Goal: Communication & Community: Ask a question

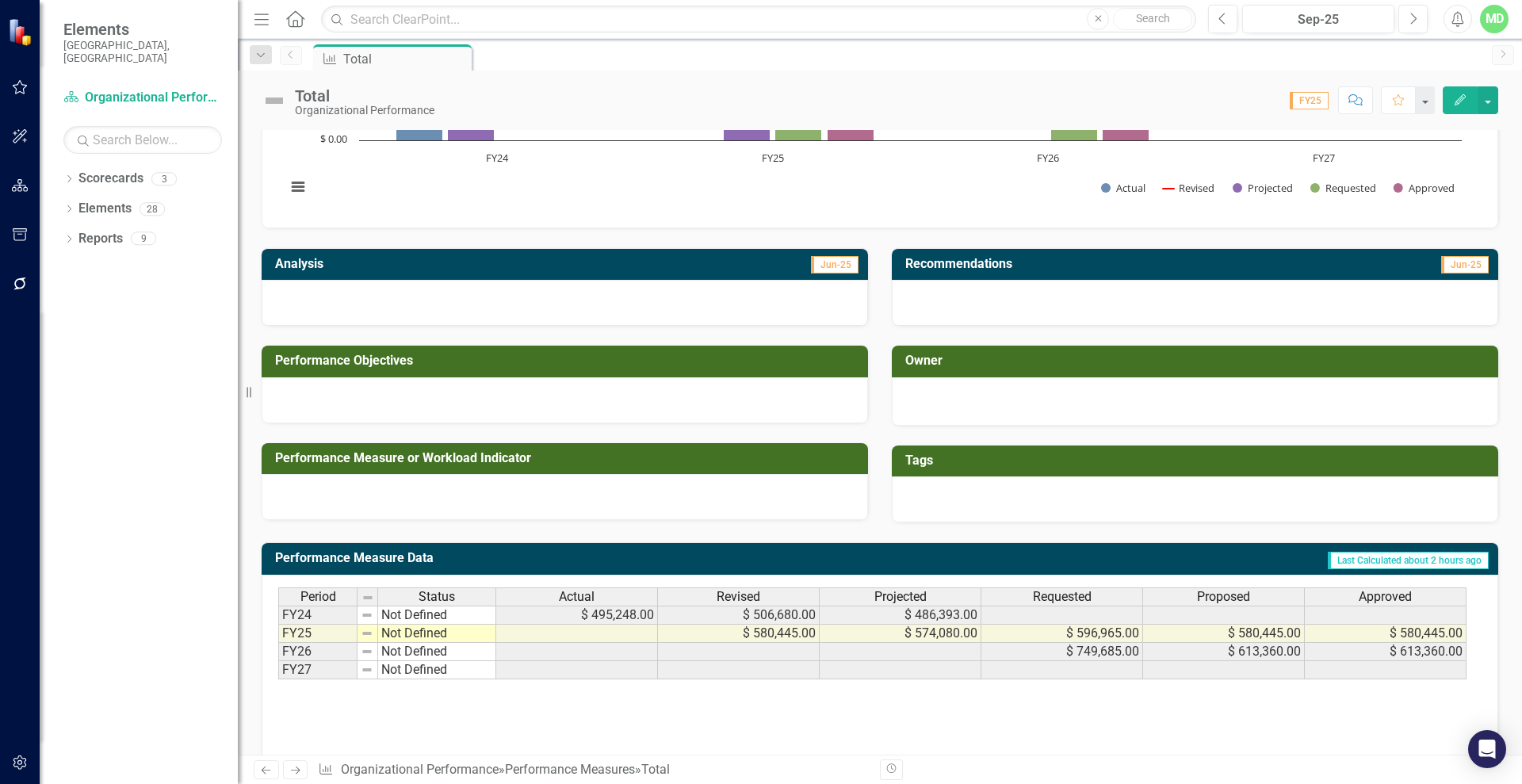
scroll to position [232, 0]
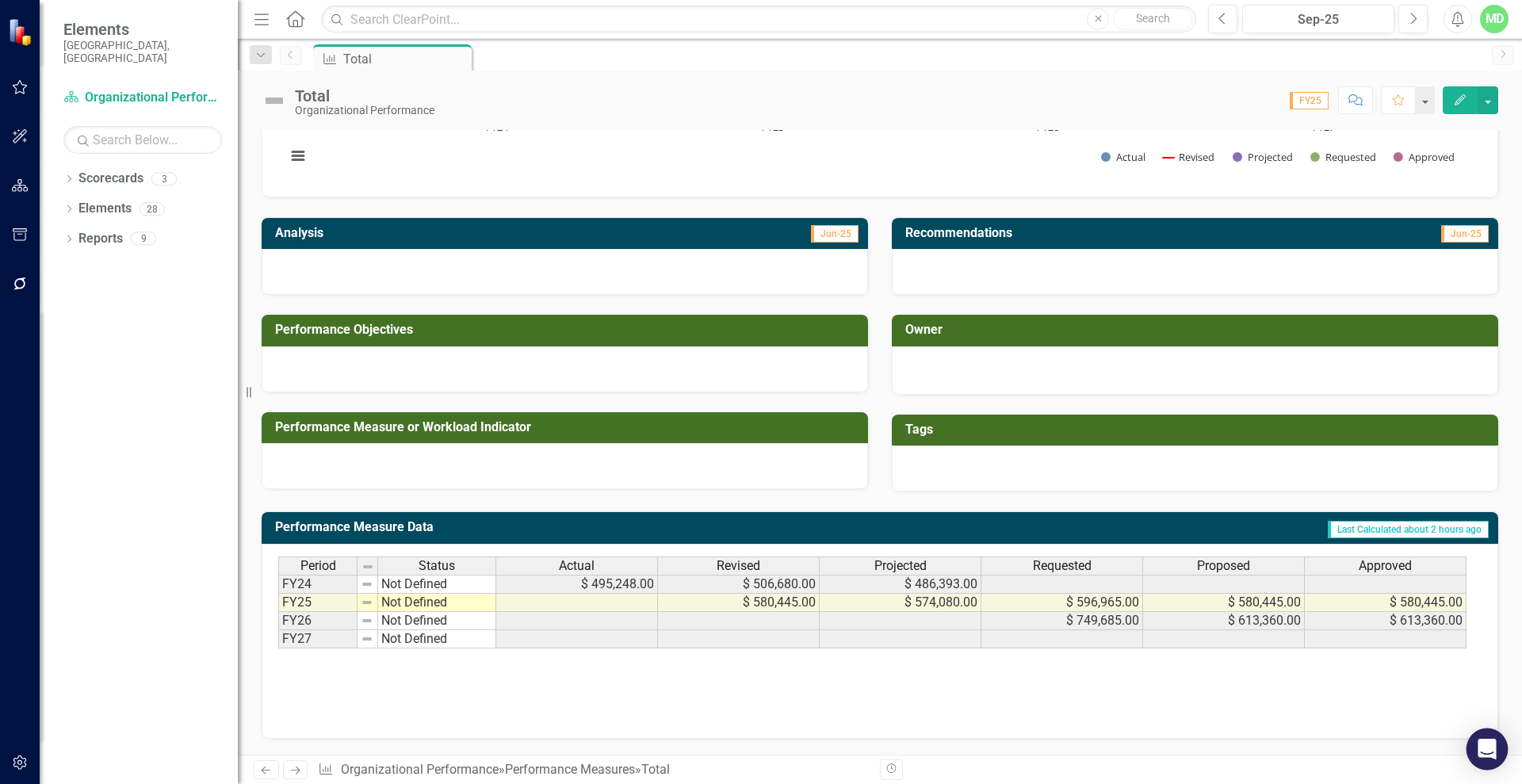
click at [1484, 746] on icon "Open Intercom Messenger" at bounding box center [1486, 749] width 18 height 21
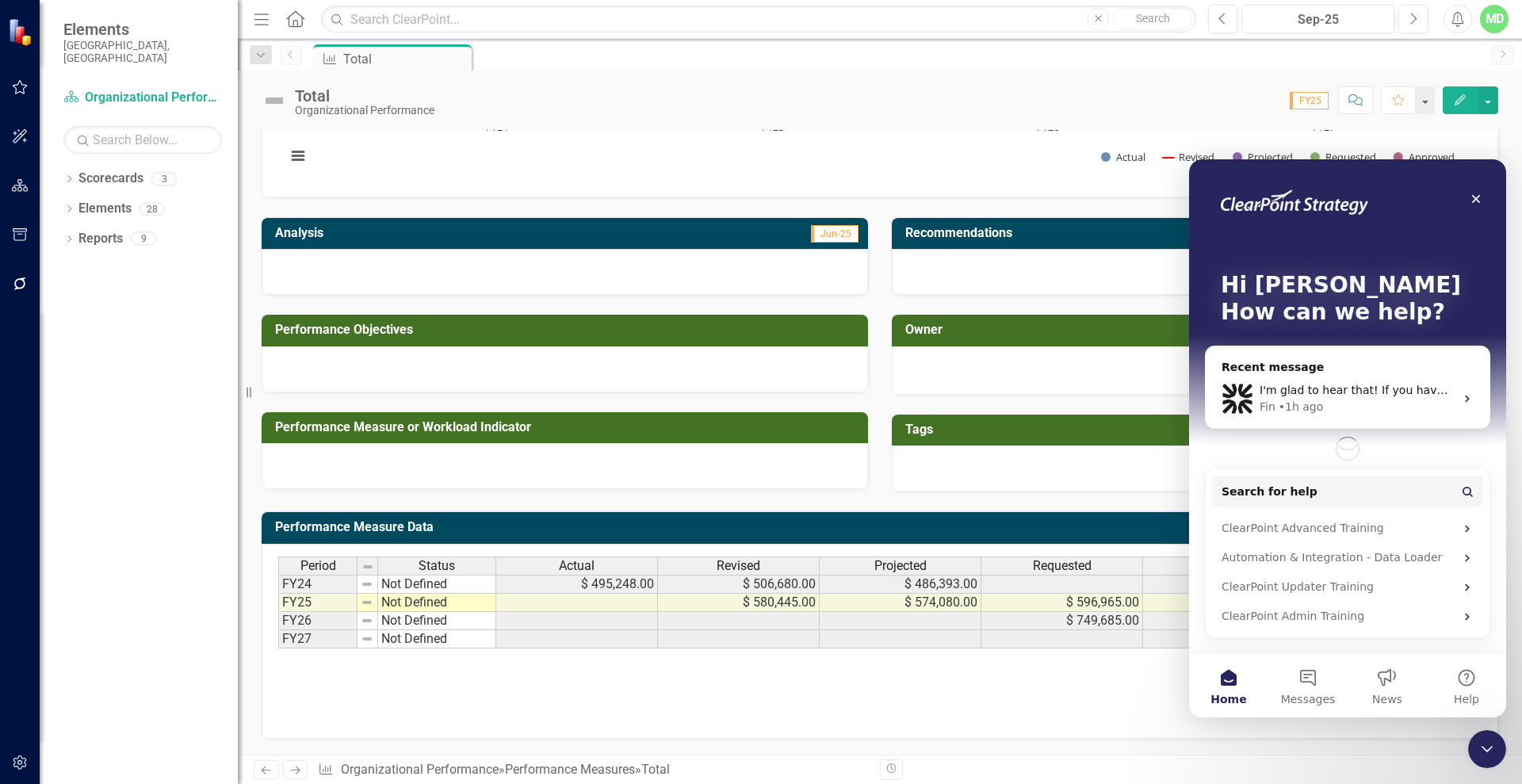
scroll to position [0, 0]
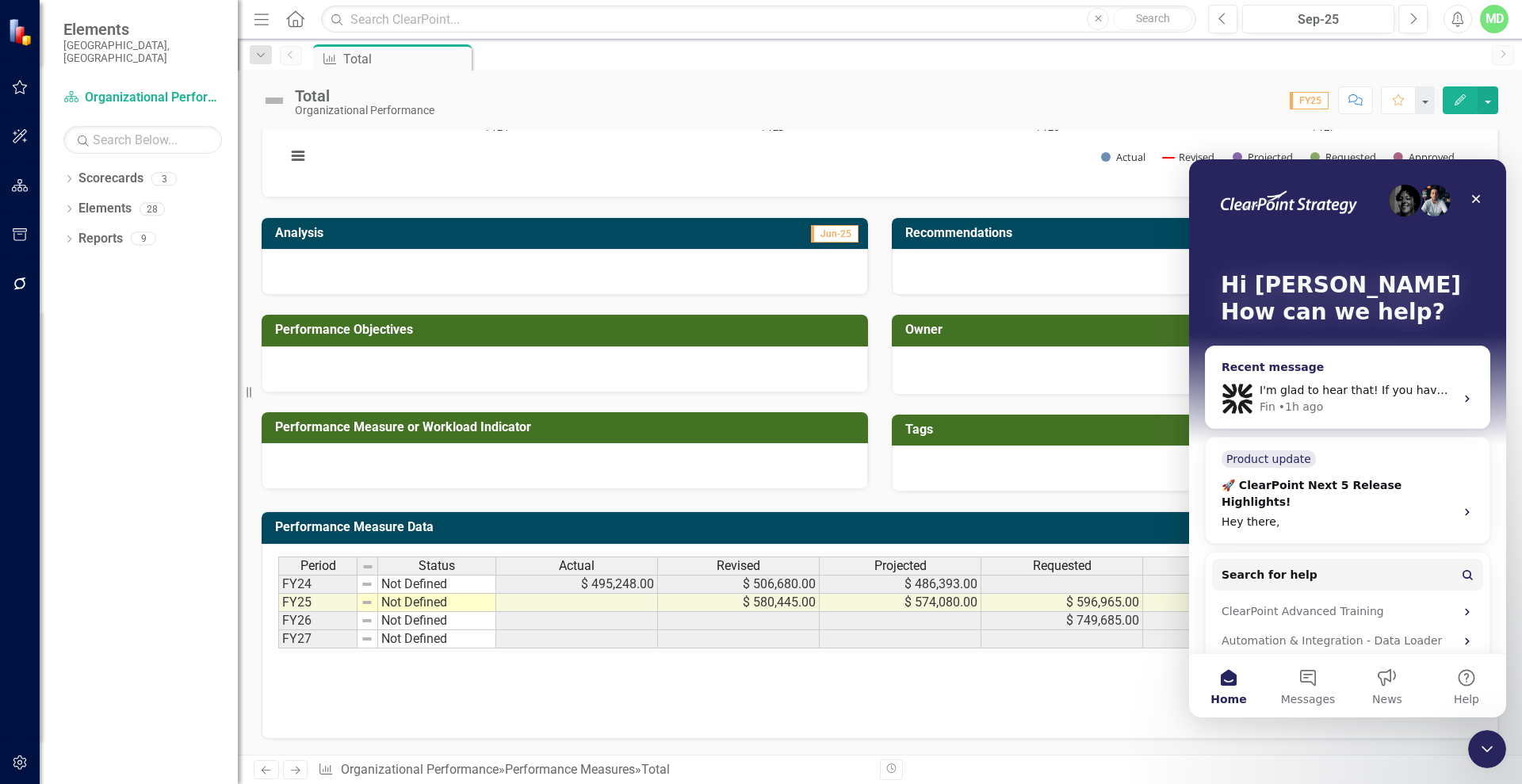
click at [1339, 384] on span "I'm glad to hear that! If you have any more questions or need further assistanc…" at bounding box center [1530, 389] width 542 height 12
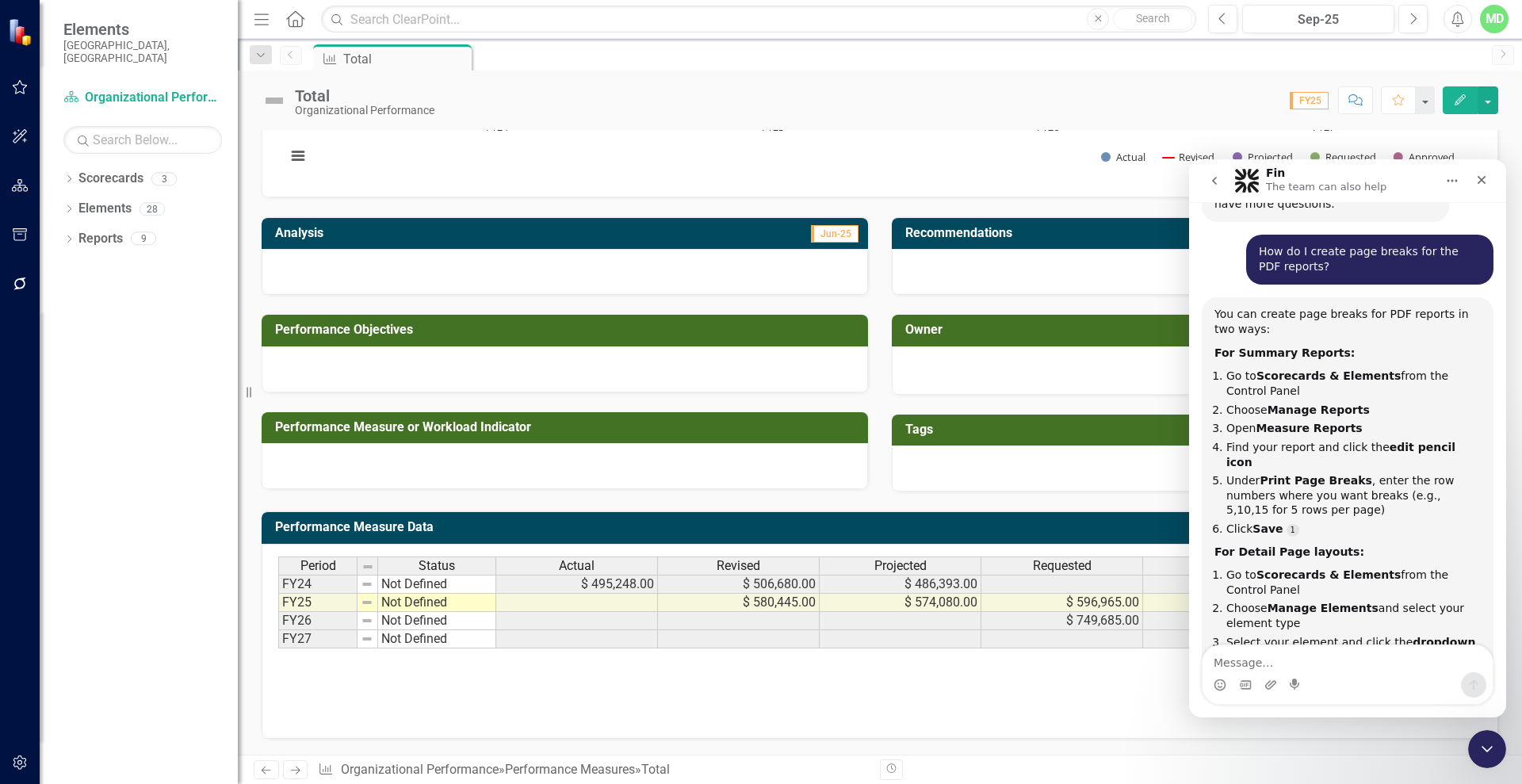
scroll to position [1335, 0]
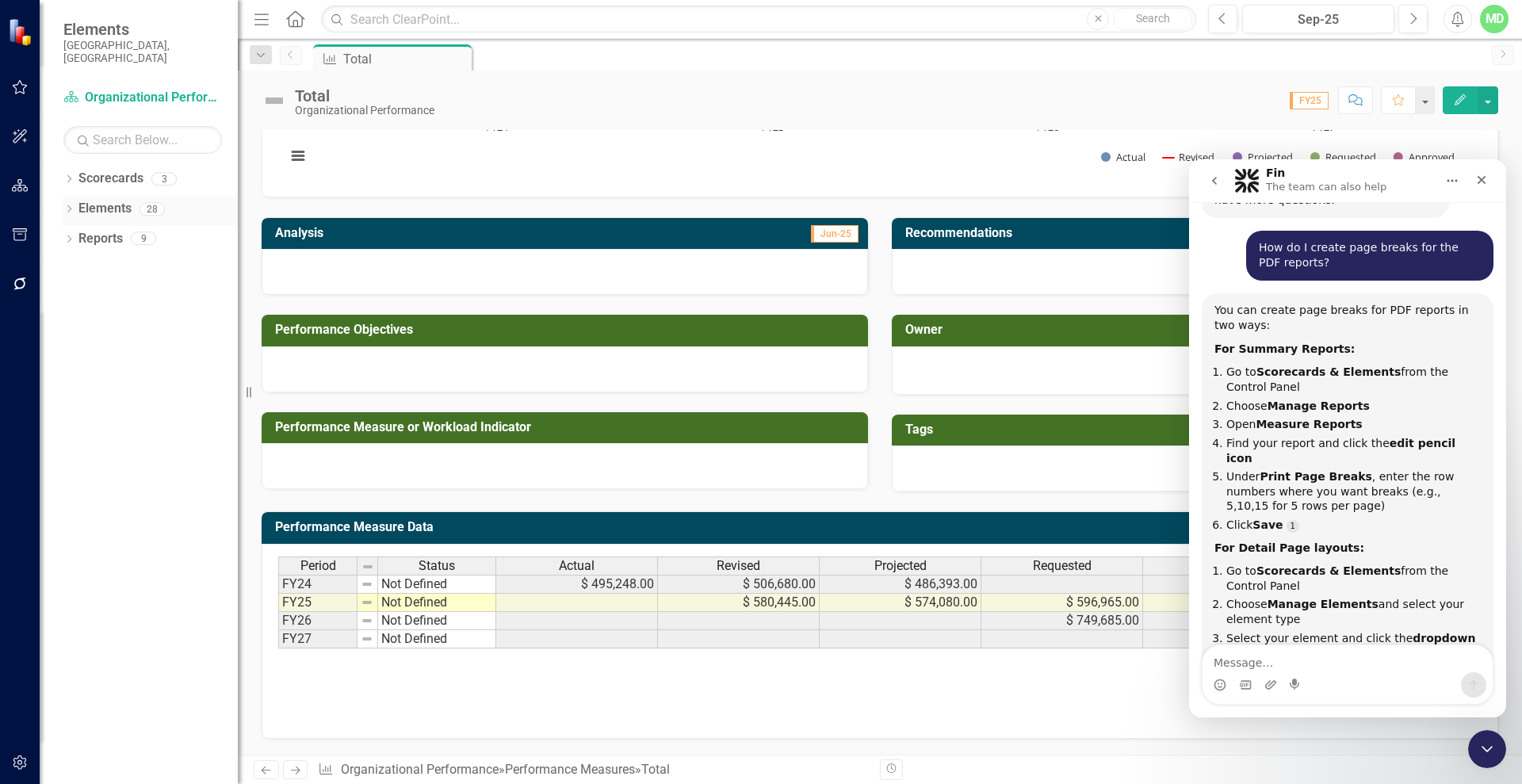
click at [95, 200] on link "Elements" at bounding box center [105, 208] width 53 height 18
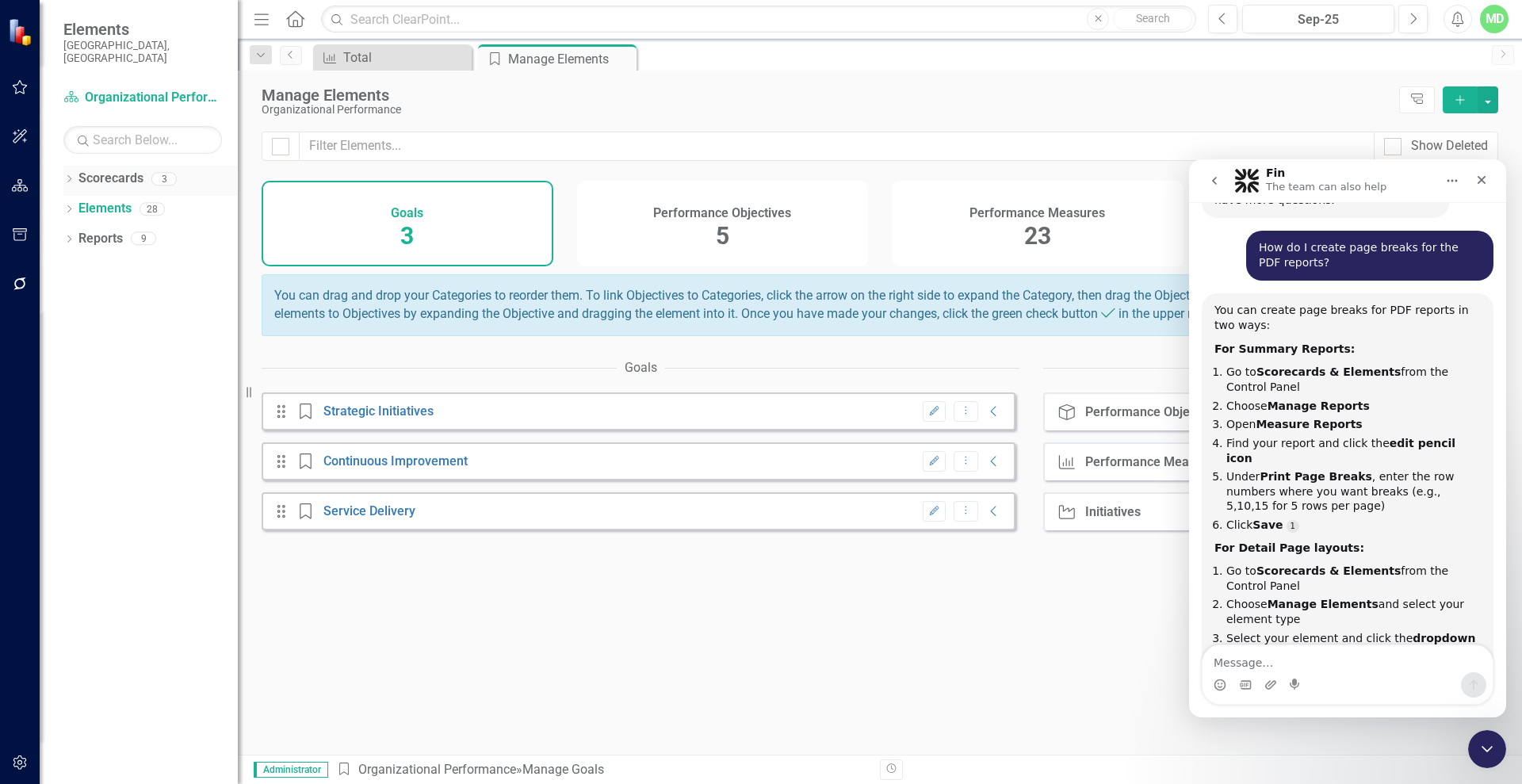
click at [112, 170] on link "Scorecards" at bounding box center [110, 178] width 65 height 18
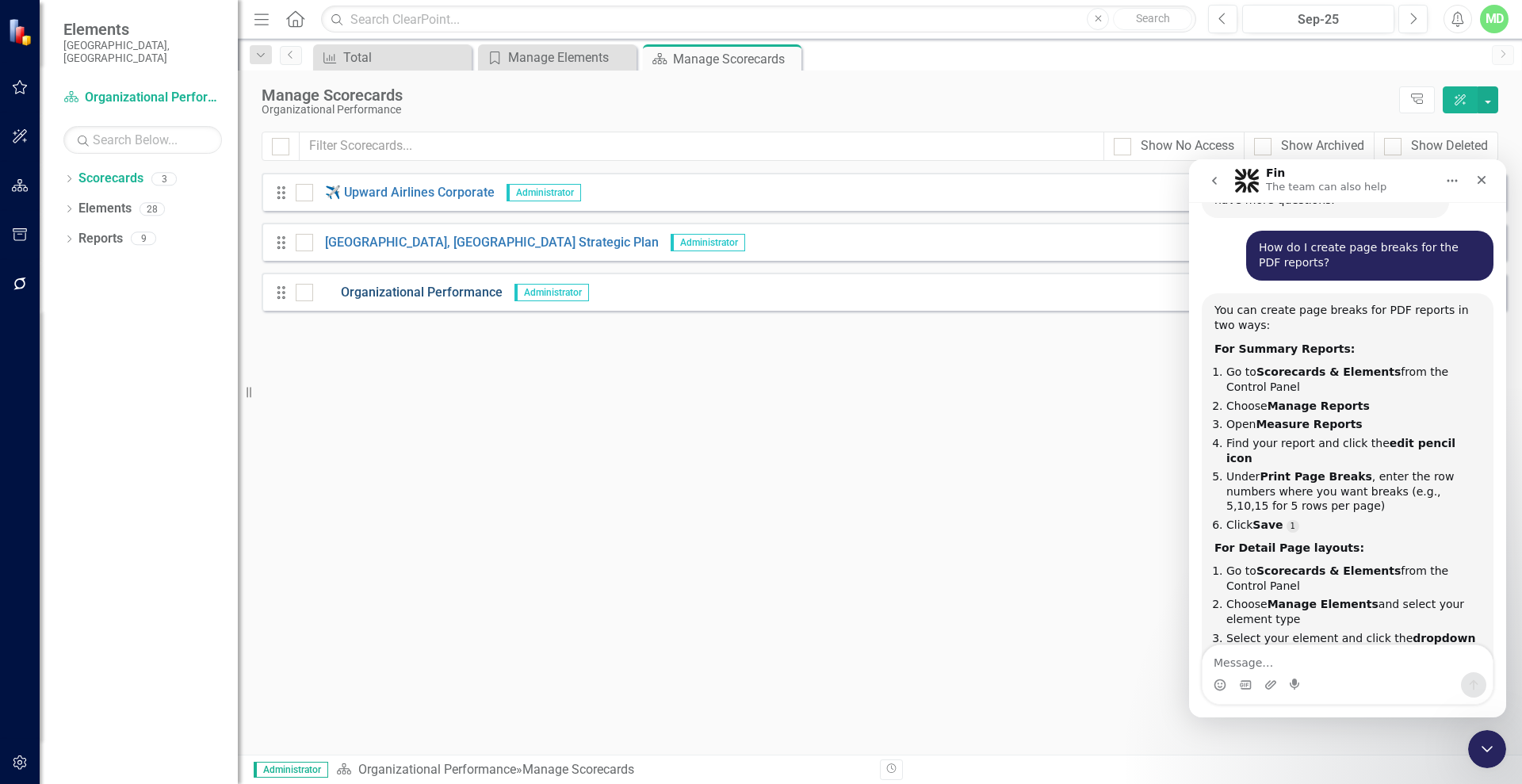
click at [383, 295] on link "Organizational Performance" at bounding box center [407, 292] width 189 height 18
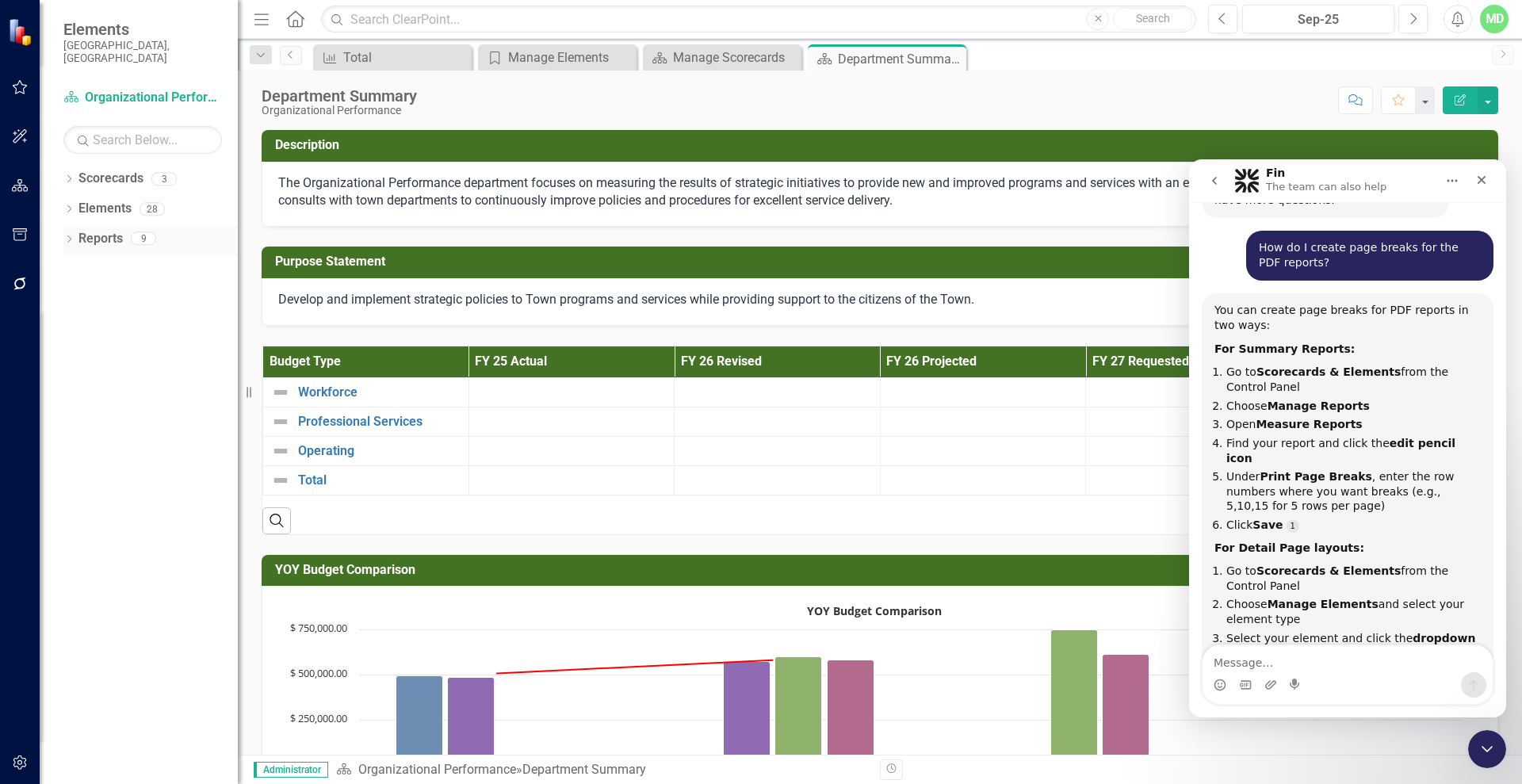
click at [99, 230] on link "Reports" at bounding box center [100, 238] width 44 height 18
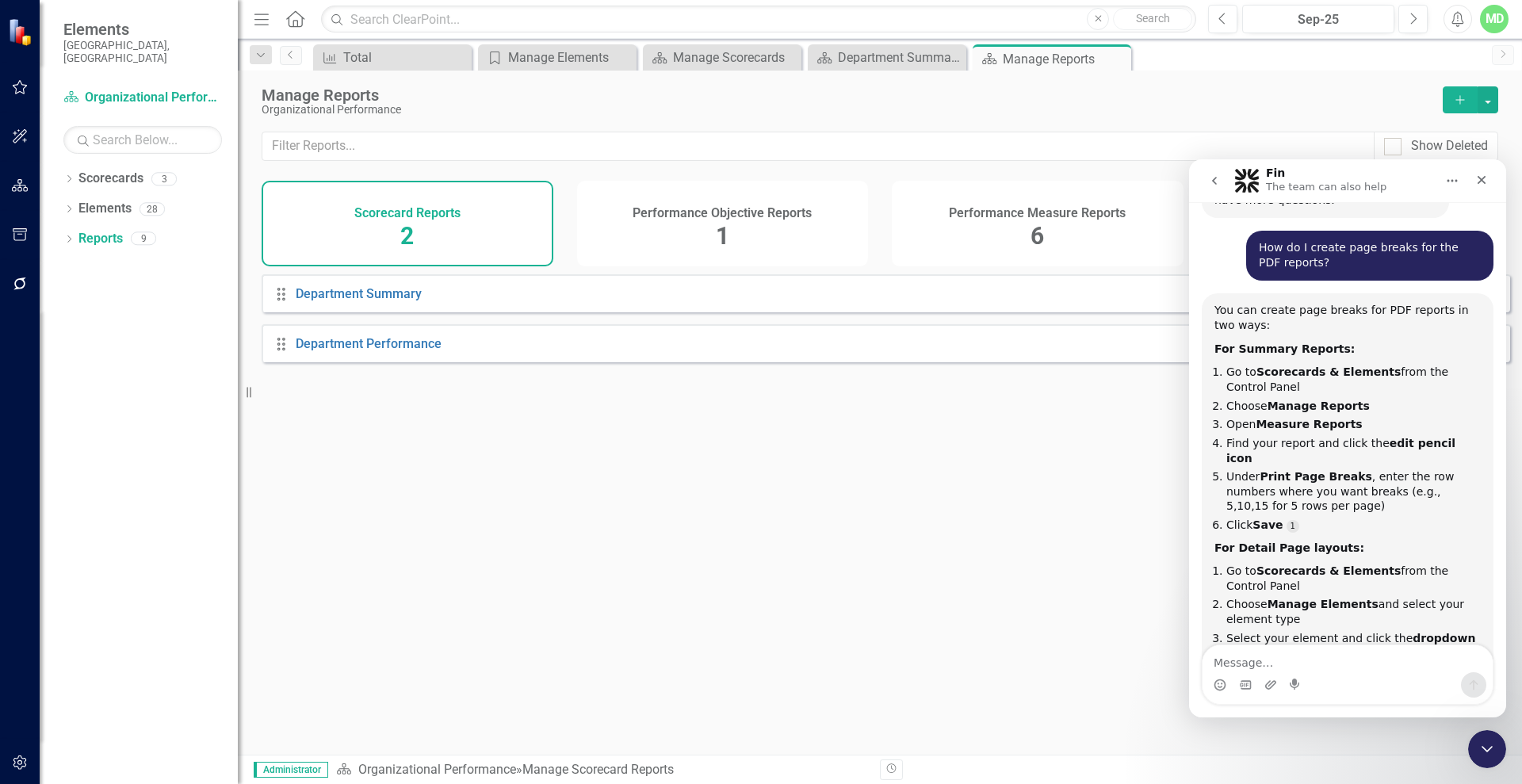
click at [980, 215] on h4 "Performance Measure Reports" at bounding box center [1038, 213] width 177 height 14
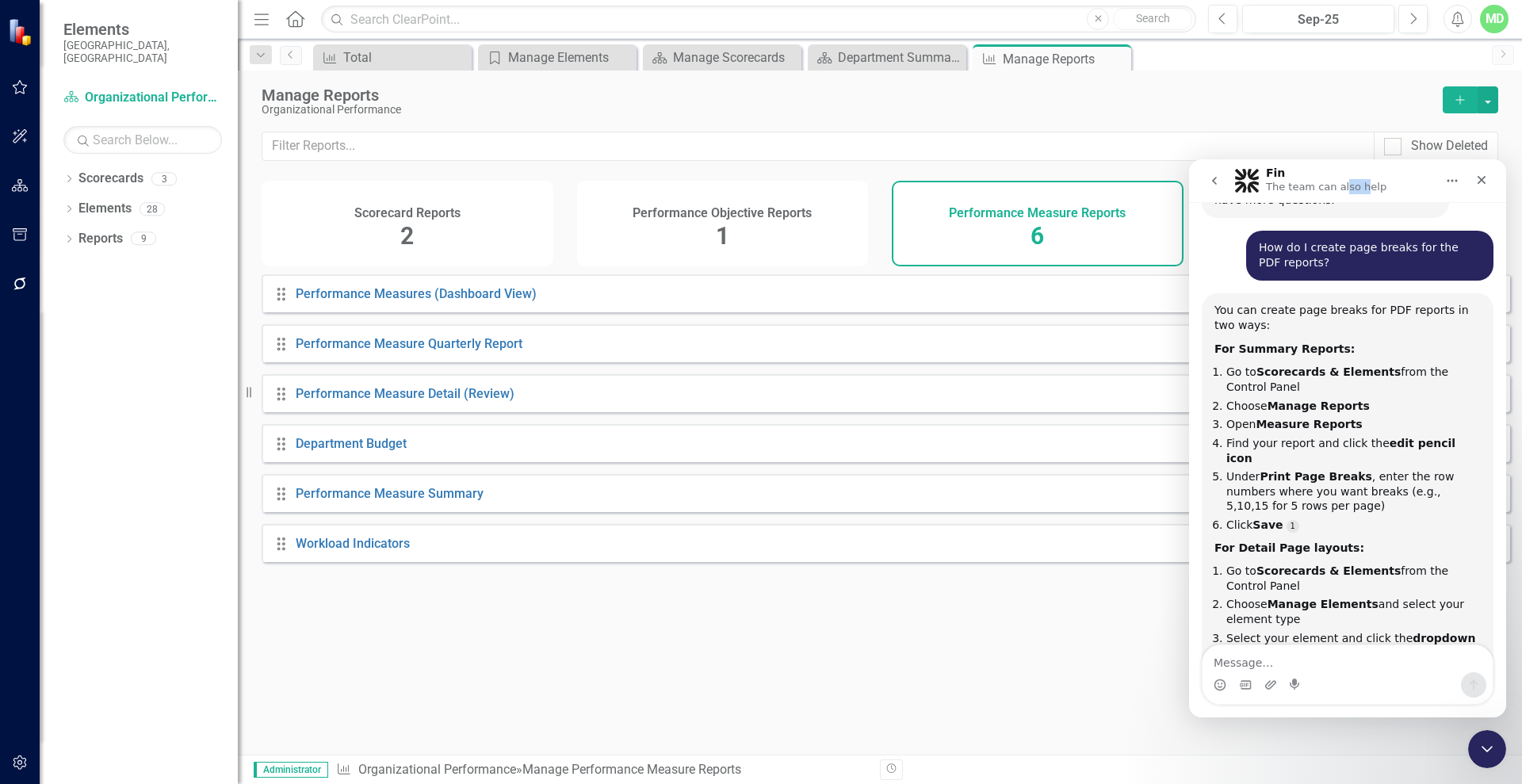
drag, startPoint x: 1340, startPoint y: 188, endPoint x: 1357, endPoint y: 158, distance: 34.5
click at [1357, 159] on nav "Fin The team can also help" at bounding box center [1348, 180] width 318 height 42
click at [1378, 182] on div "Fin The team can also help" at bounding box center [1335, 181] width 202 height 27
click at [1072, 630] on div "Drag Performance Measures (Dashboard View) Edit Report Dropdown Menu Drag Perfo…" at bounding box center [879, 508] width 1285 height 468
click at [1485, 738] on icon "Close Intercom Messenger" at bounding box center [1485, 746] width 19 height 19
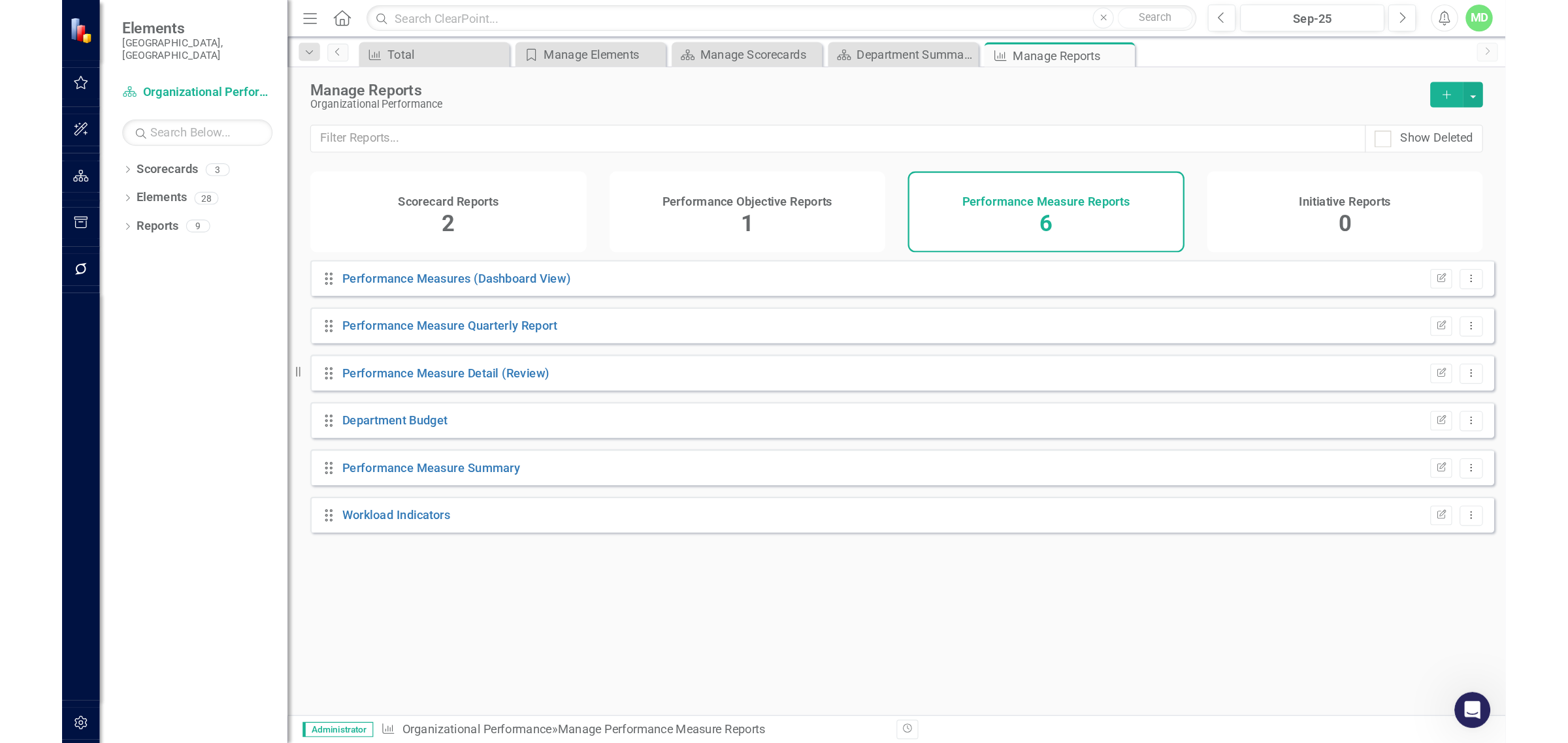
scroll to position [1397, 0]
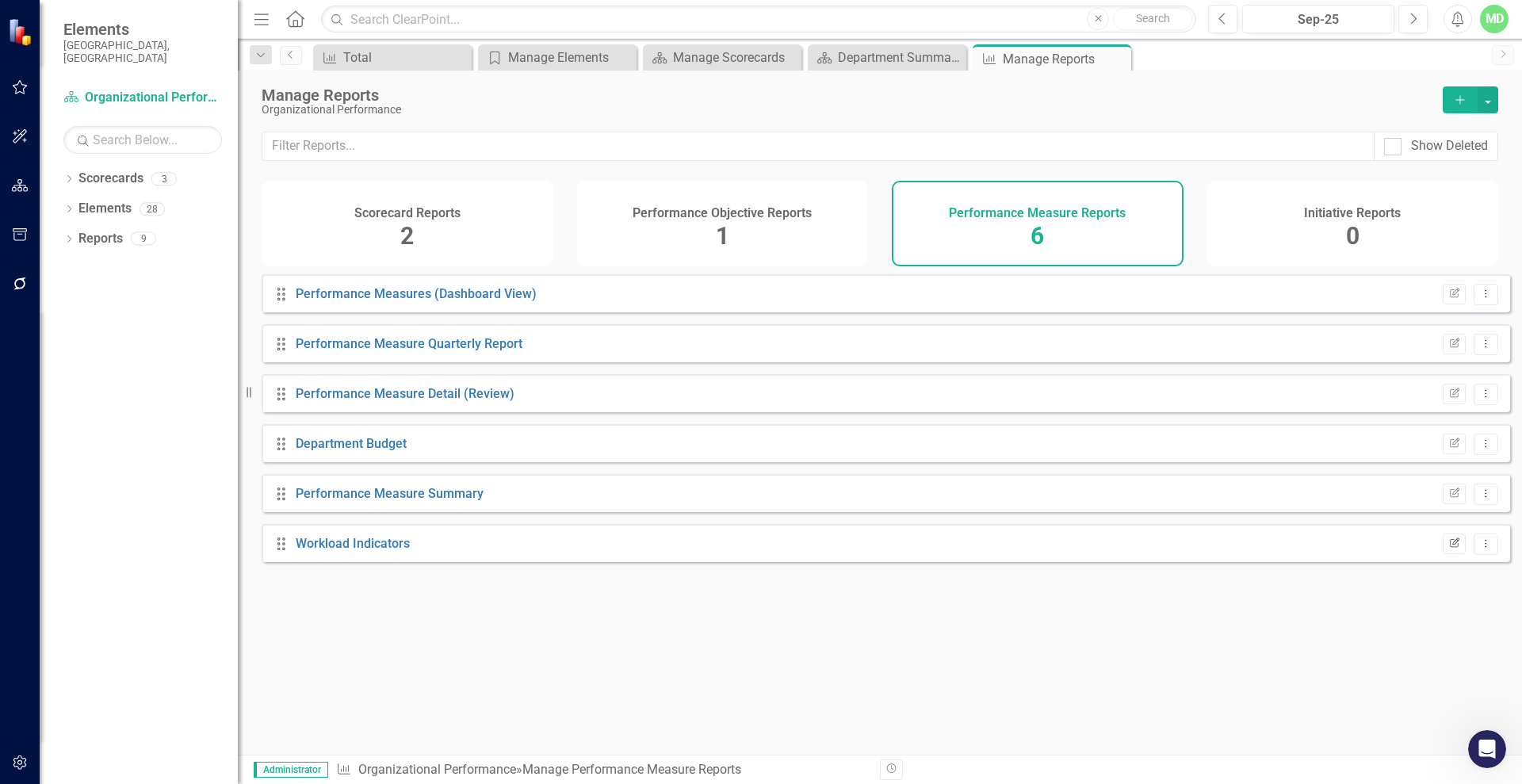
click at [1448, 548] on icon "Edit Report" at bounding box center [1454, 544] width 12 height 9
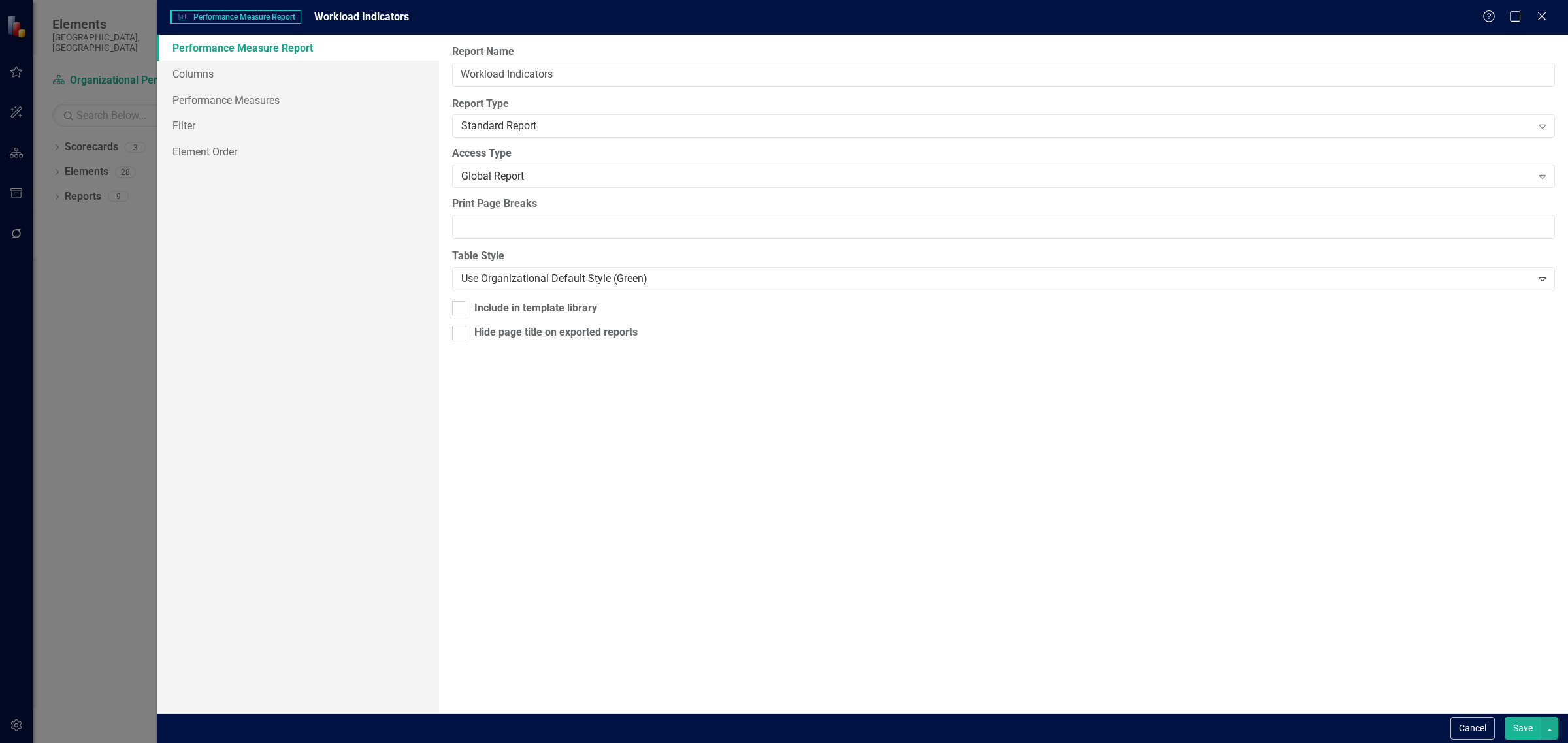
click at [139, 547] on div "Performance Measure Performance Measure Report Workload Indicators Help Maximiz…" at bounding box center [784, 371] width 1568 height 743
click at [1253, 15] on icon "Close" at bounding box center [1541, 16] width 16 height 12
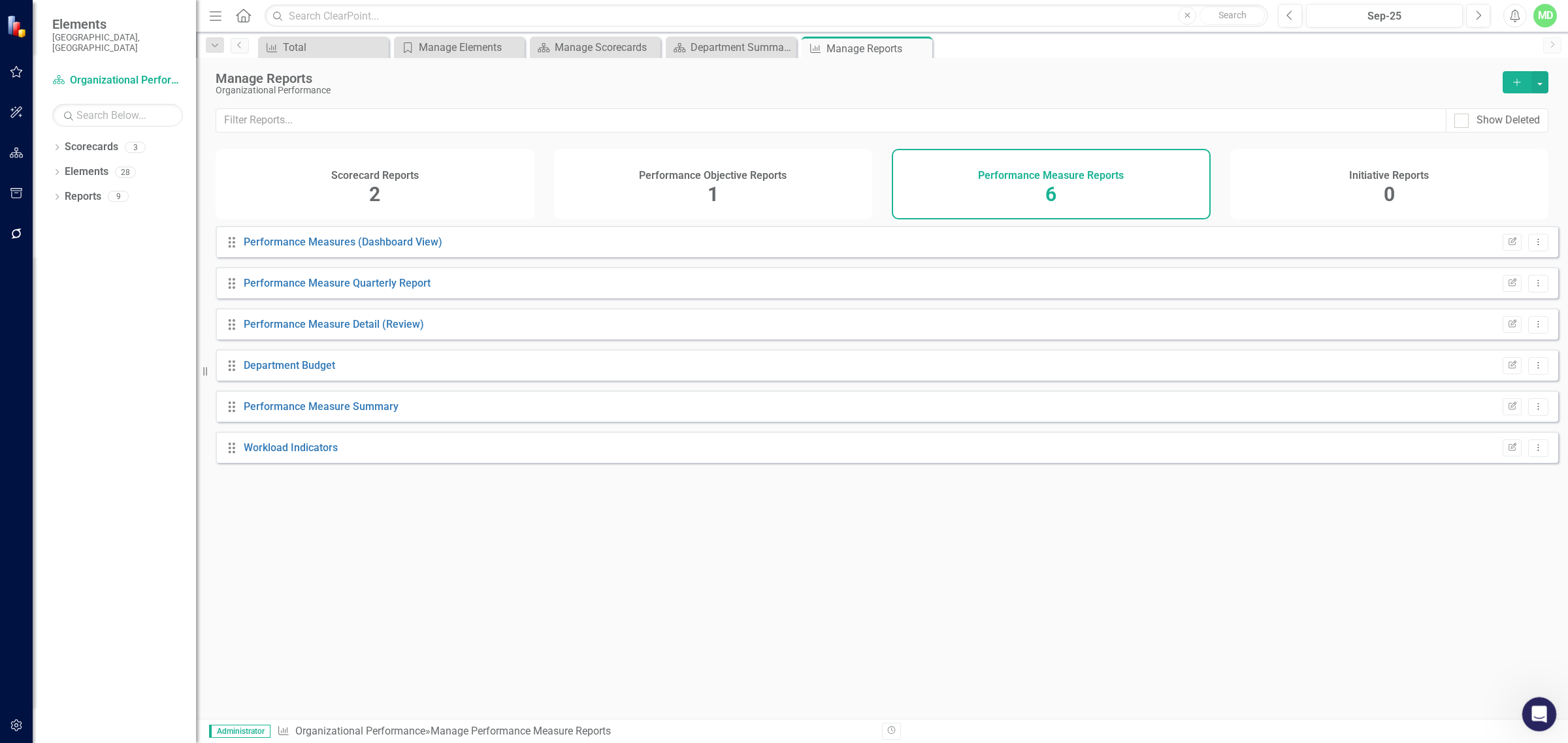
click at [1253, 645] on icon "Open Intercom Messenger" at bounding box center [1538, 713] width 22 height 22
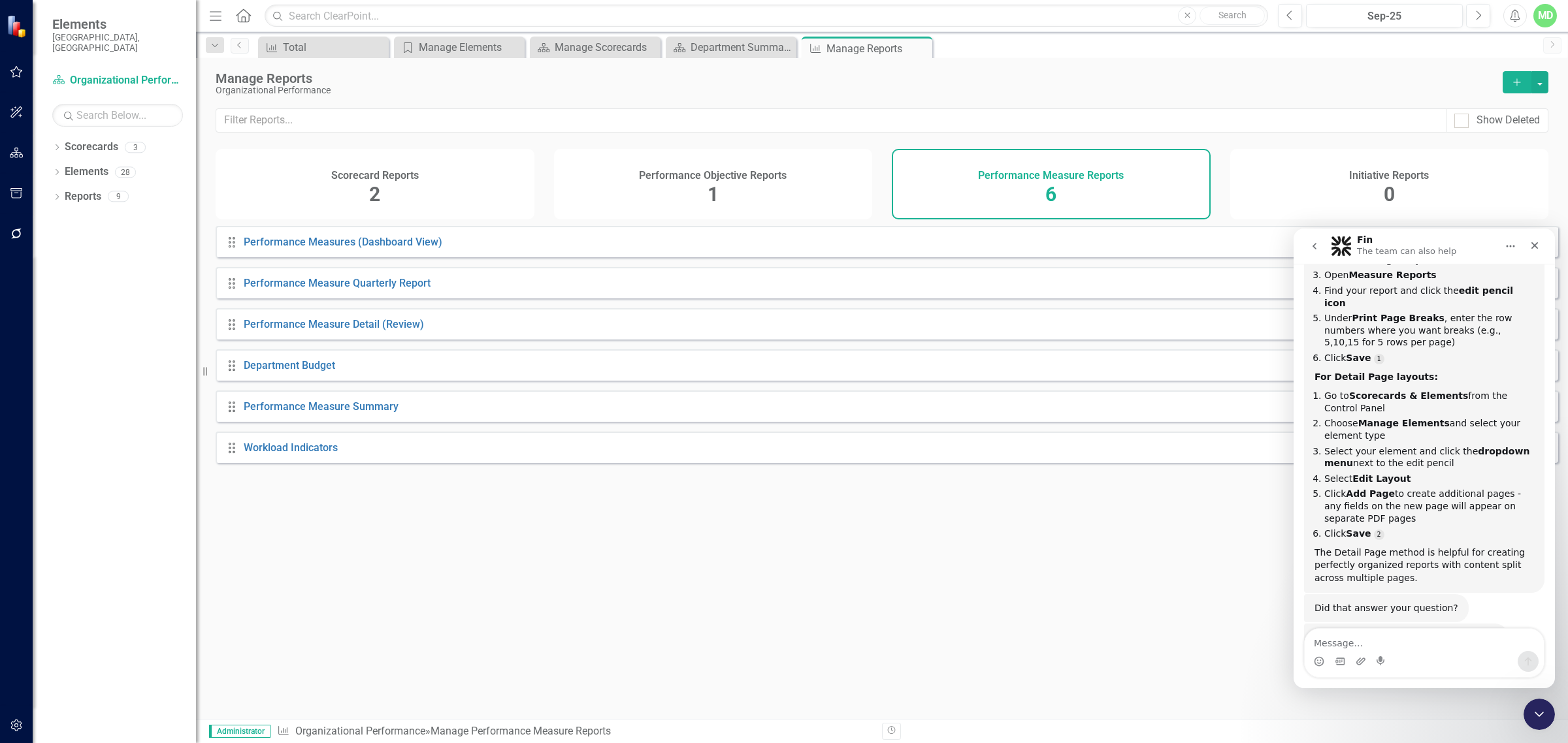
scroll to position [1268, 0]
click at [1163, 533] on div "Drag Performance Measures (Dashboard View) Edit Report Dropdown Menu Drag Perfo…" at bounding box center [881, 467] width 1372 height 484
click at [89, 140] on link "Scorecards" at bounding box center [91, 147] width 54 height 15
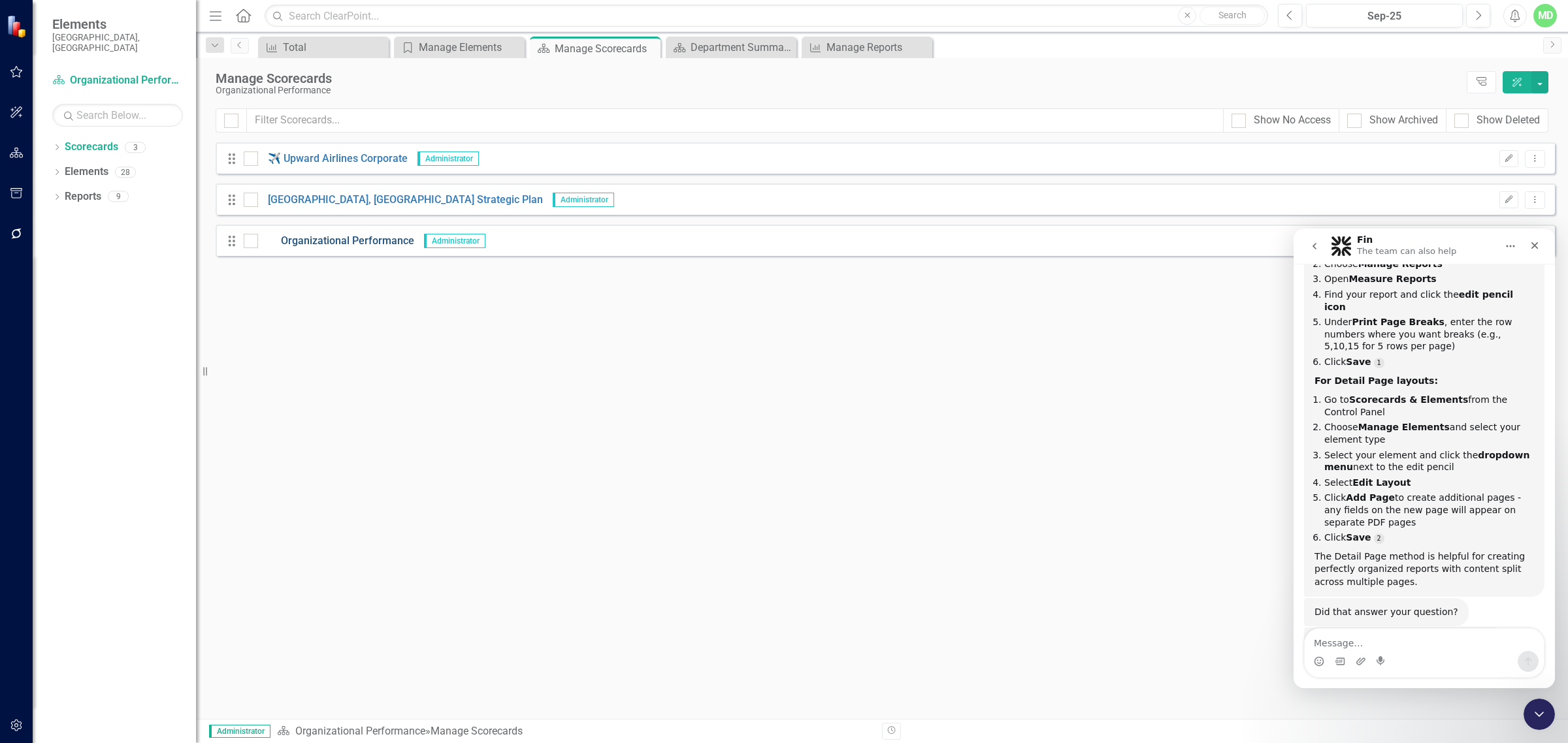
click at [349, 237] on link "Organizational Performance" at bounding box center [336, 241] width 156 height 15
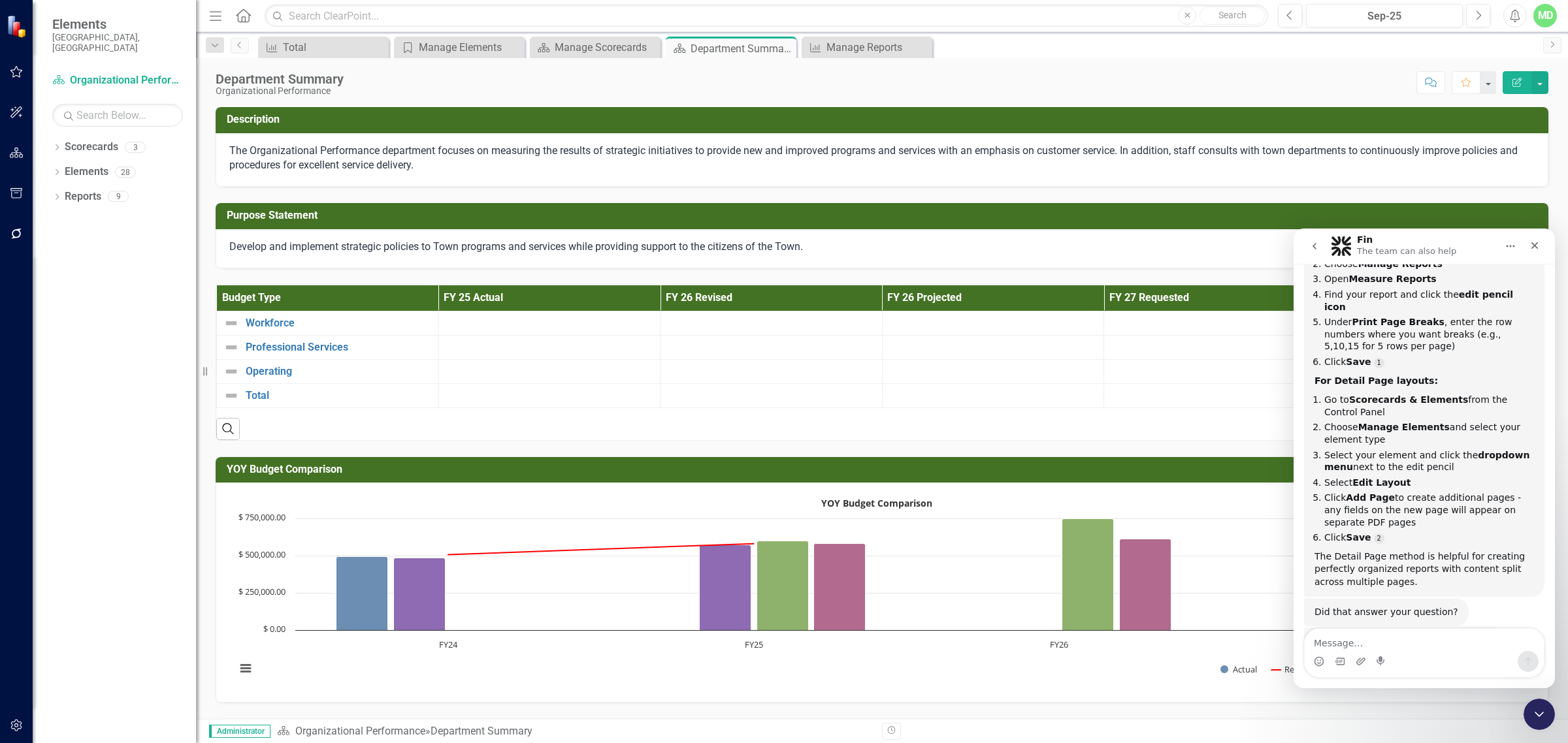
click at [1253, 82] on icon "button" at bounding box center [1517, 82] width 9 height 9
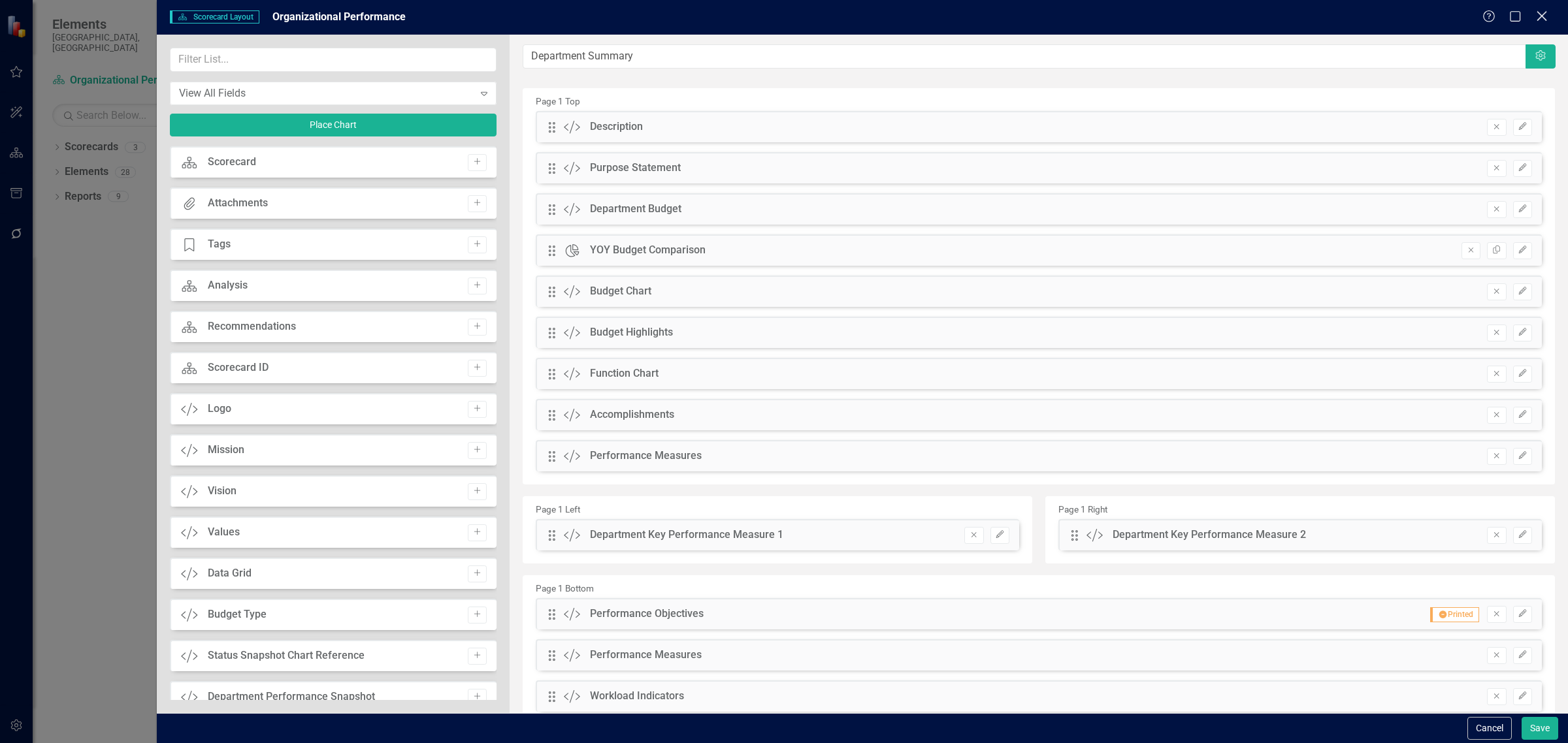
click at [1253, 11] on icon "Close" at bounding box center [1541, 16] width 16 height 12
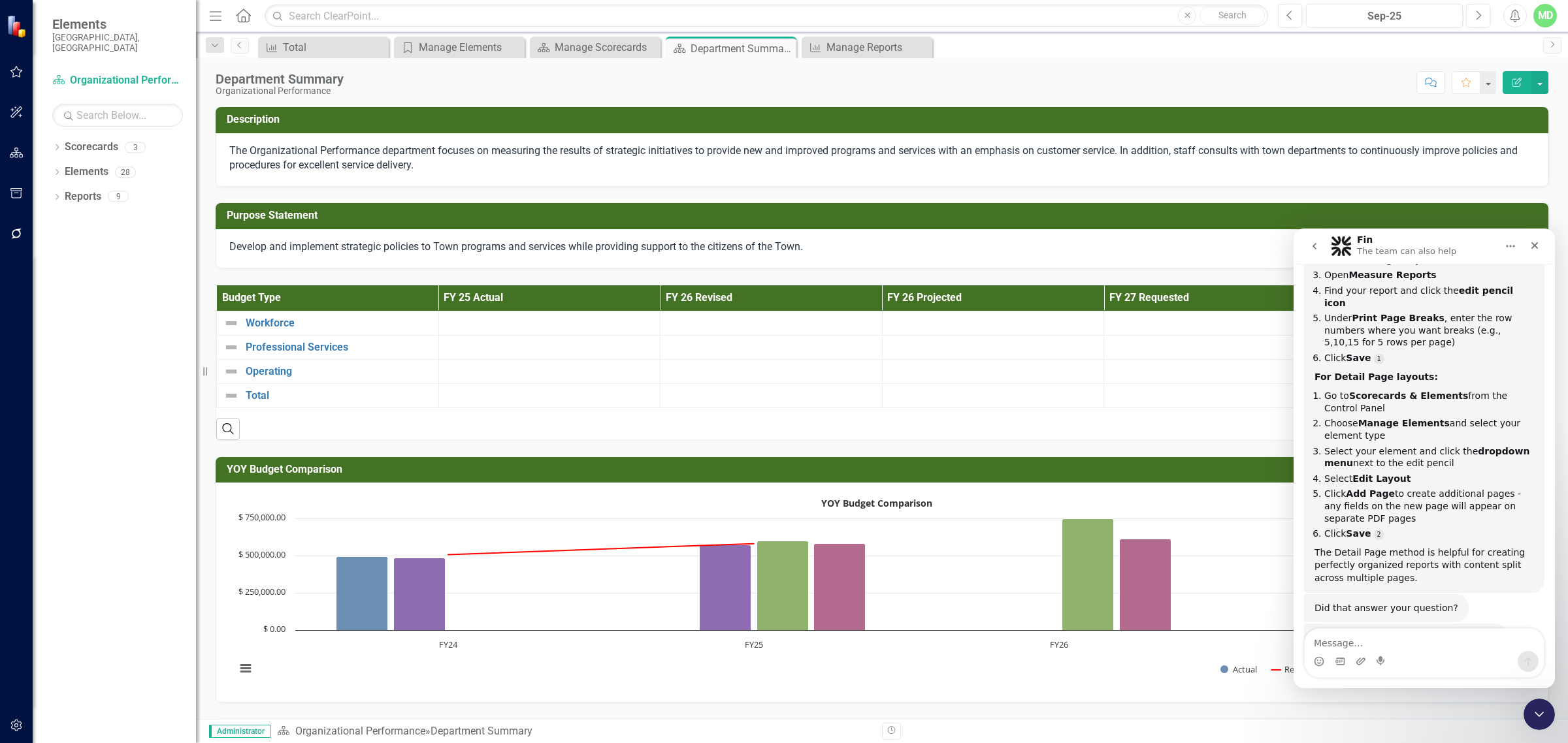
scroll to position [1280, 0]
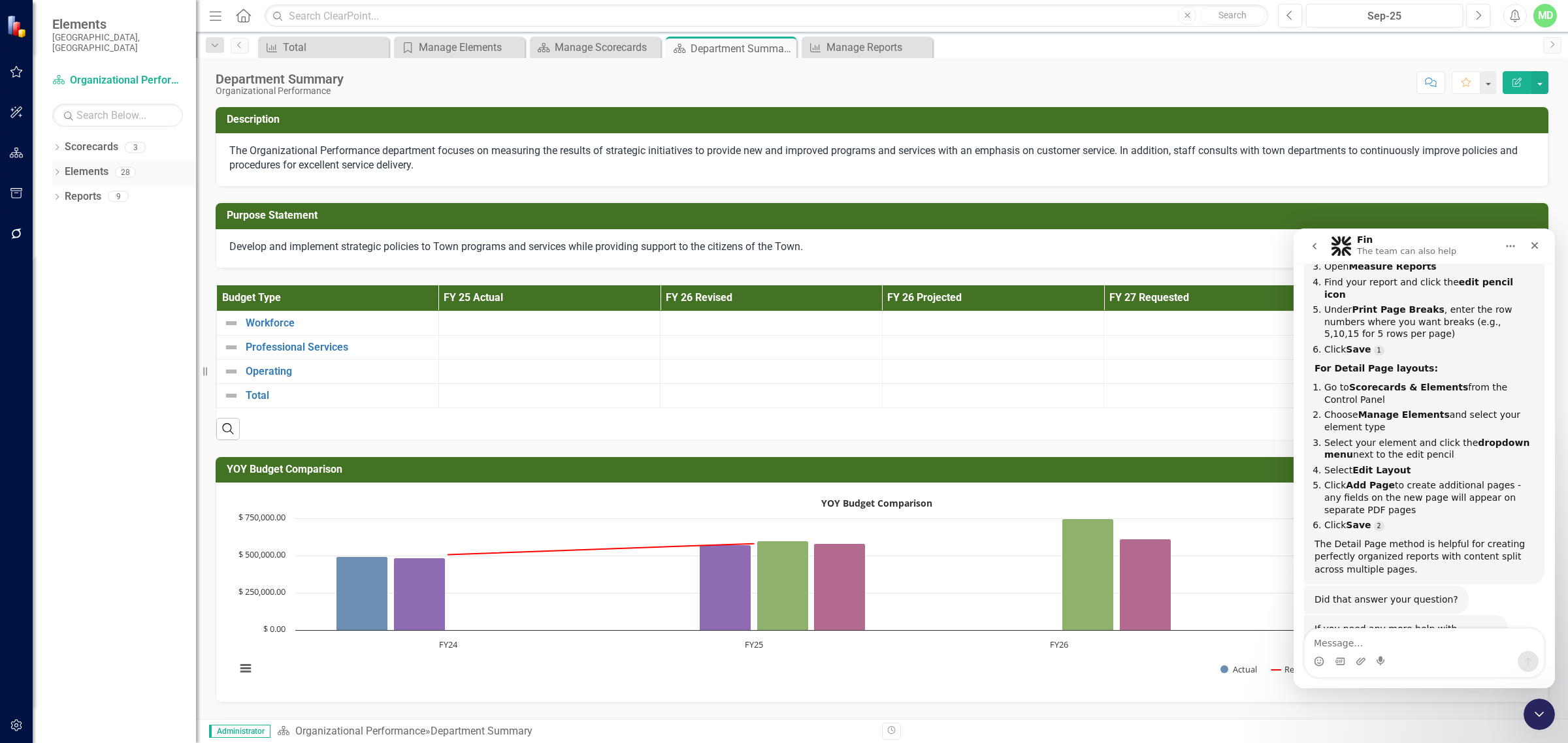
click at [76, 165] on link "Elements" at bounding box center [86, 172] width 43 height 15
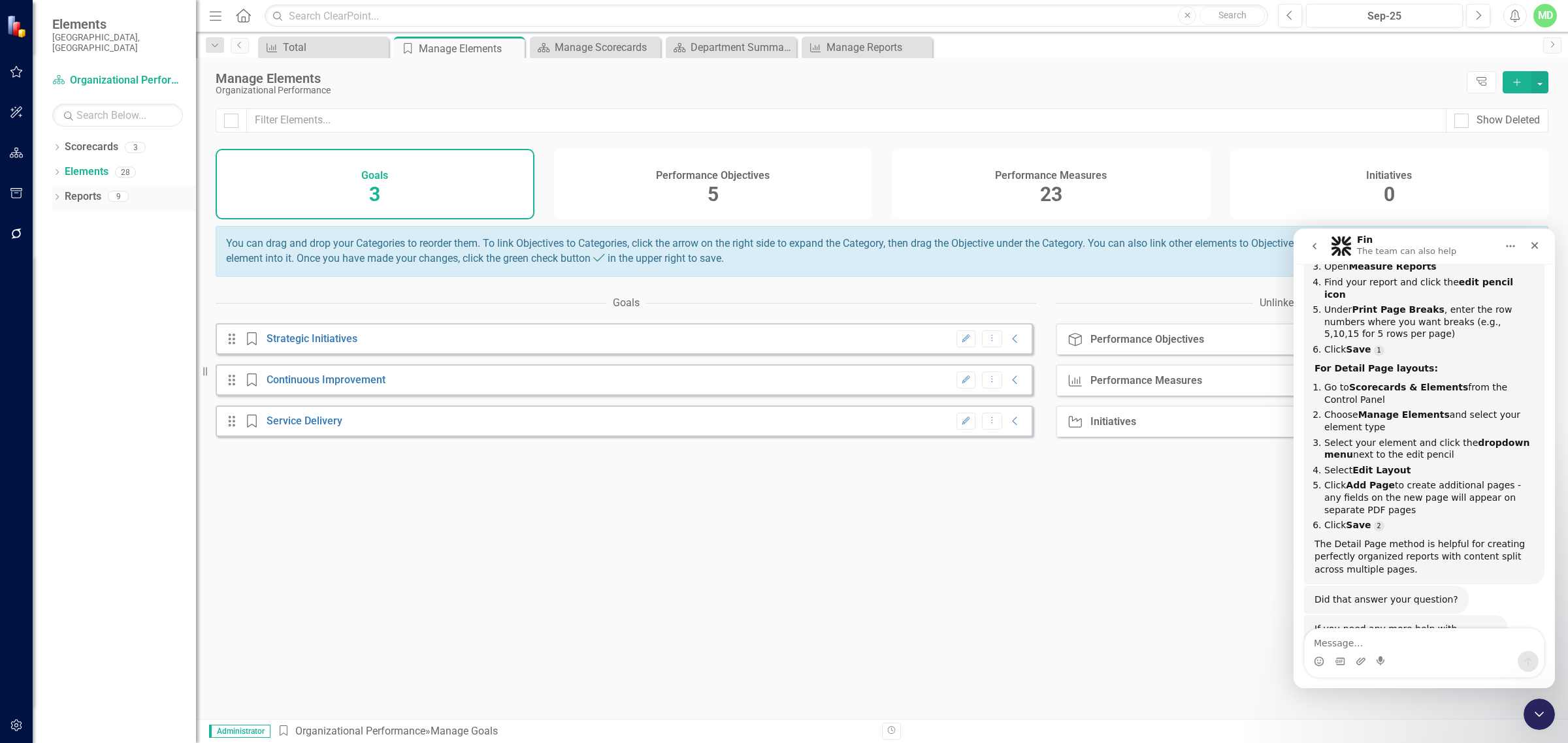
click at [82, 189] on link "Reports" at bounding box center [82, 196] width 37 height 15
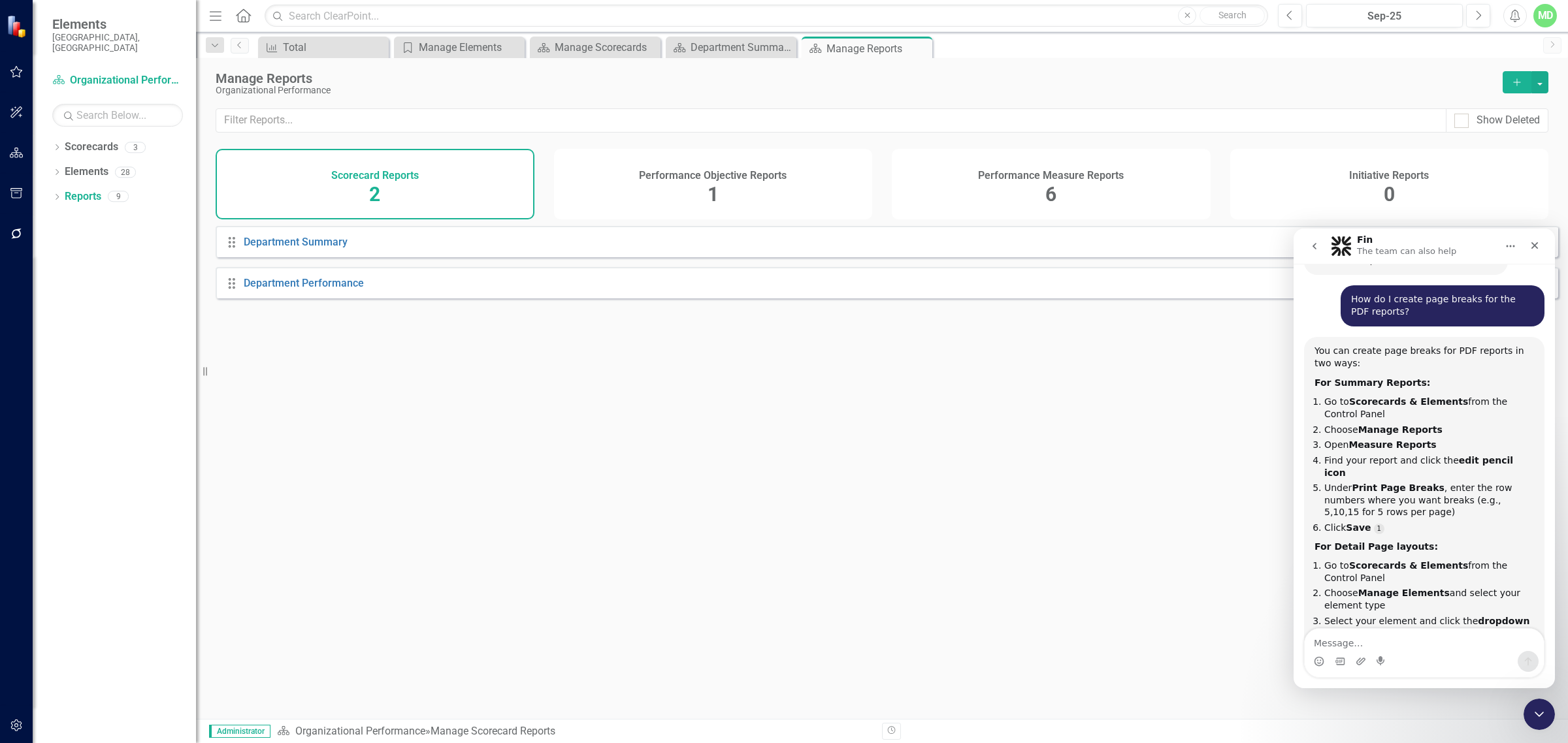
scroll to position [1109, 0]
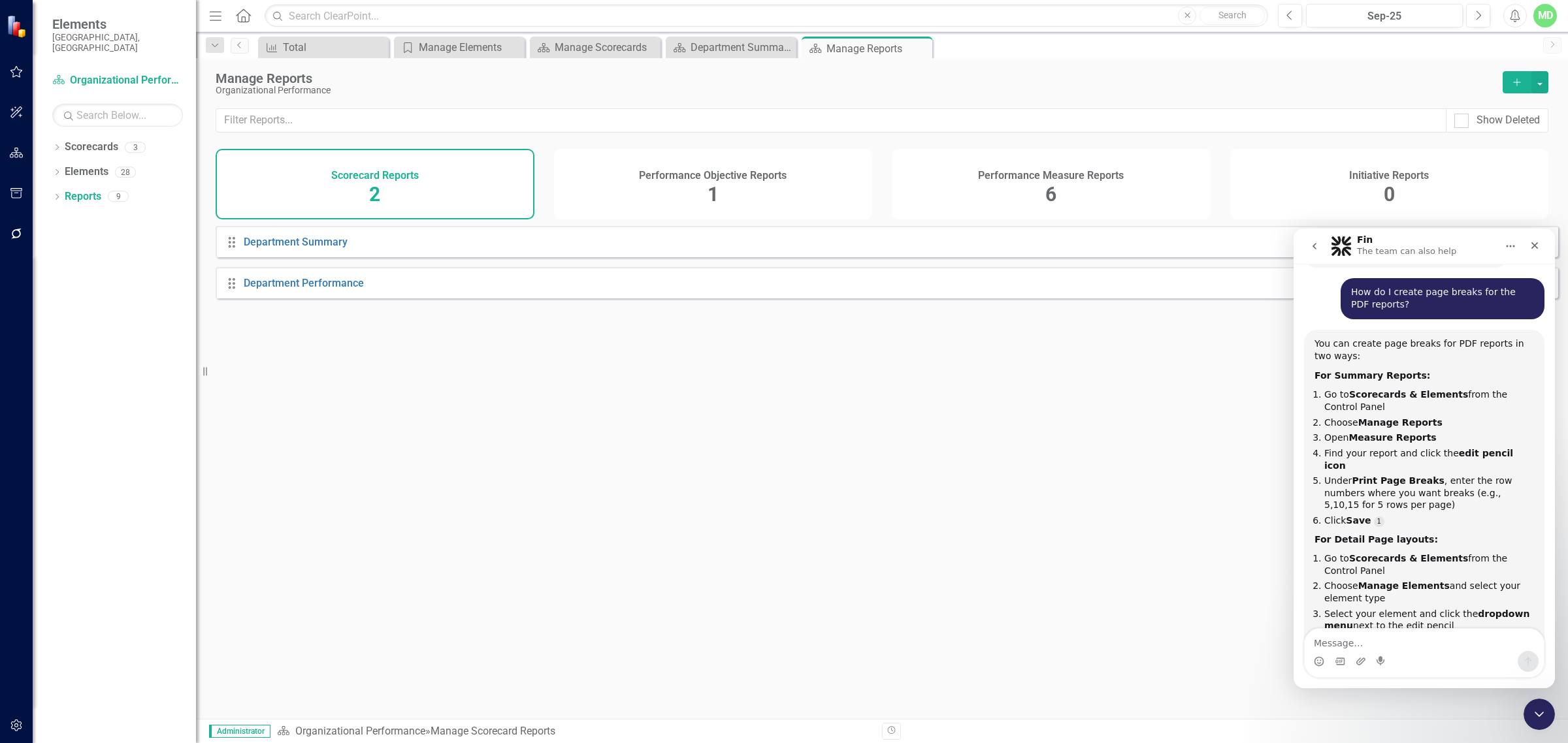
click at [978, 182] on div "Performance Measure Reports 6" at bounding box center [1051, 184] width 319 height 71
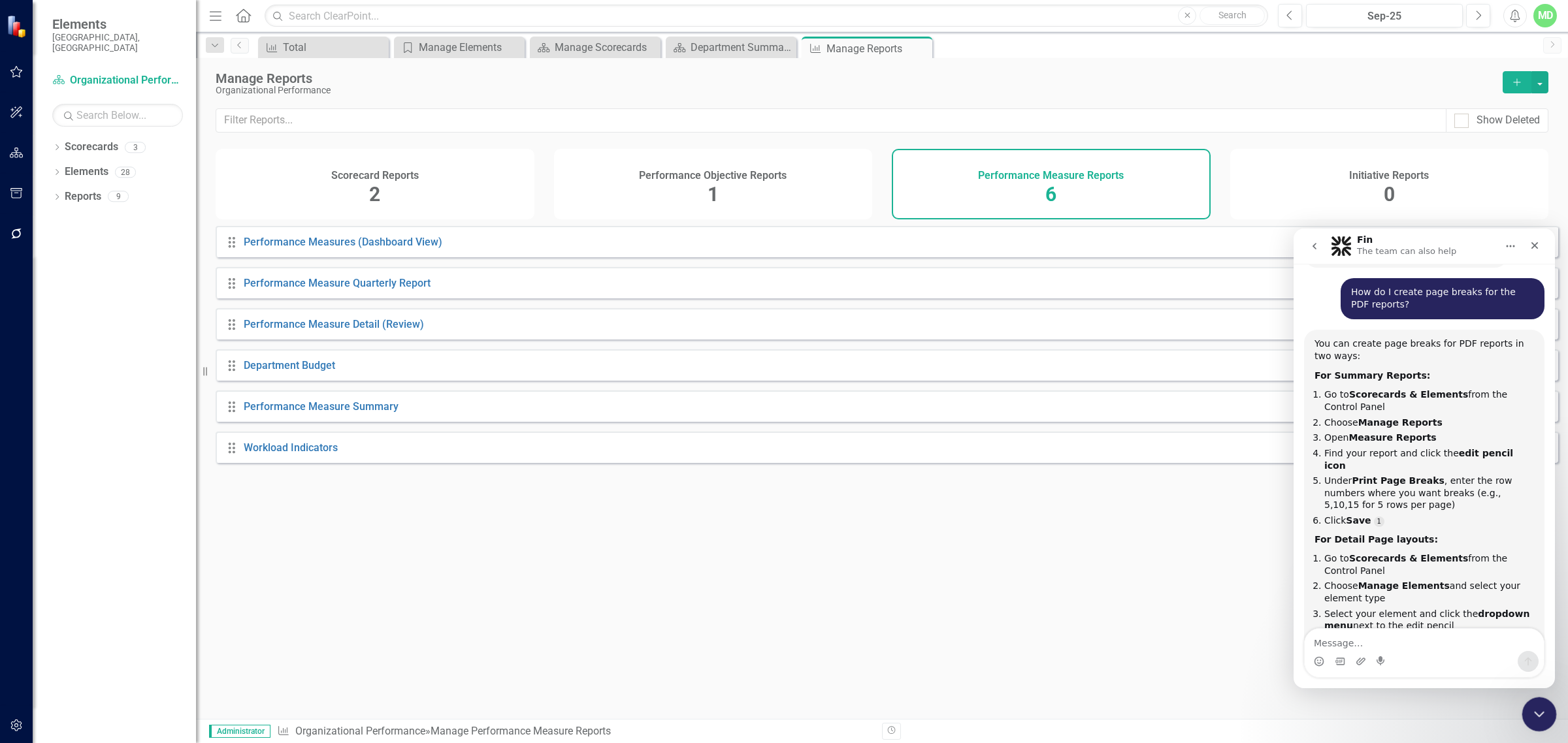
drag, startPoint x: 2555, startPoint y: 1234, endPoint x: 1537, endPoint y: 710, distance: 1144.9
click at [1253, 645] on icon "Close Intercom Messenger" at bounding box center [1537, 713] width 16 height 16
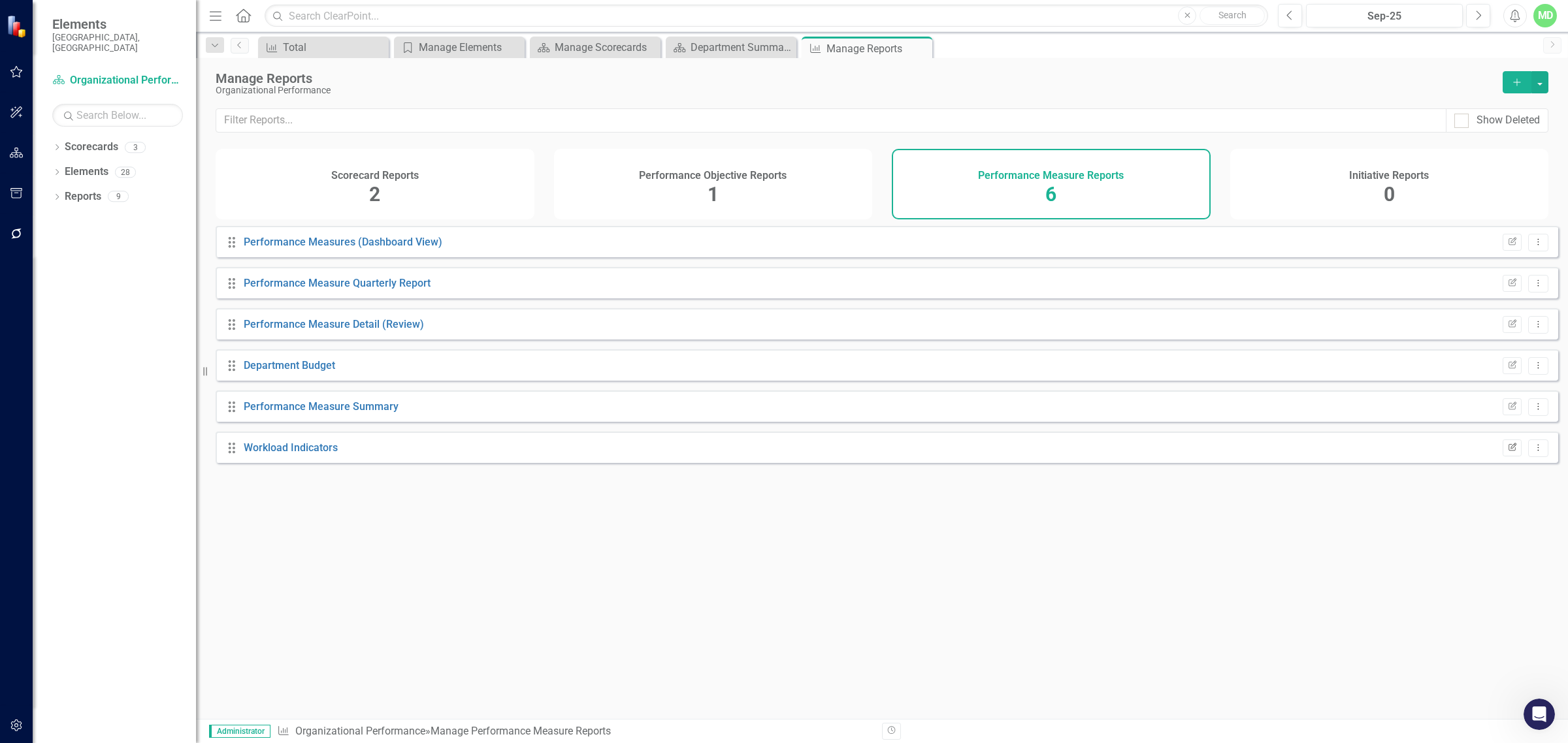
click at [1253, 452] on icon "Edit Report" at bounding box center [1512, 448] width 10 height 8
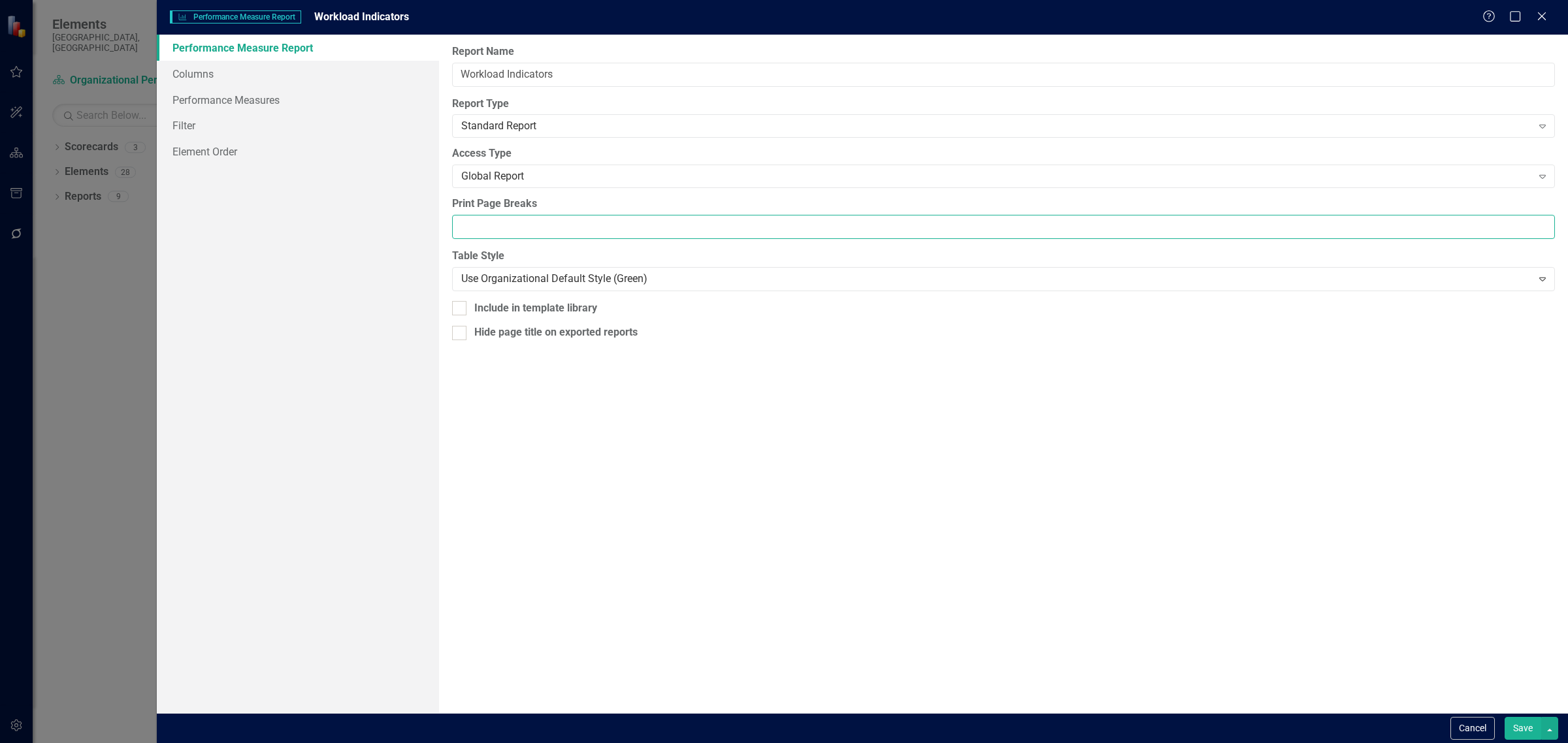
click at [471, 223] on input "Print Page Breaks" at bounding box center [1003, 227] width 1103 height 24
type input "5"
click at [185, 73] on link "Columns" at bounding box center [297, 74] width 282 height 26
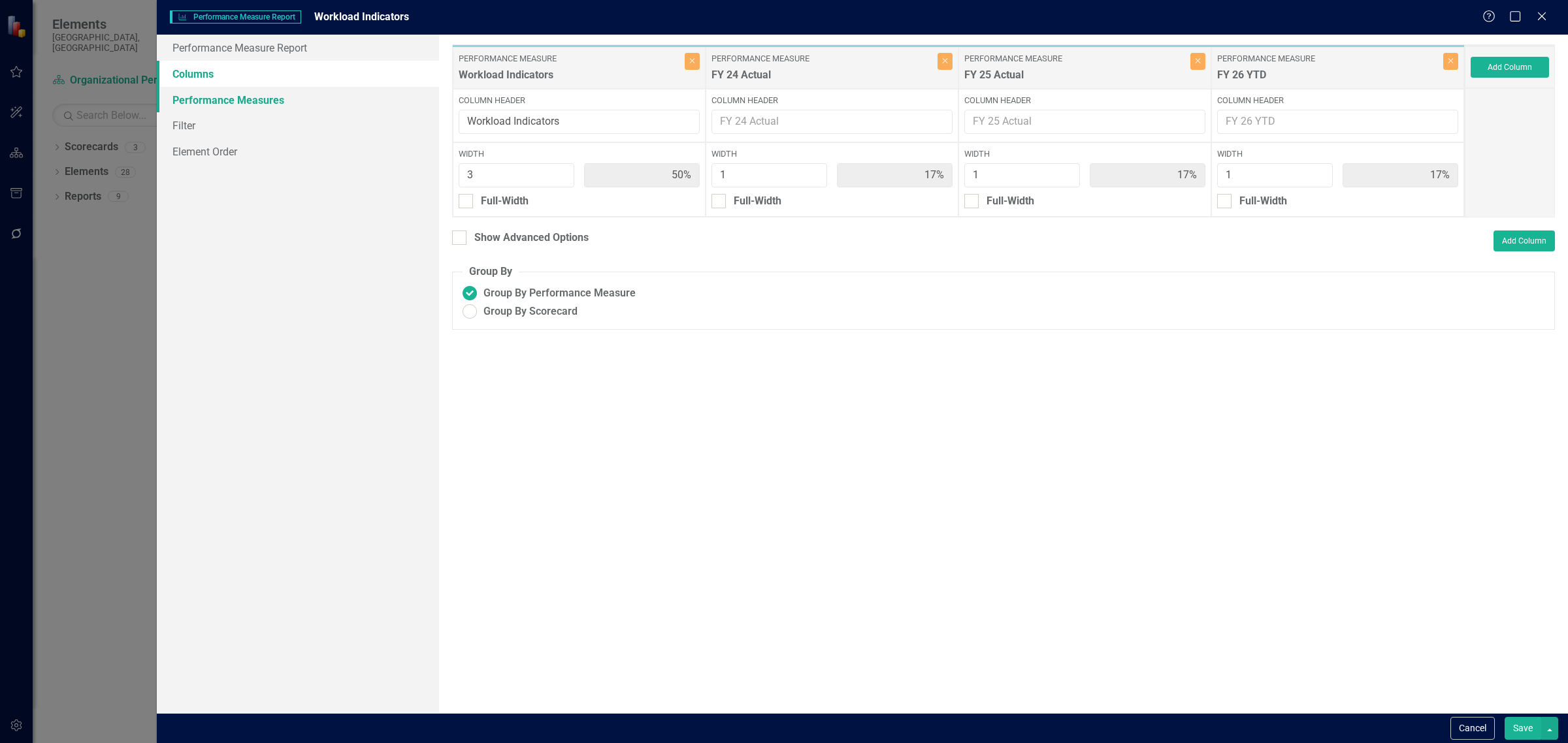
click at [193, 95] on link "Performance Measures" at bounding box center [297, 100] width 282 height 26
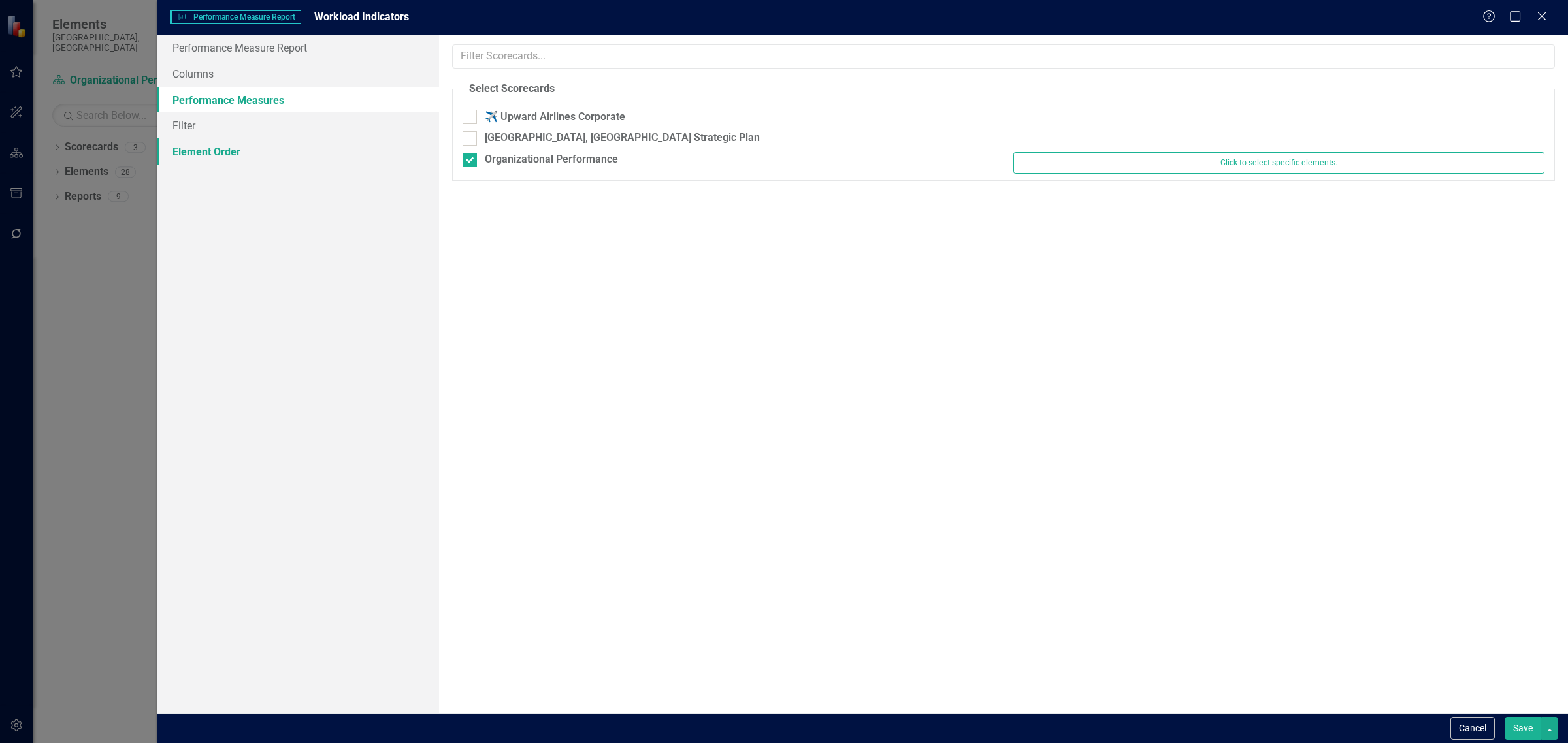
click at [183, 138] on link "Element Order" at bounding box center [297, 151] width 282 height 26
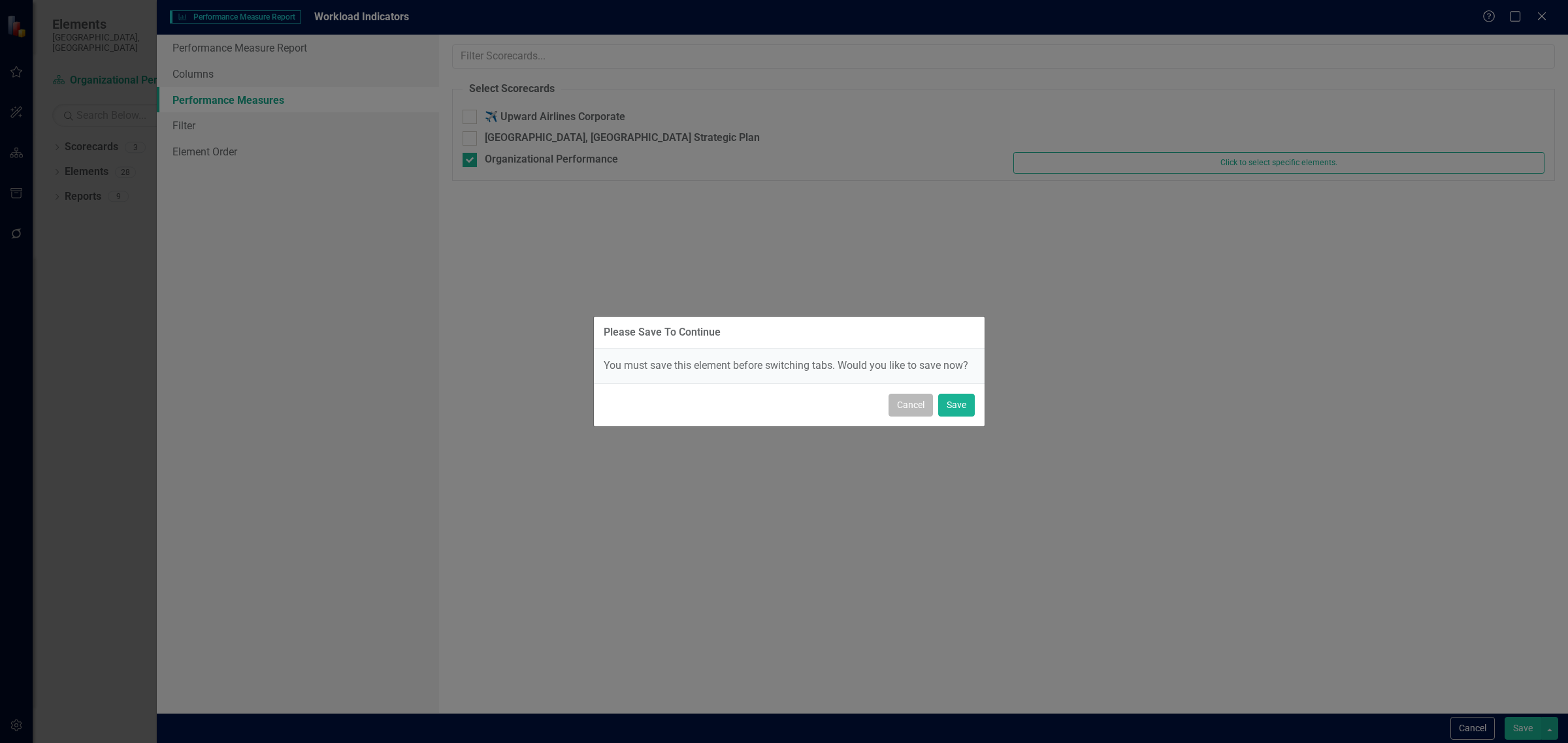
click at [912, 398] on button "Cancel" at bounding box center [910, 404] width 44 height 23
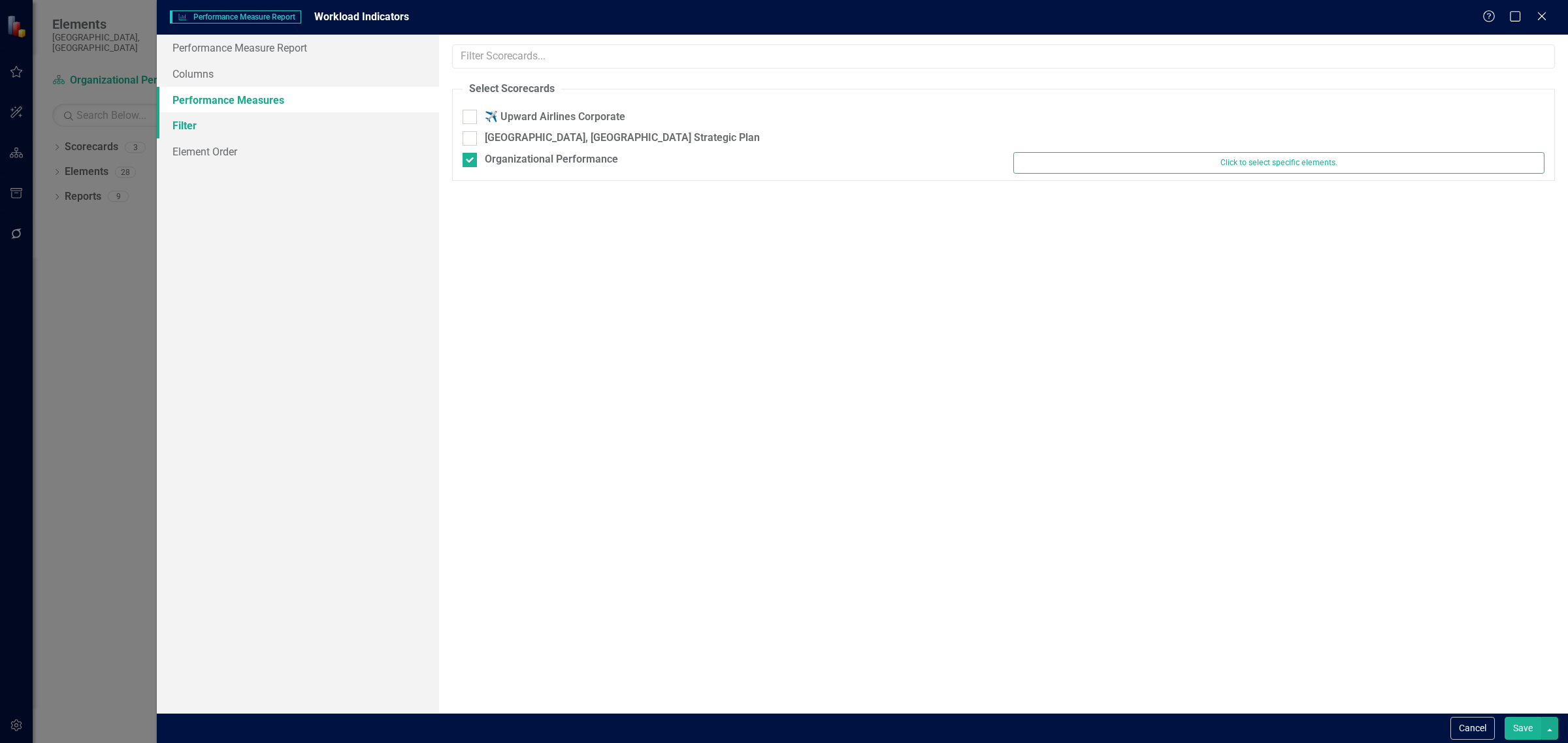
click at [182, 122] on link "Filter" at bounding box center [297, 126] width 282 height 26
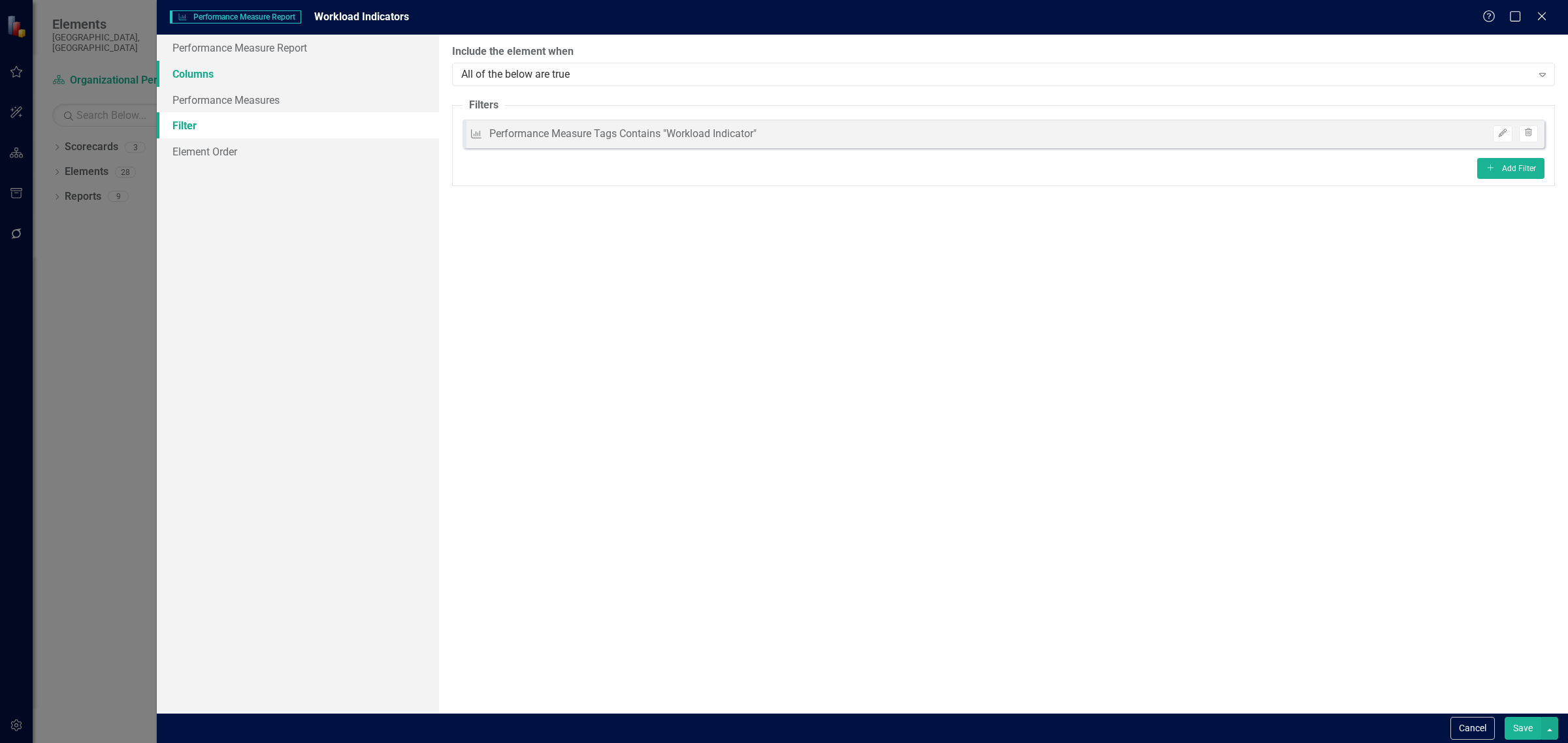
click at [194, 68] on link "Columns" at bounding box center [297, 74] width 282 height 26
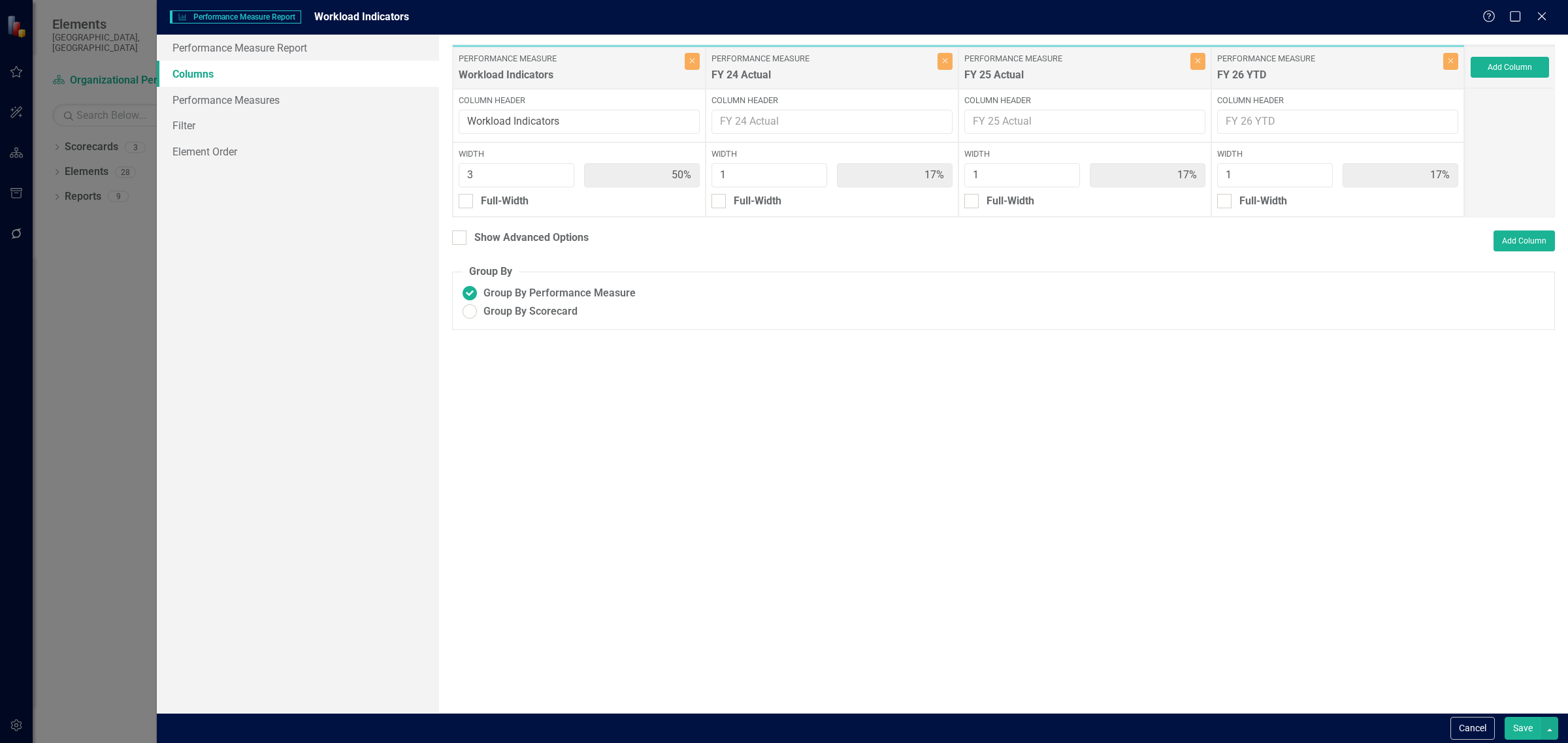
click at [184, 74] on link "Columns" at bounding box center [297, 74] width 282 height 26
click at [181, 50] on link "Performance Measure Report" at bounding box center [297, 48] width 282 height 26
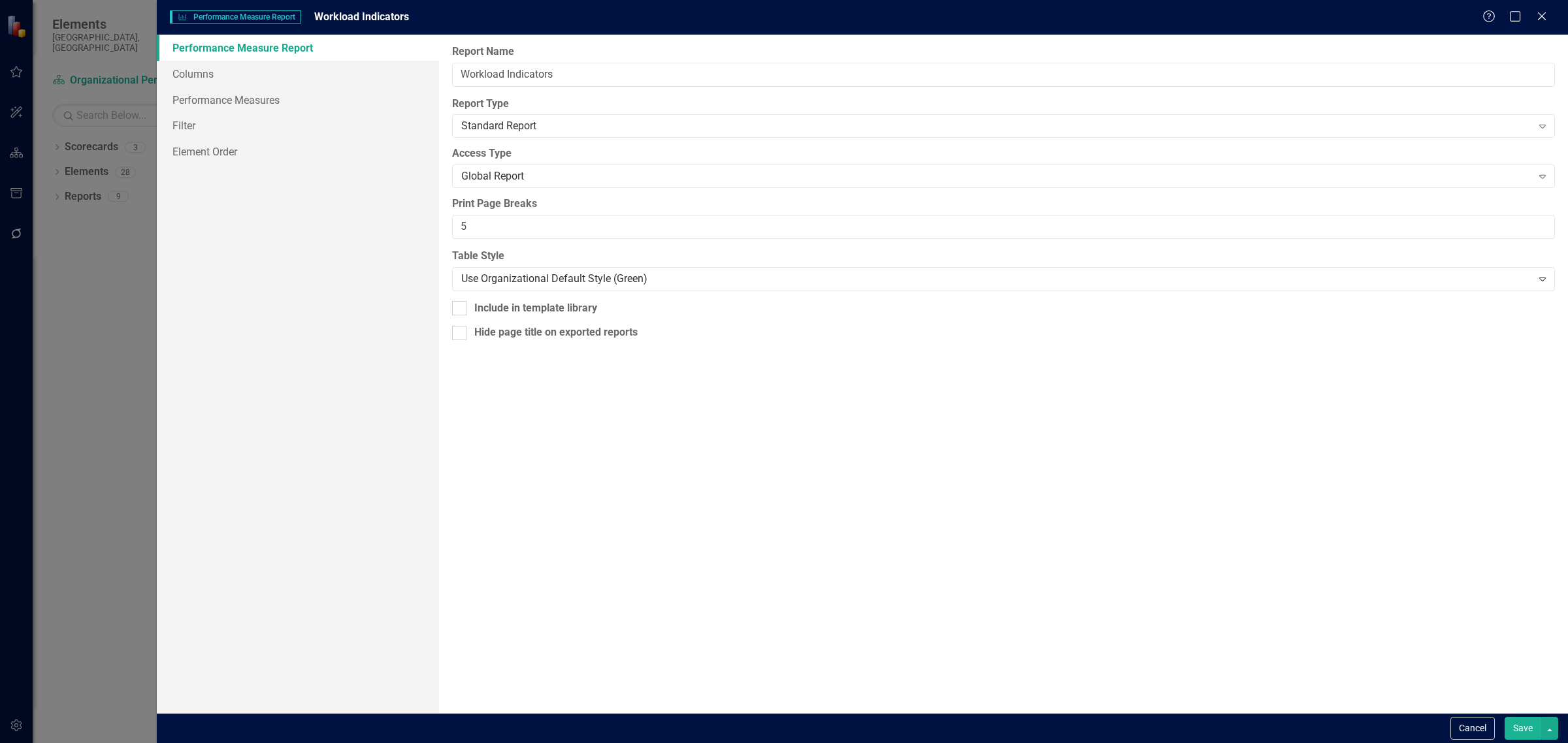
click at [1253, 645] on button "Save" at bounding box center [1522, 728] width 37 height 23
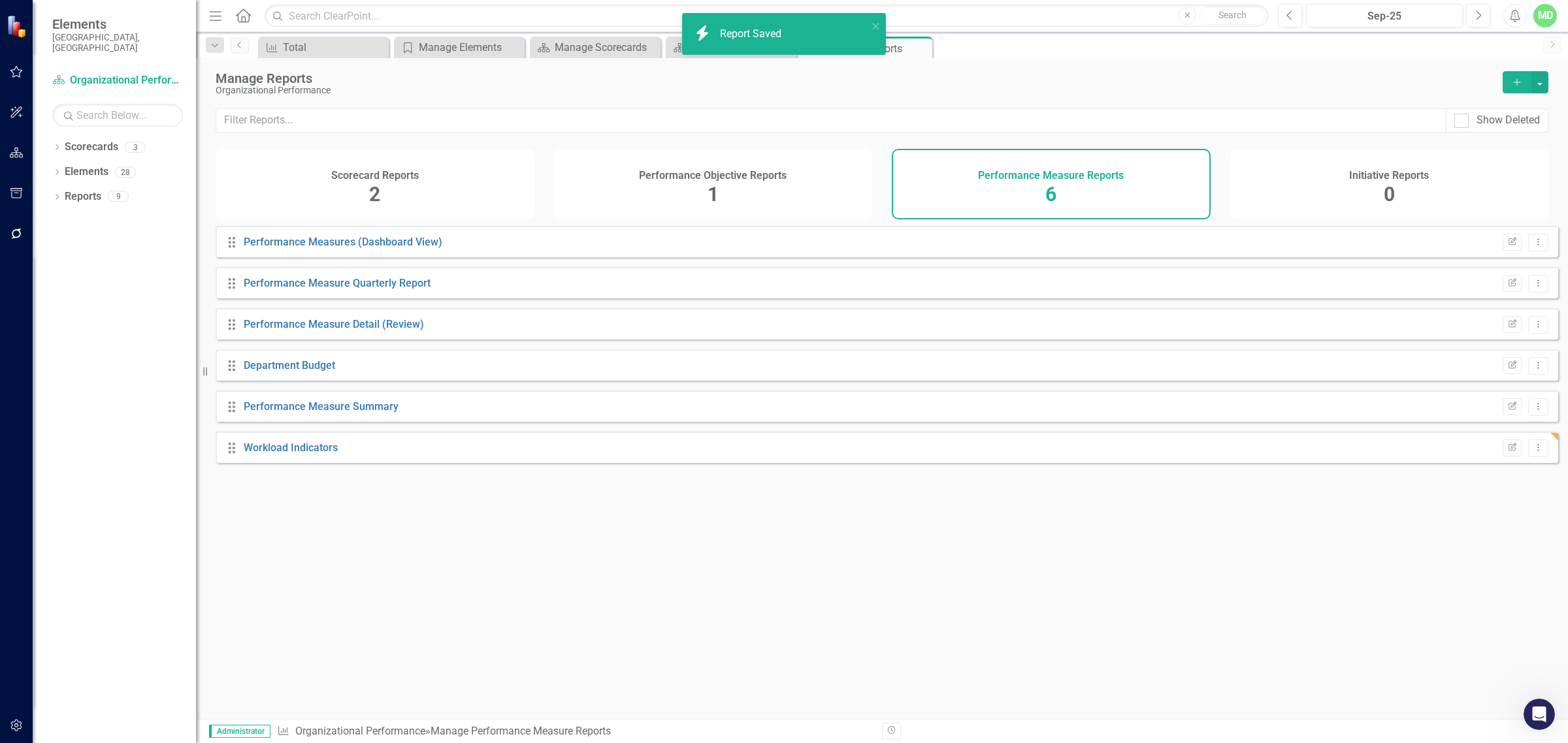
scroll to position [1397, 0]
drag, startPoint x: 89, startPoint y: 136, endPoint x: 60, endPoint y: 141, distance: 29.4
click at [60, 145] on icon "Dropdown" at bounding box center [57, 148] width 9 height 7
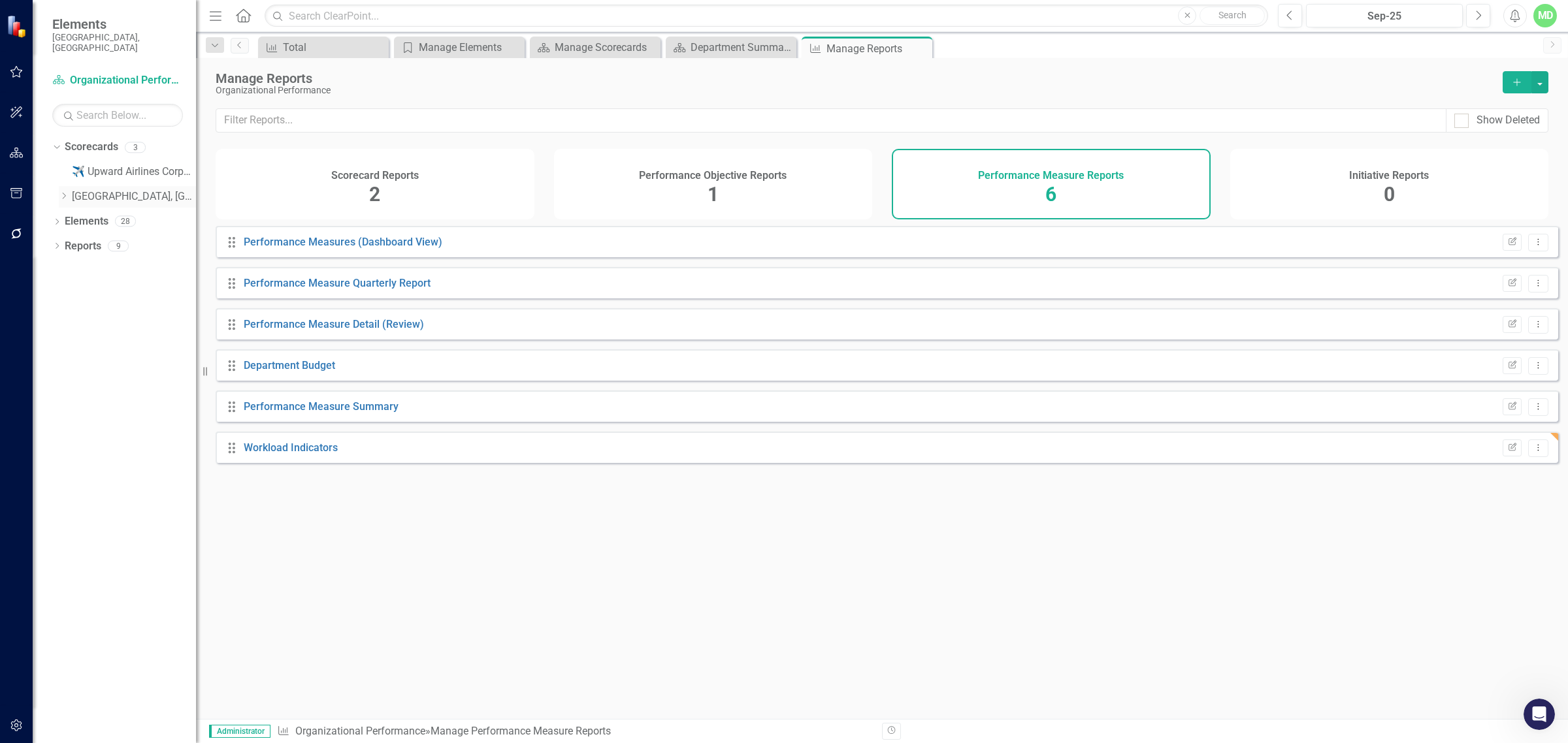
click at [99, 189] on link "[GEOGRAPHIC_DATA], [GEOGRAPHIC_DATA] Strategic Plan" at bounding box center [134, 196] width 124 height 15
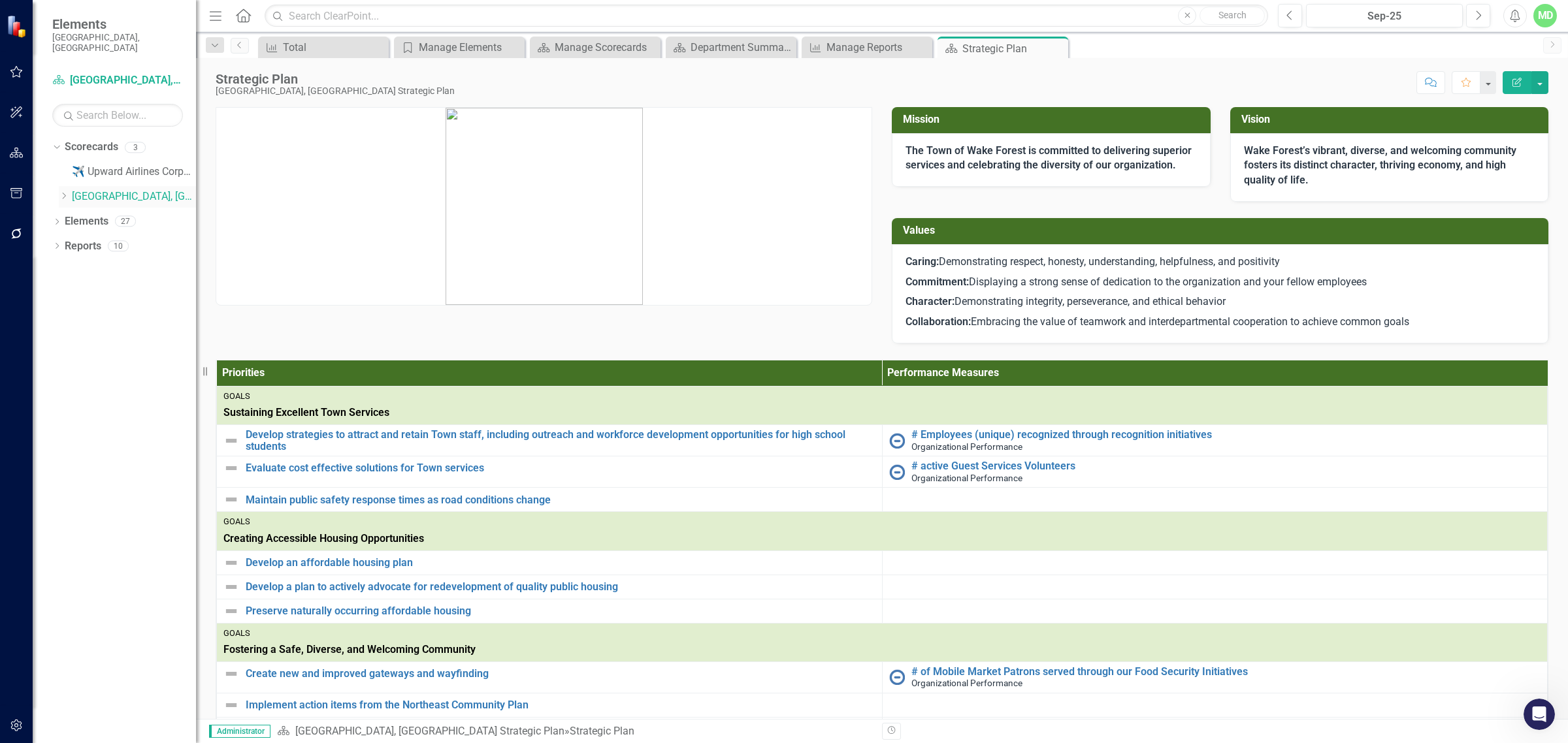
click at [69, 193] on div "Dropdown [GEOGRAPHIC_DATA], [GEOGRAPHIC_DATA] Strategic Plan" at bounding box center [127, 197] width 137 height 22
click at [60, 192] on icon "Dropdown" at bounding box center [64, 196] width 10 height 8
click at [116, 214] on link "Organizational Performance" at bounding box center [140, 221] width 111 height 15
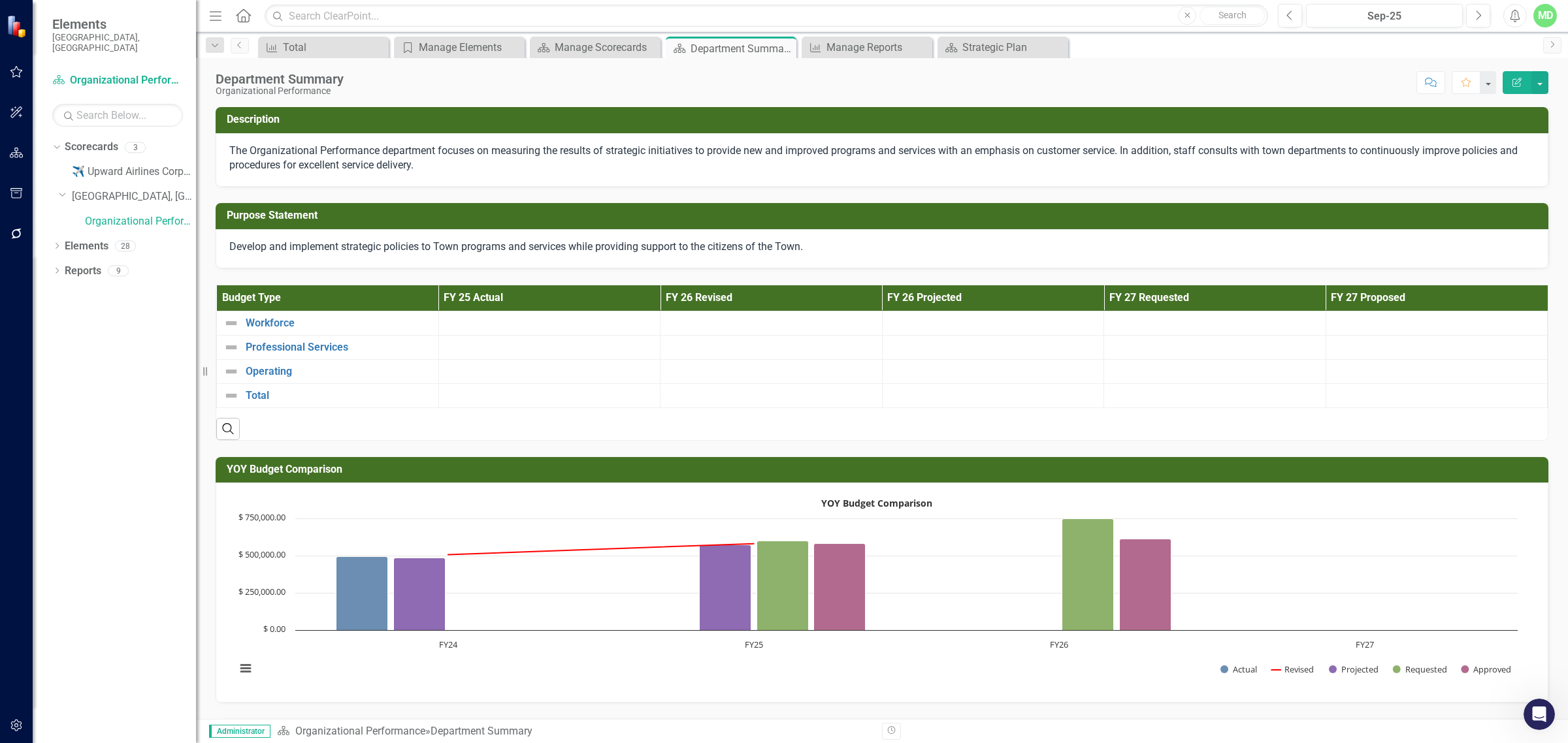
click at [1253, 76] on button "Edit Report" at bounding box center [1517, 82] width 29 height 23
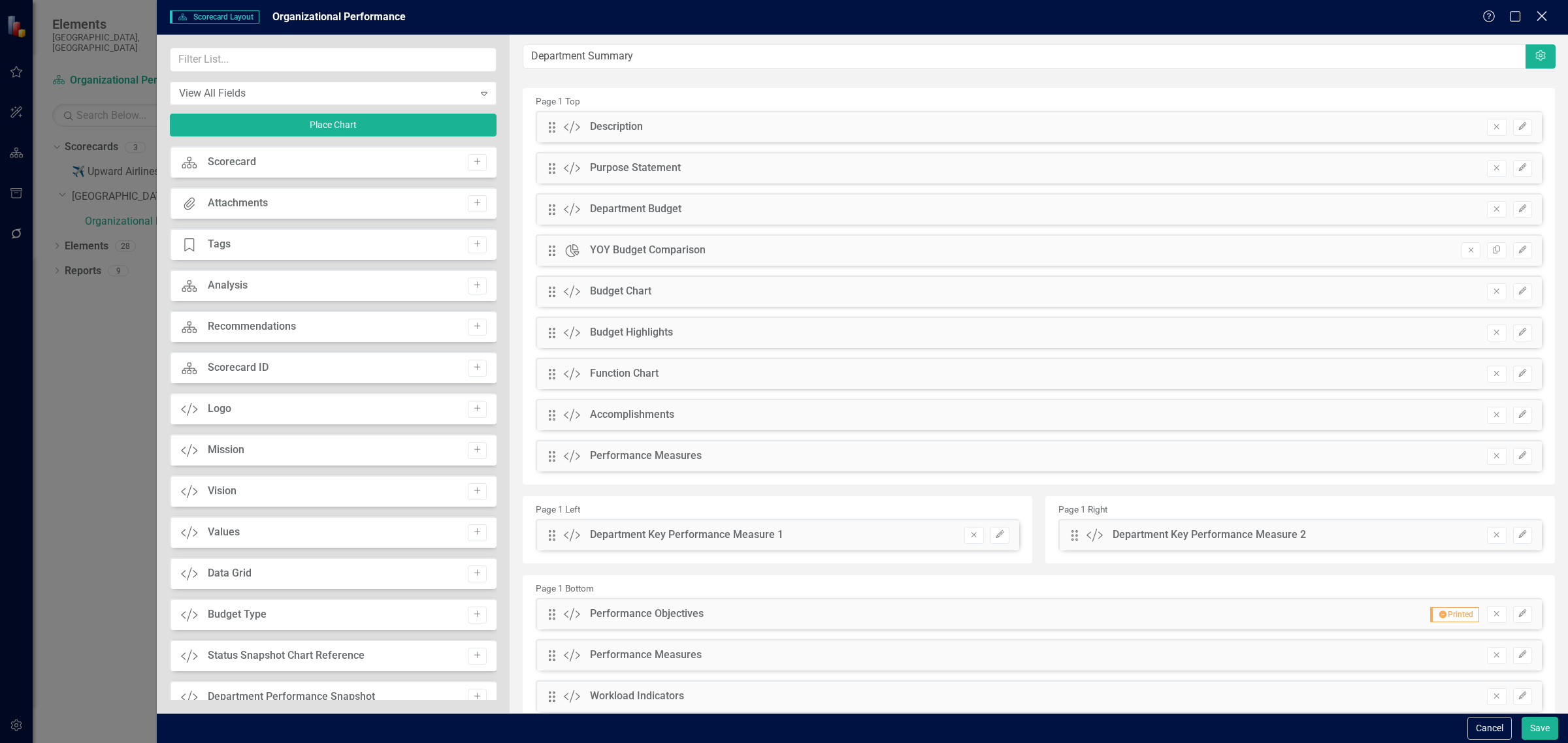
click at [1253, 17] on icon "Close" at bounding box center [1541, 16] width 16 height 12
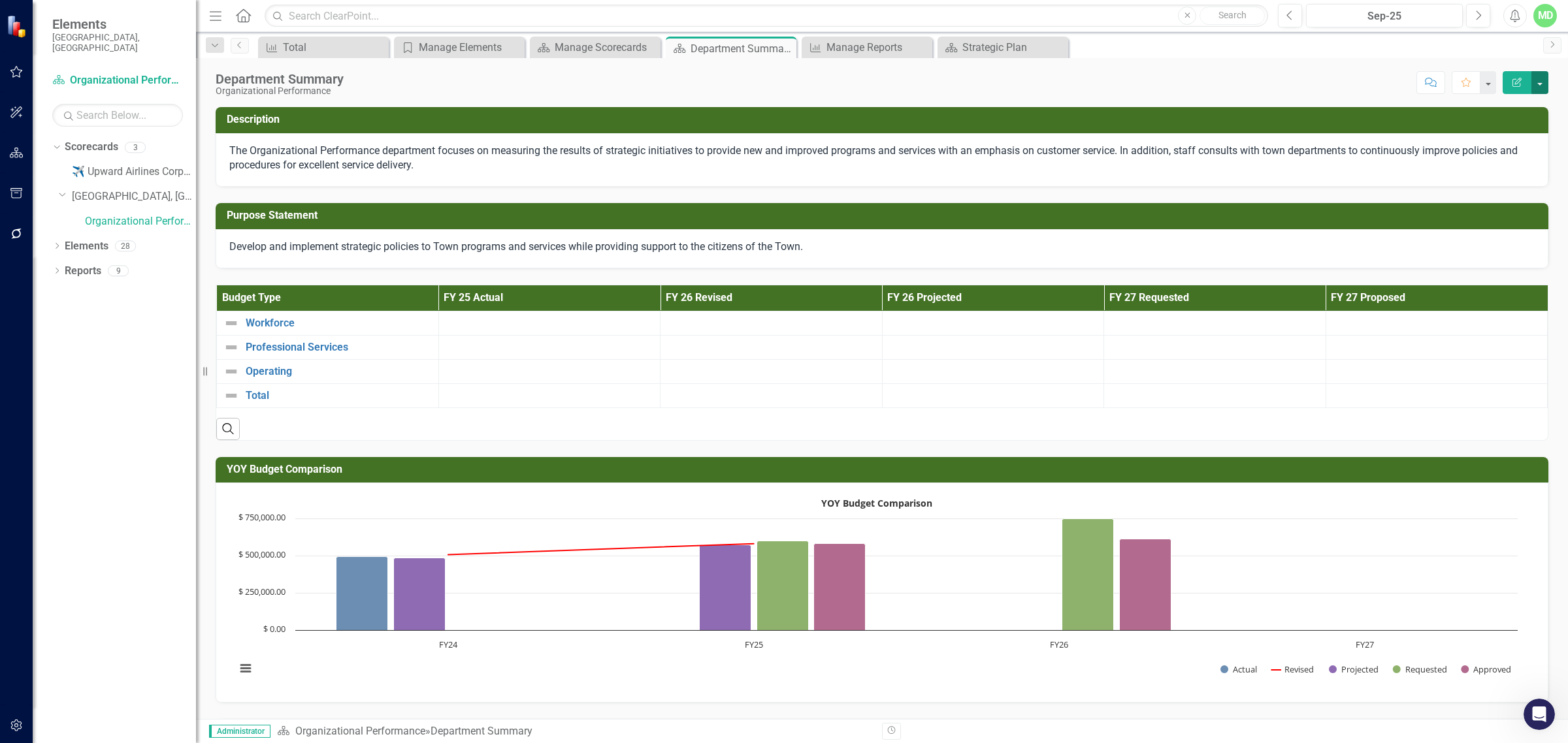
click at [1253, 89] on button "button" at bounding box center [1540, 82] width 17 height 23
click at [1253, 185] on link "PDF Export to PDF" at bounding box center [1495, 183] width 106 height 24
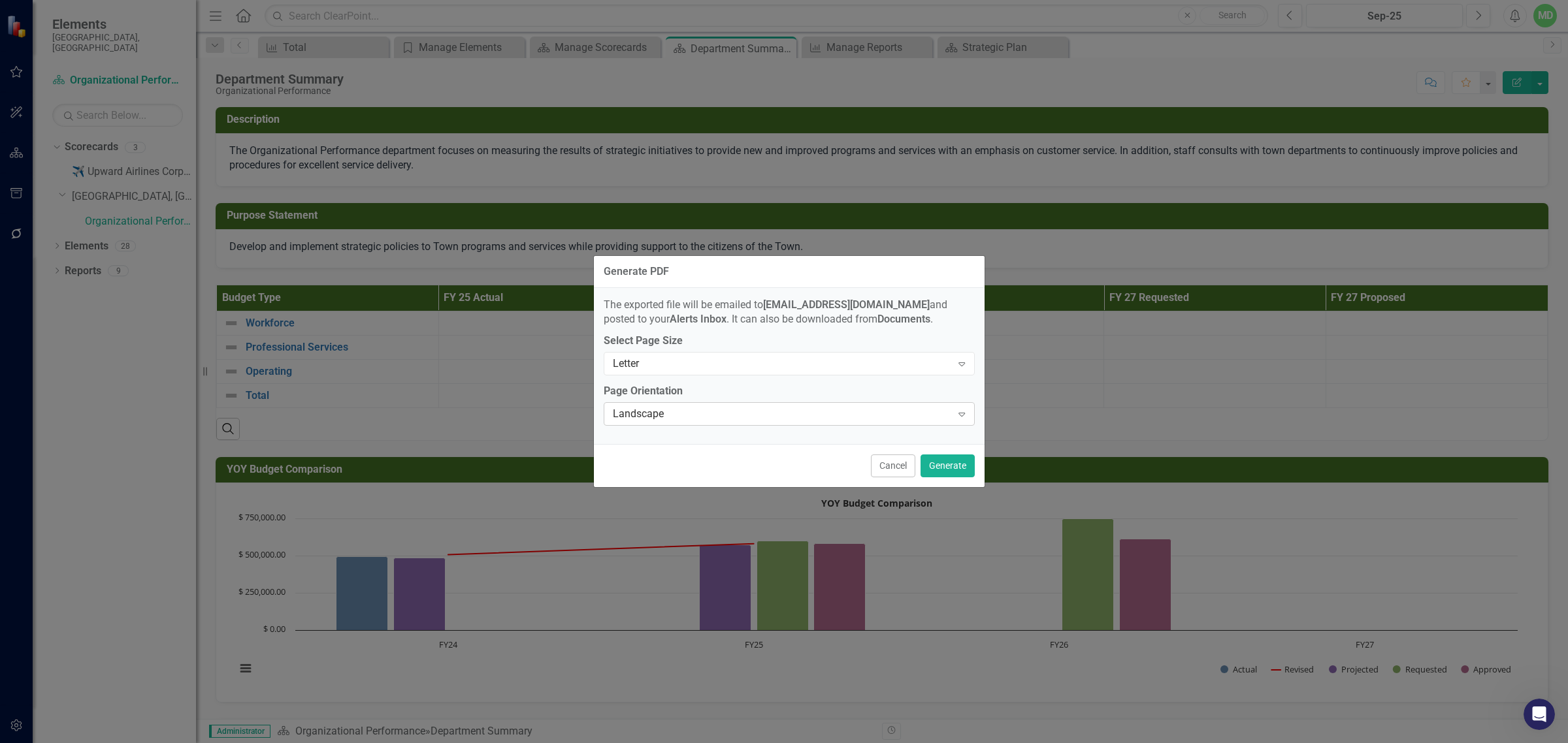
click at [866, 413] on div "Landscape" at bounding box center [782, 414] width 339 height 15
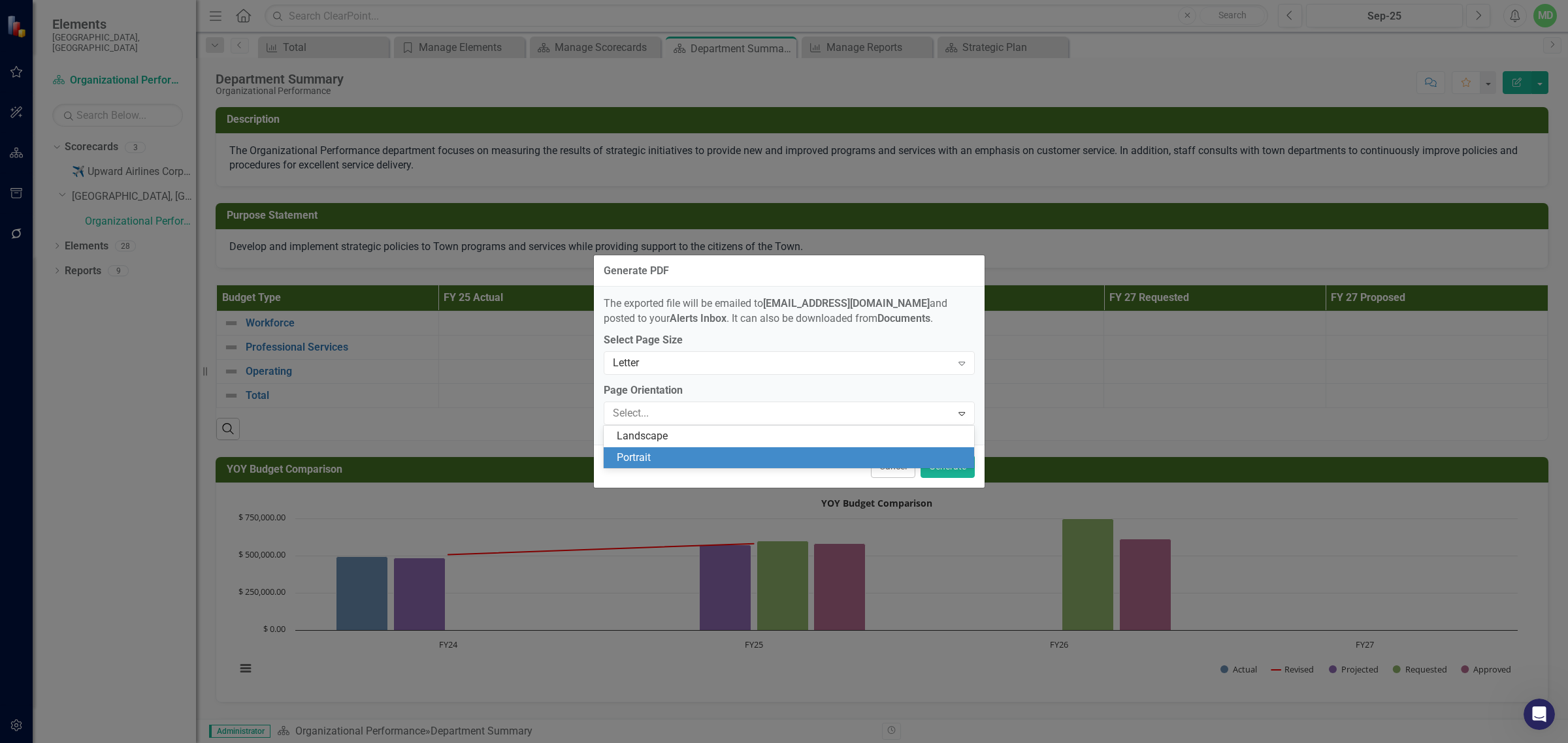
click at [784, 459] on div "Portrait" at bounding box center [791, 457] width 350 height 15
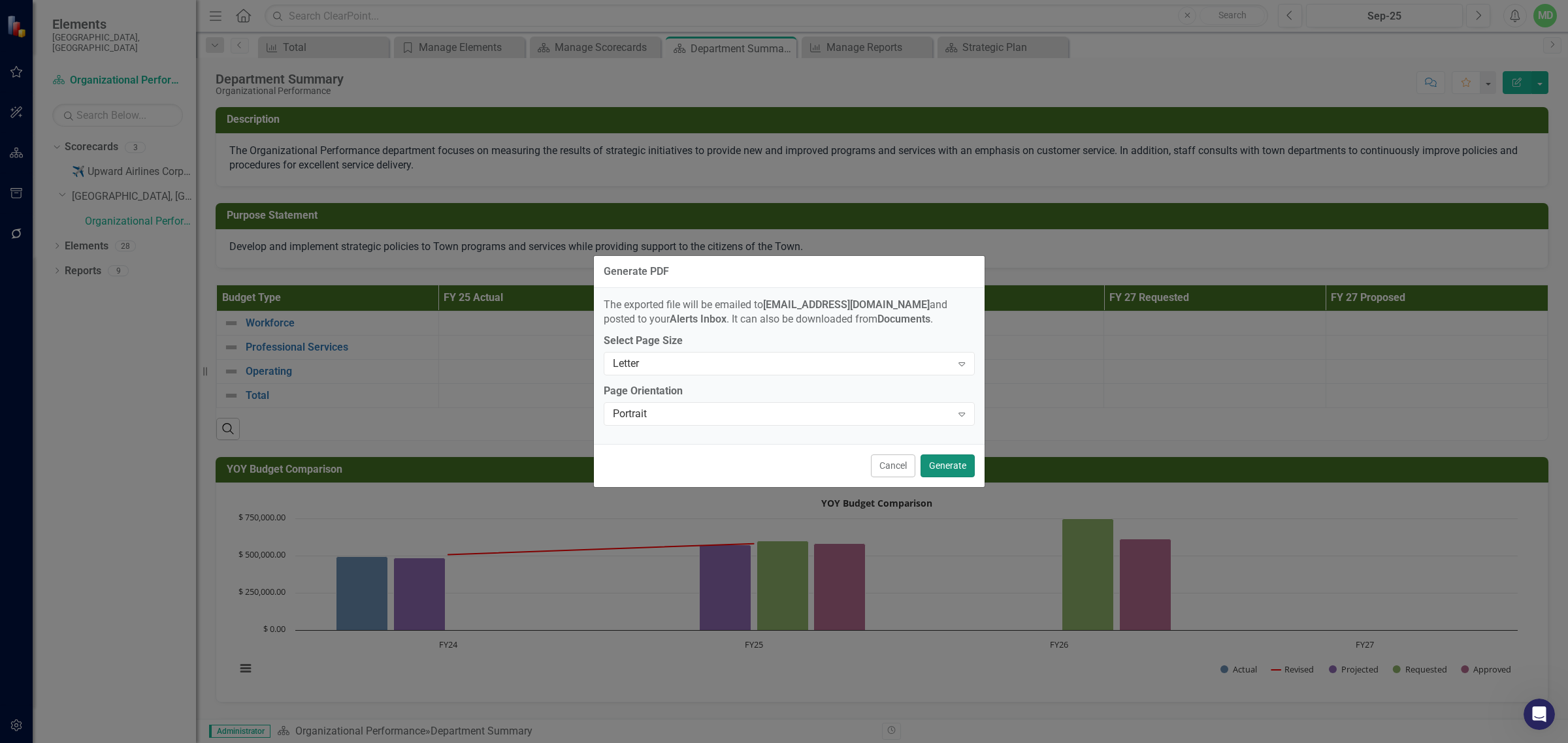
click at [945, 467] on button "Generate" at bounding box center [947, 466] width 54 height 23
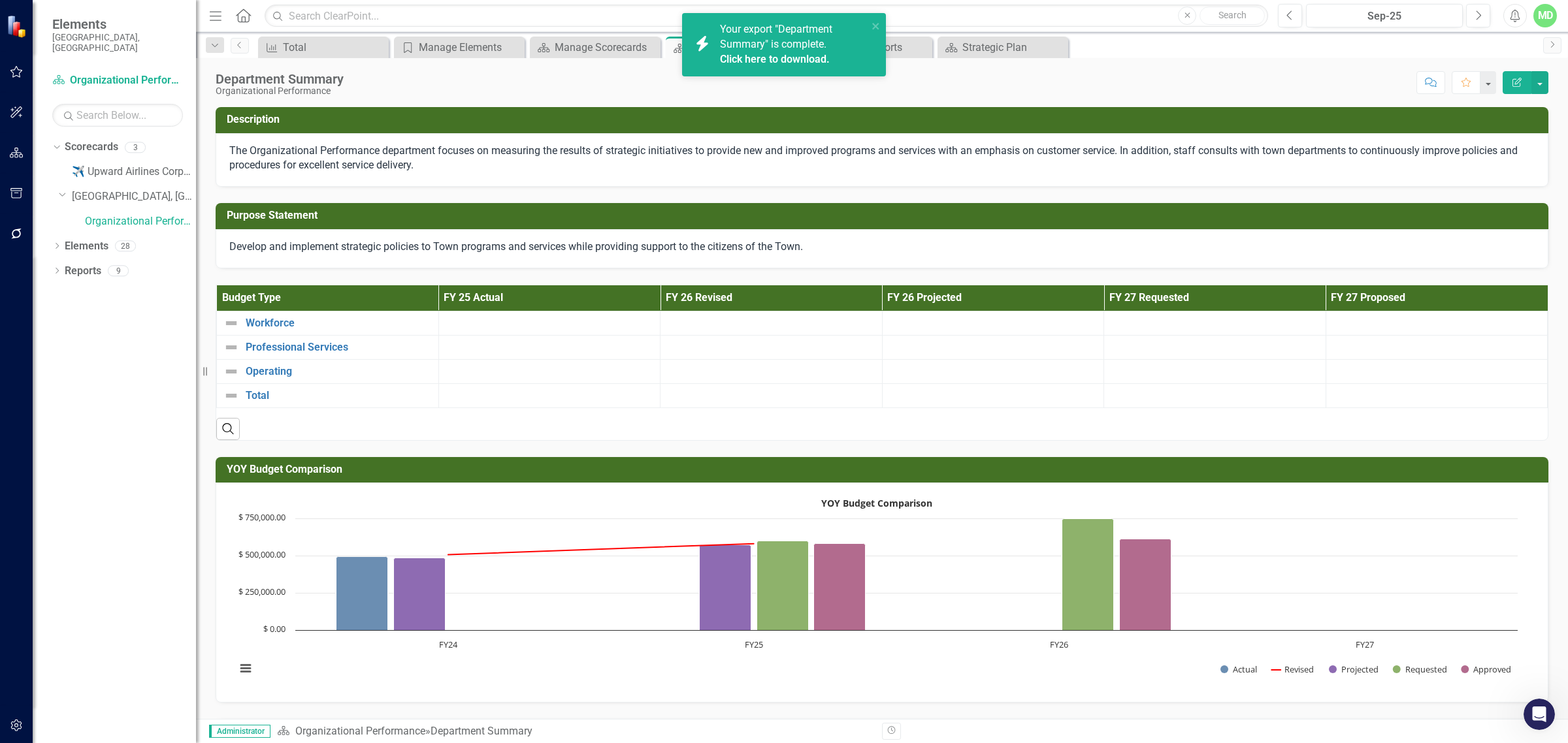
click at [767, 60] on link "Click here to download." at bounding box center [774, 59] width 110 height 12
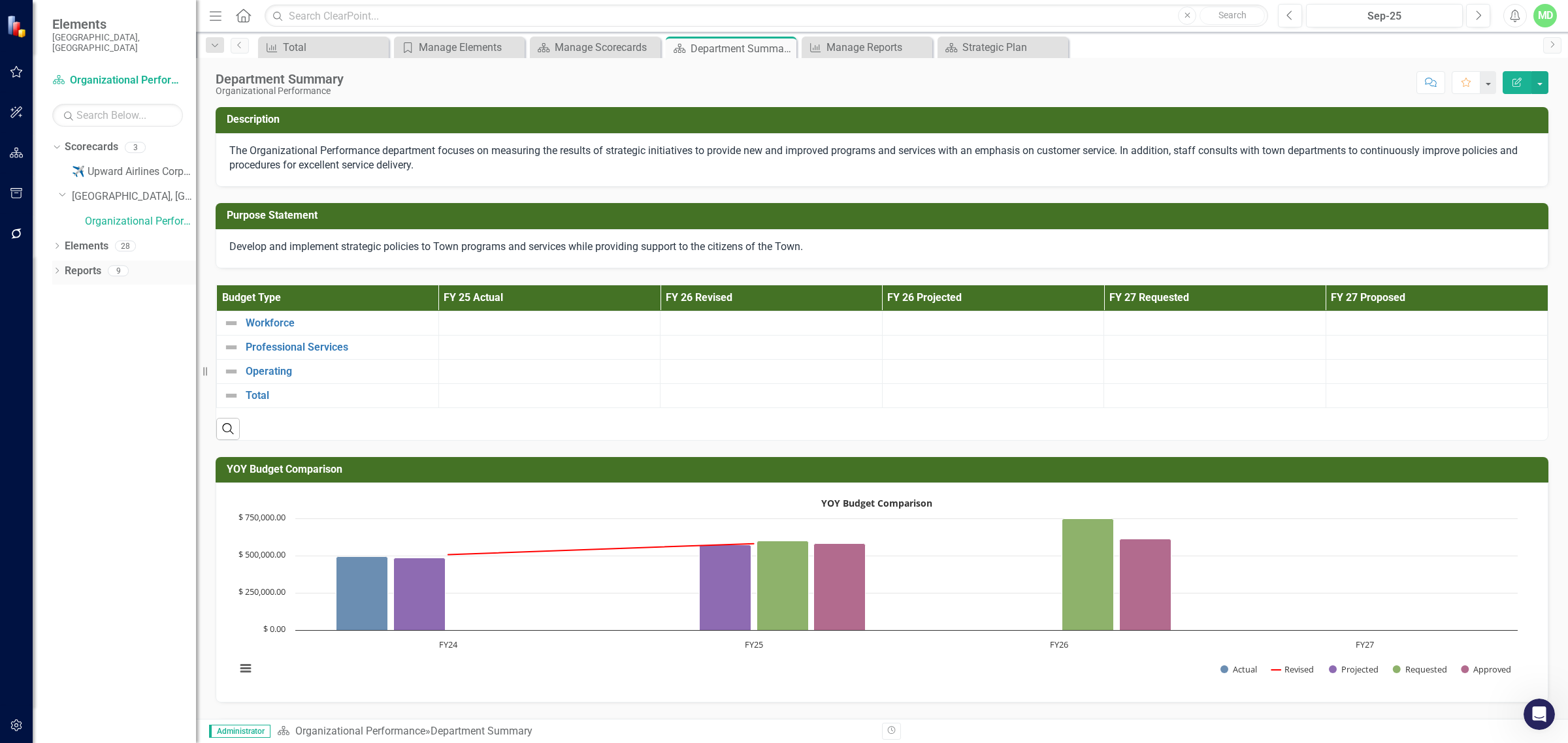
click at [85, 264] on link "Reports" at bounding box center [82, 271] width 37 height 15
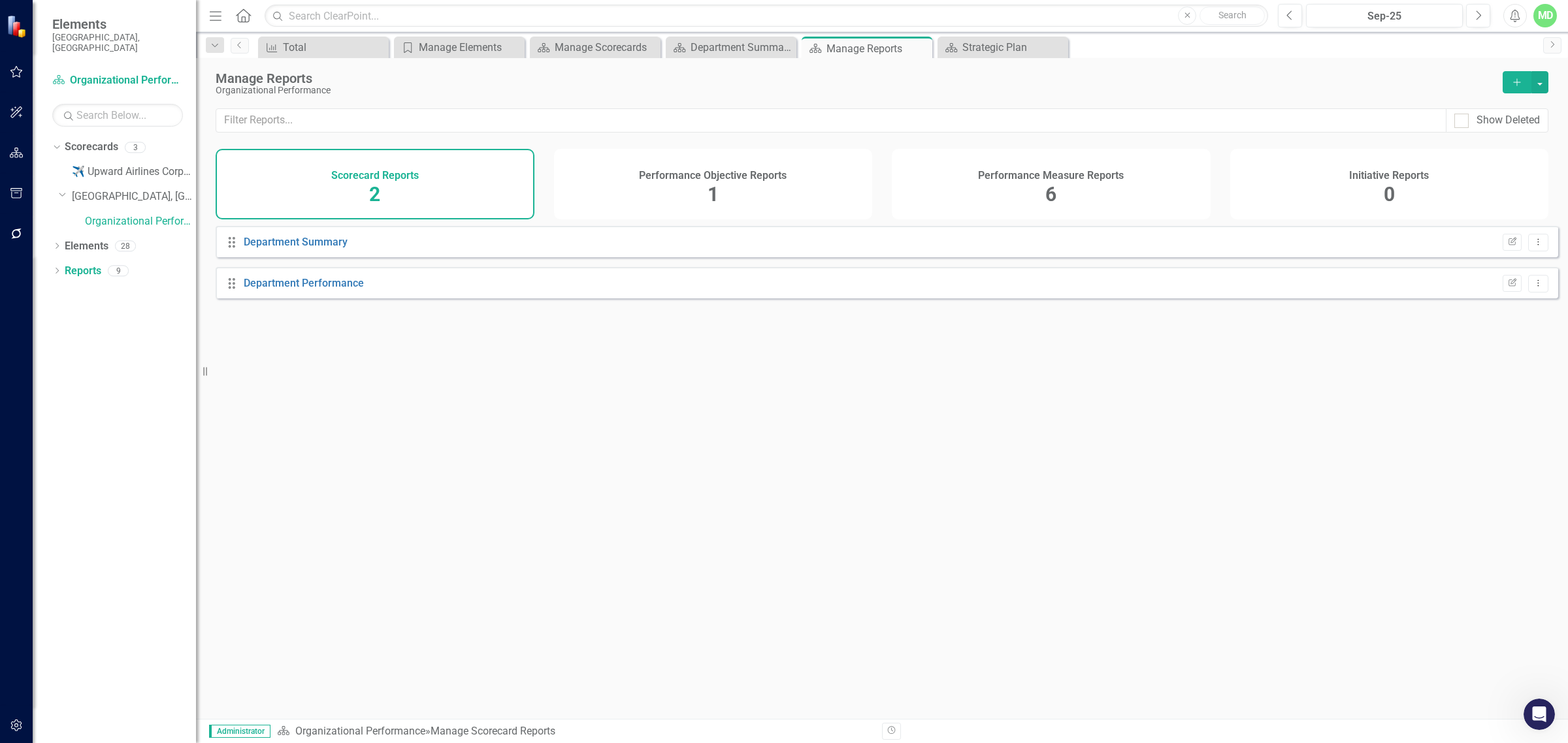
click at [1014, 180] on h4 "Performance Measure Reports" at bounding box center [1051, 175] width 146 height 12
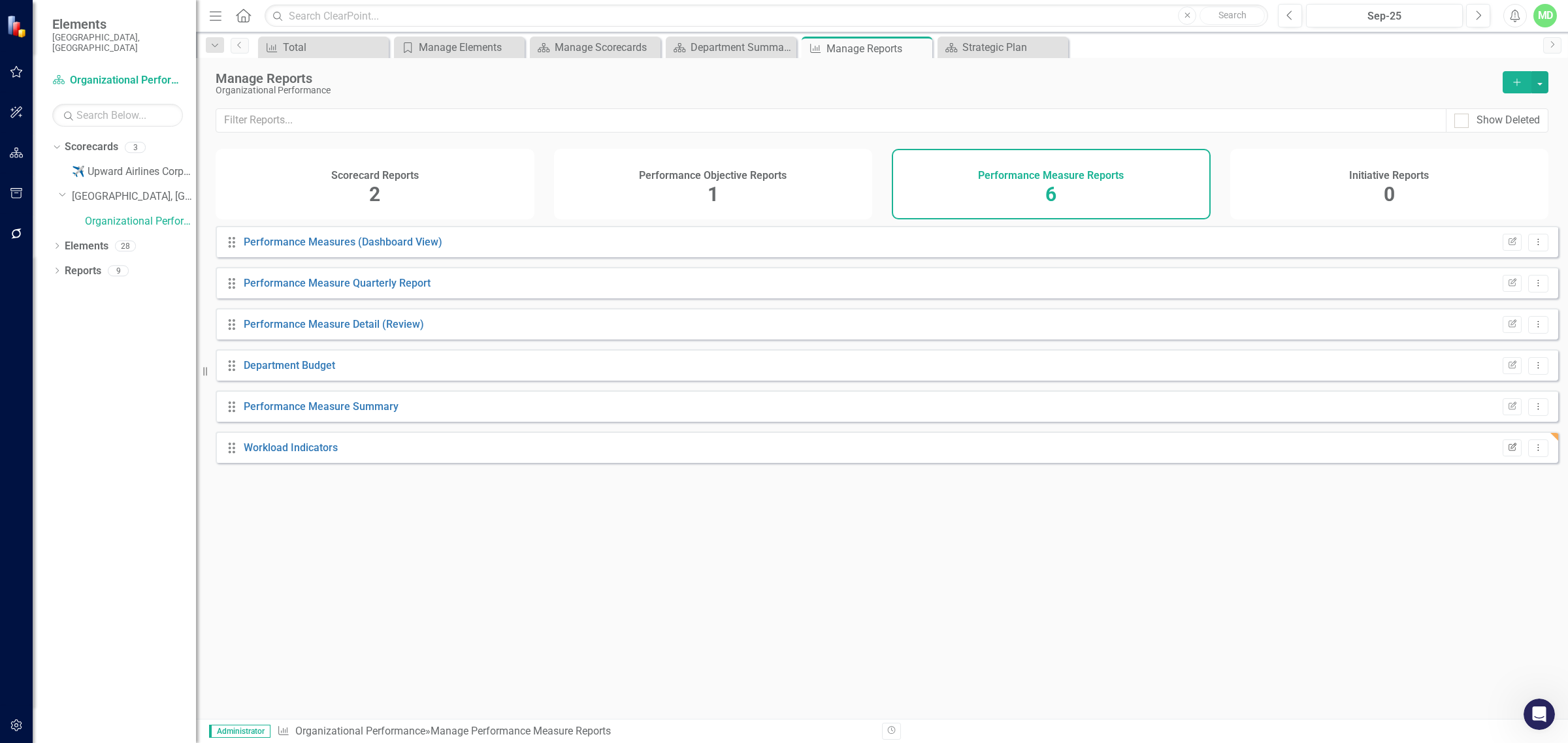
click at [1253, 450] on icon "button" at bounding box center [1512, 446] width 8 height 8
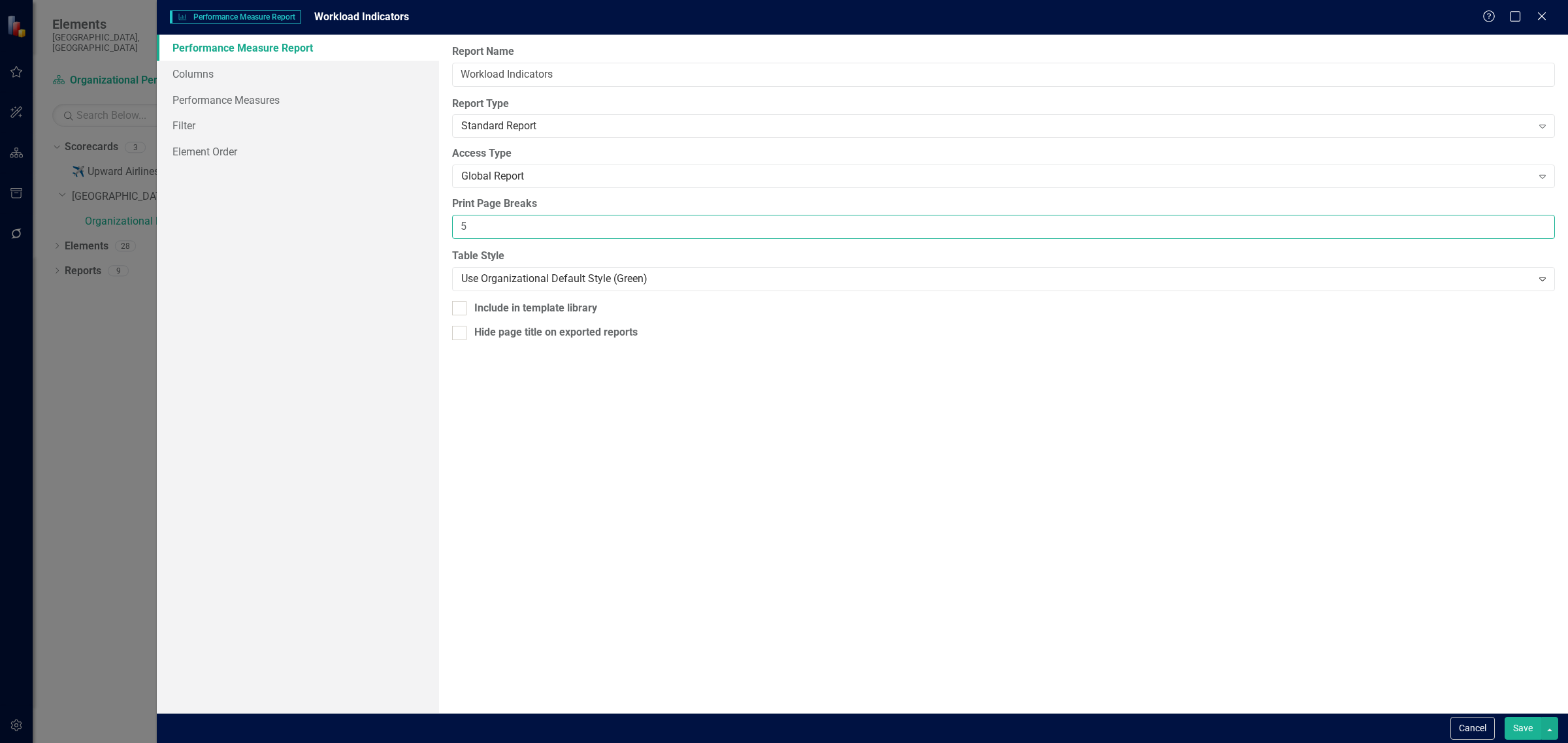
click at [560, 230] on input "5" at bounding box center [1003, 227] width 1103 height 24
click at [1253, 645] on button "Save" at bounding box center [1522, 728] width 37 height 23
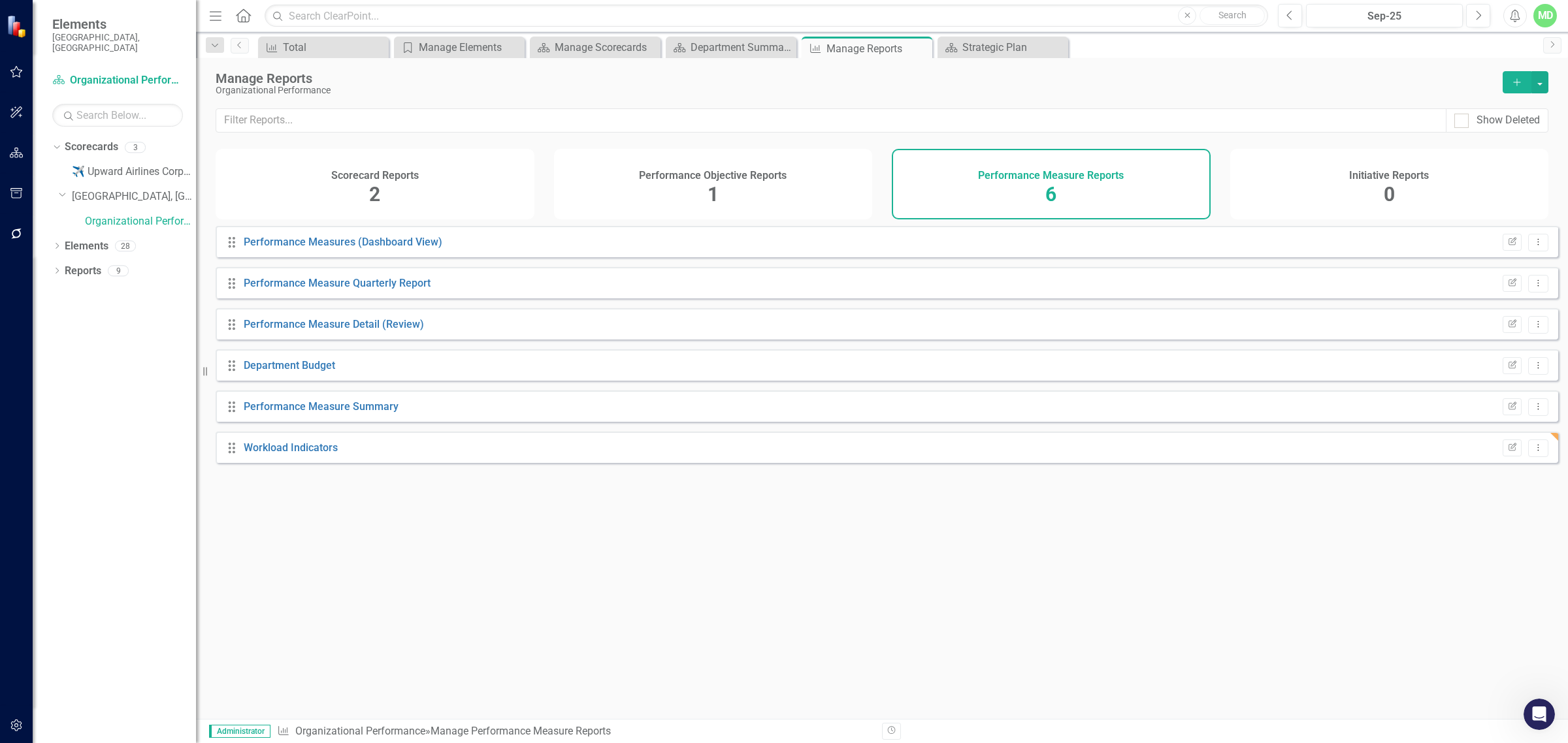
drag, startPoint x: 84, startPoint y: 141, endPoint x: 54, endPoint y: 208, distance: 73.4
click at [54, 208] on div "Dropdown Scorecards 3 ✈️ Upward Airlines Corporate Dropdown [GEOGRAPHIC_DATA], …" at bounding box center [123, 186] width 144 height 99
click at [78, 239] on link "Elements" at bounding box center [86, 246] width 43 height 15
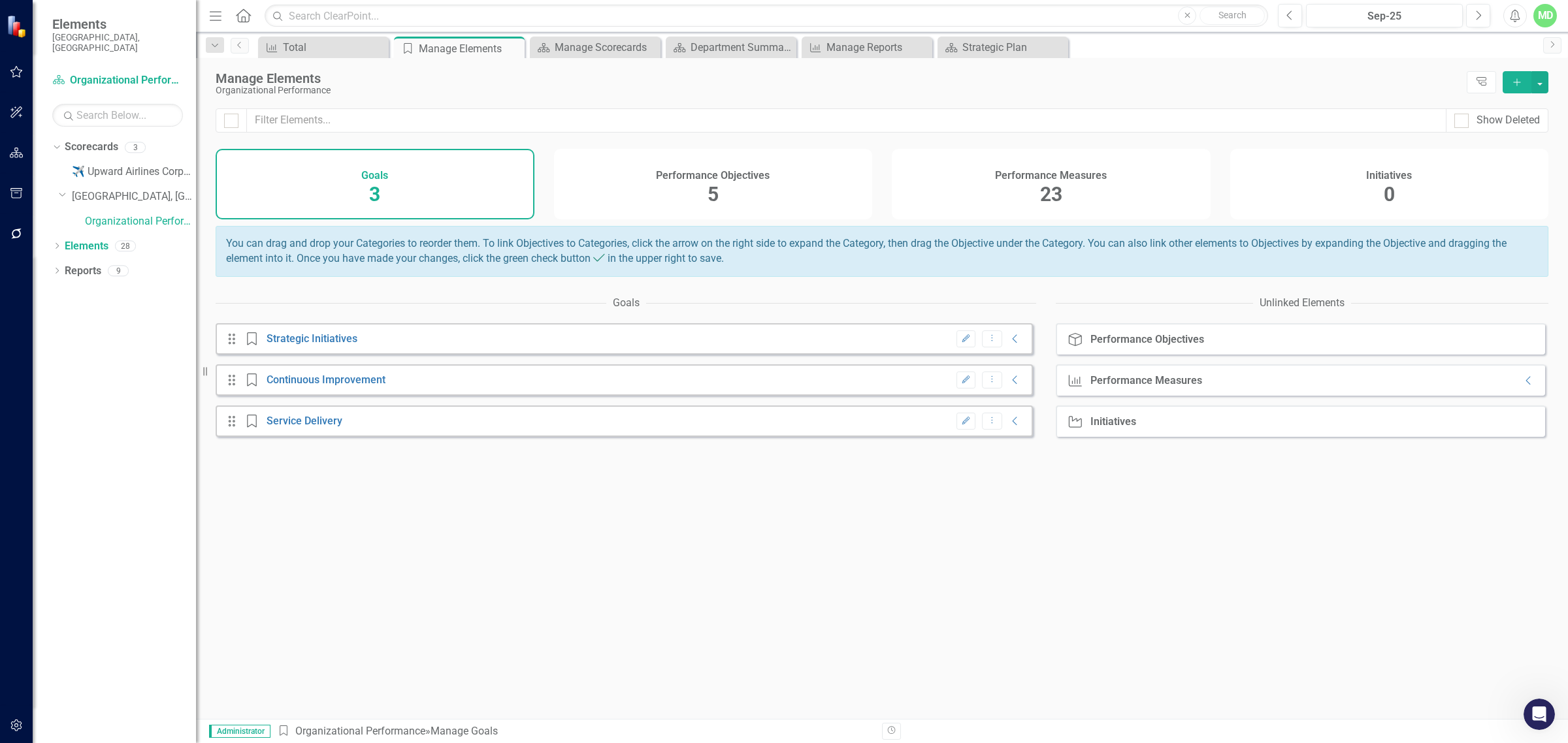
click at [996, 179] on h4 "Performance Measures" at bounding box center [1051, 175] width 112 height 12
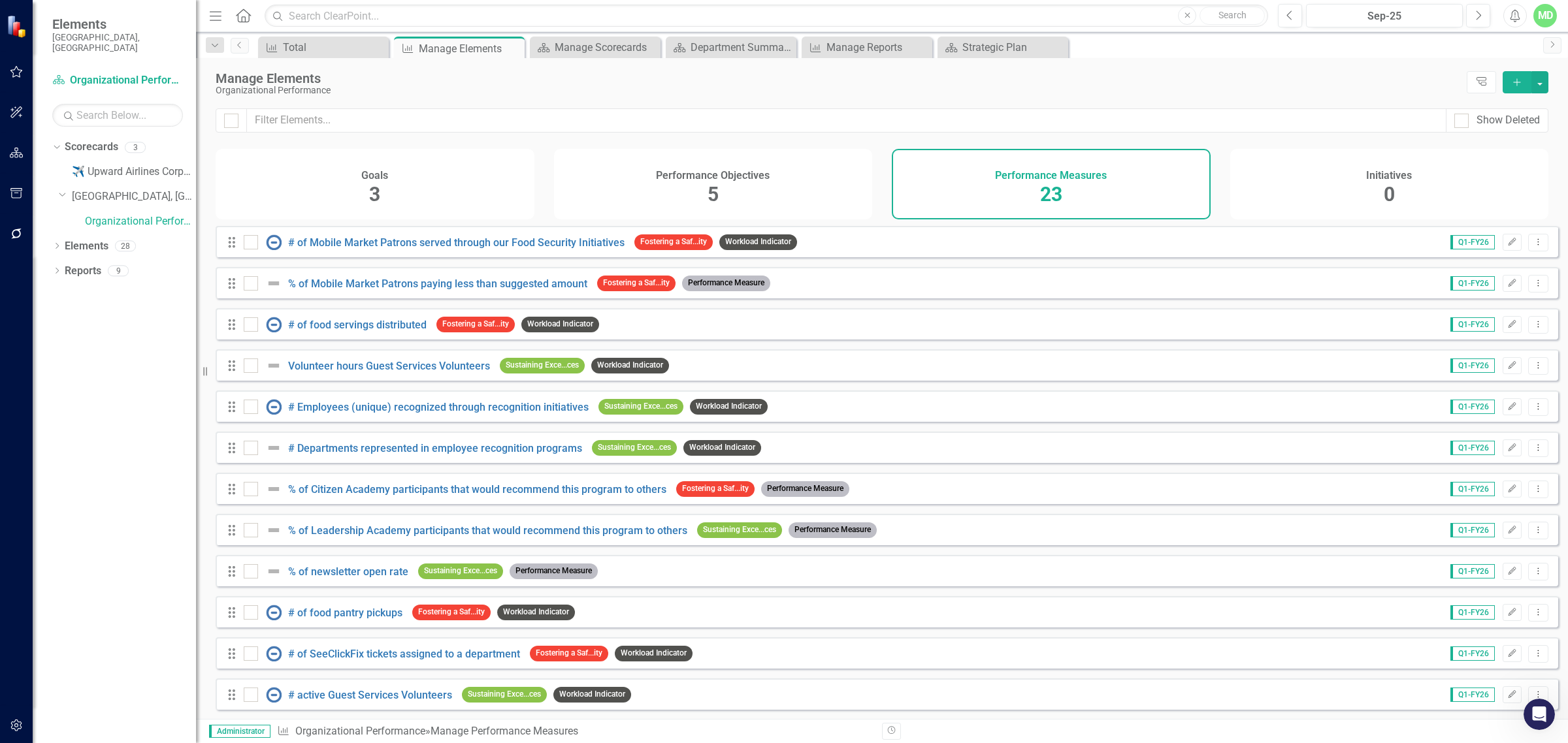
scroll to position [464, 0]
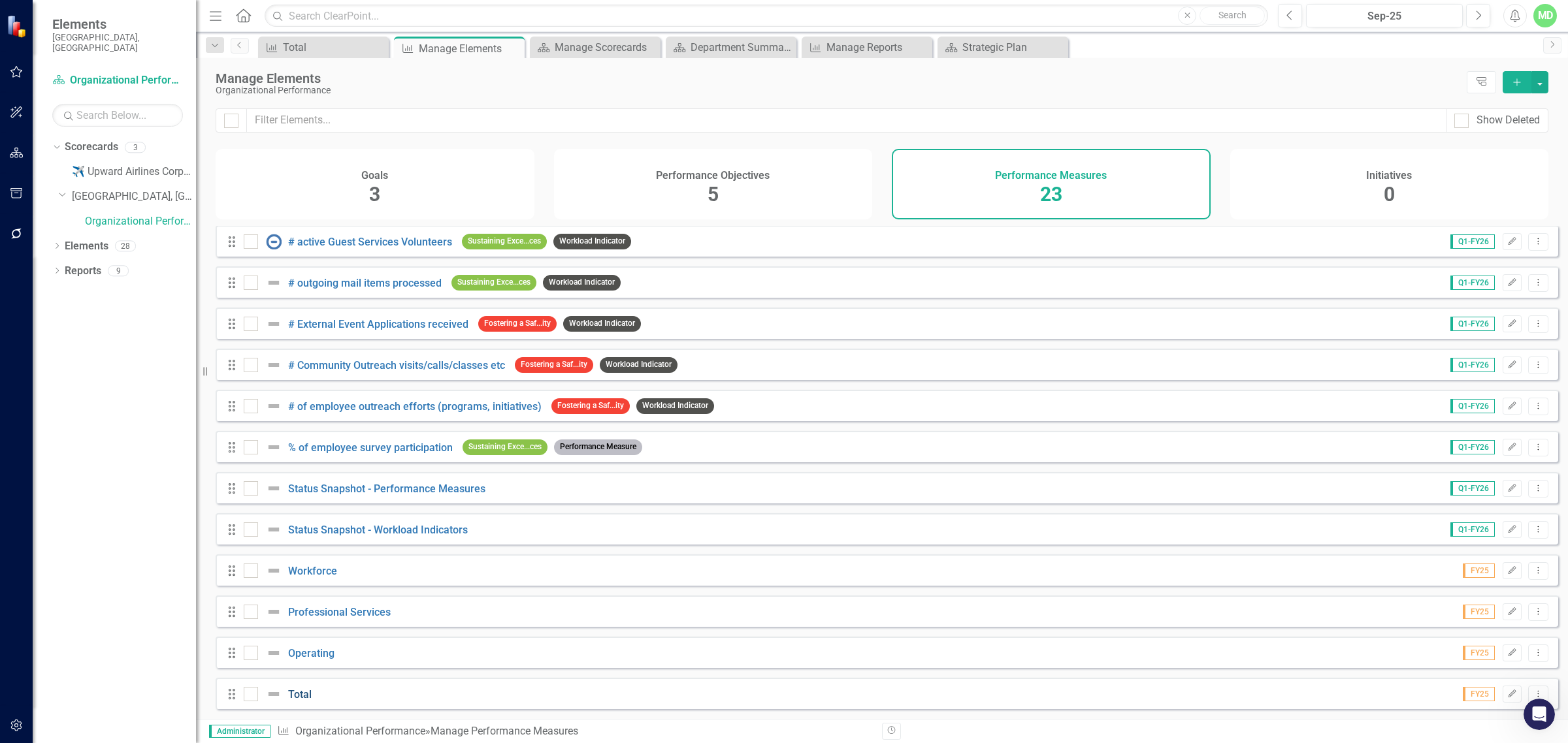
click at [307, 645] on link "Total" at bounding box center [300, 695] width 23 height 12
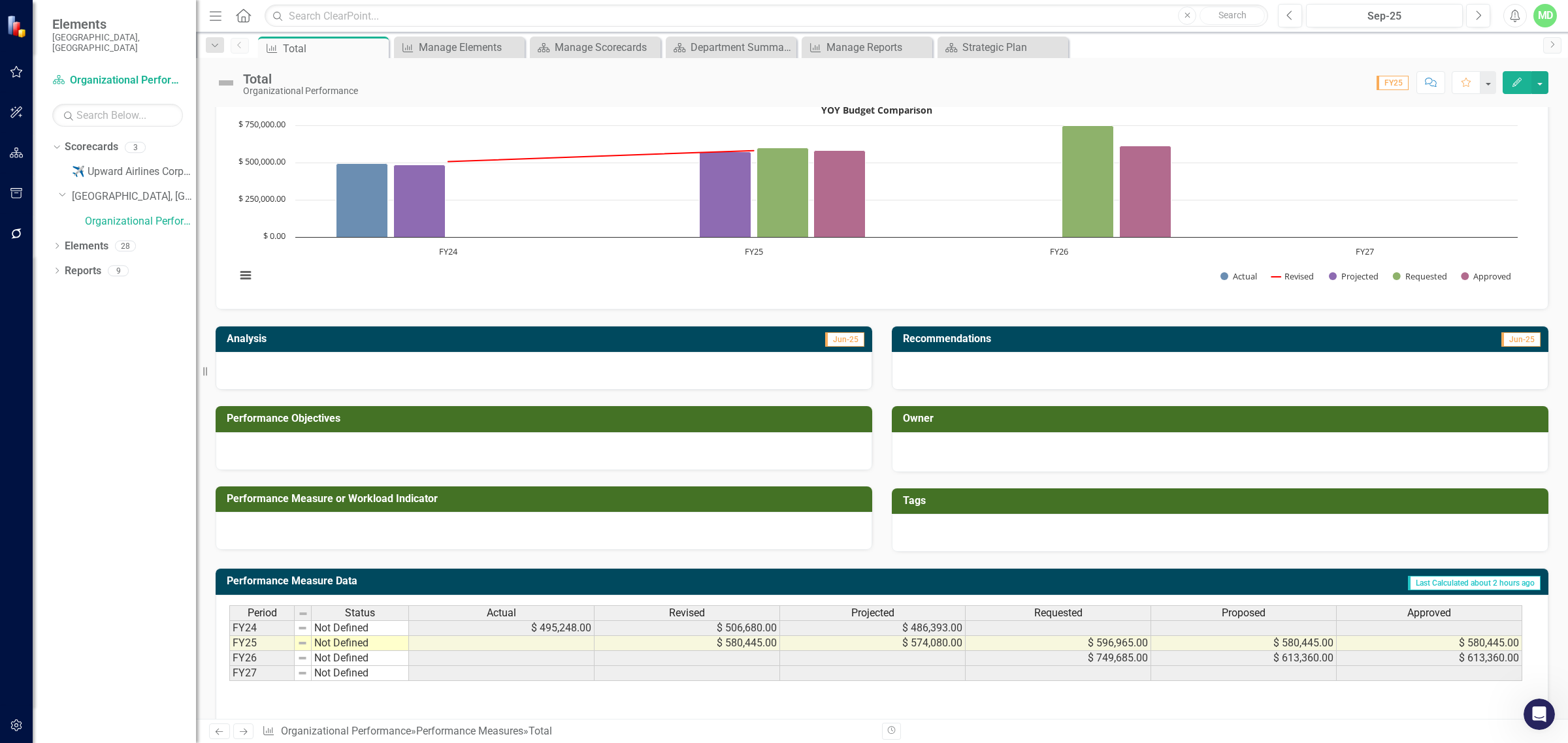
scroll to position [3, 0]
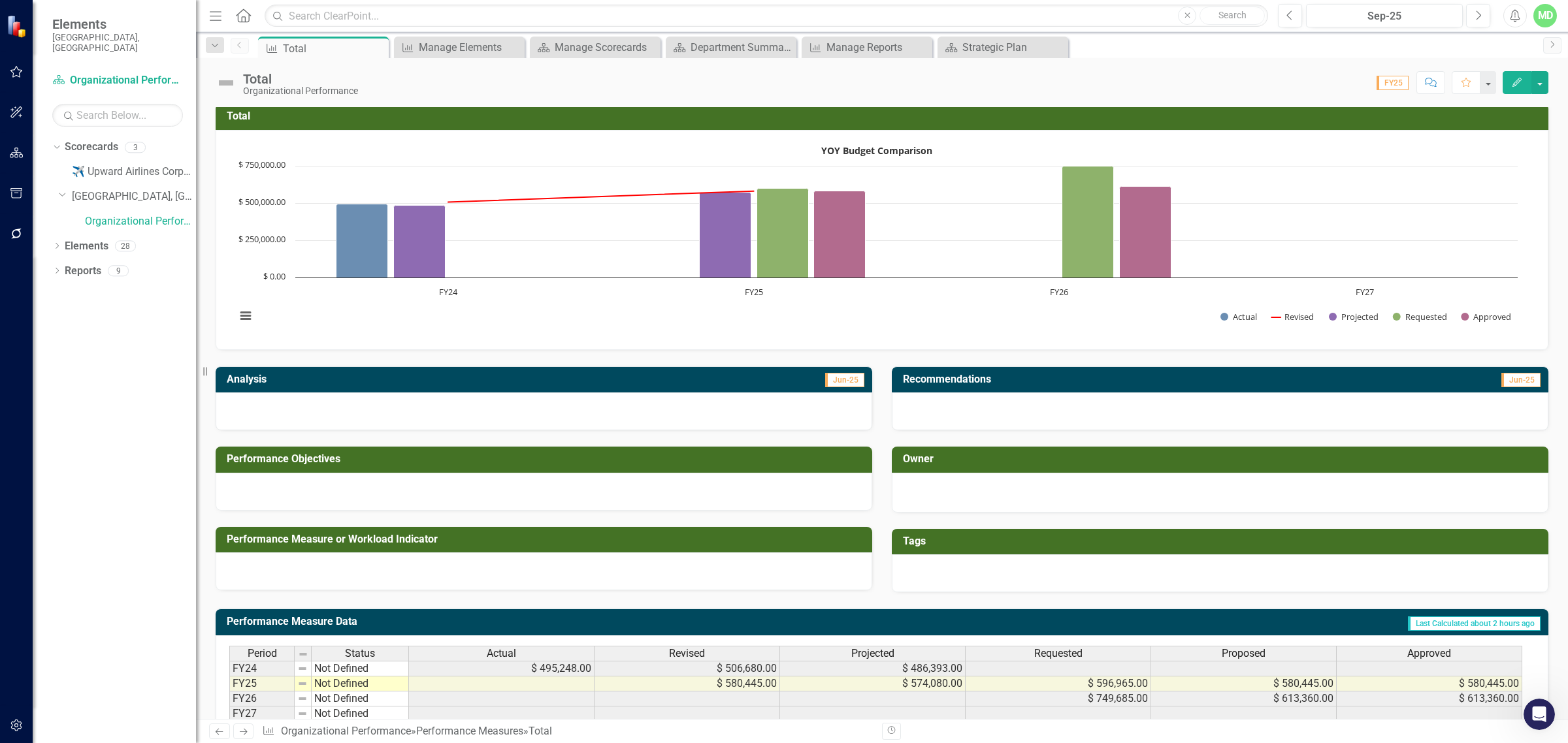
click at [1253, 85] on button "Edit" at bounding box center [1517, 82] width 29 height 23
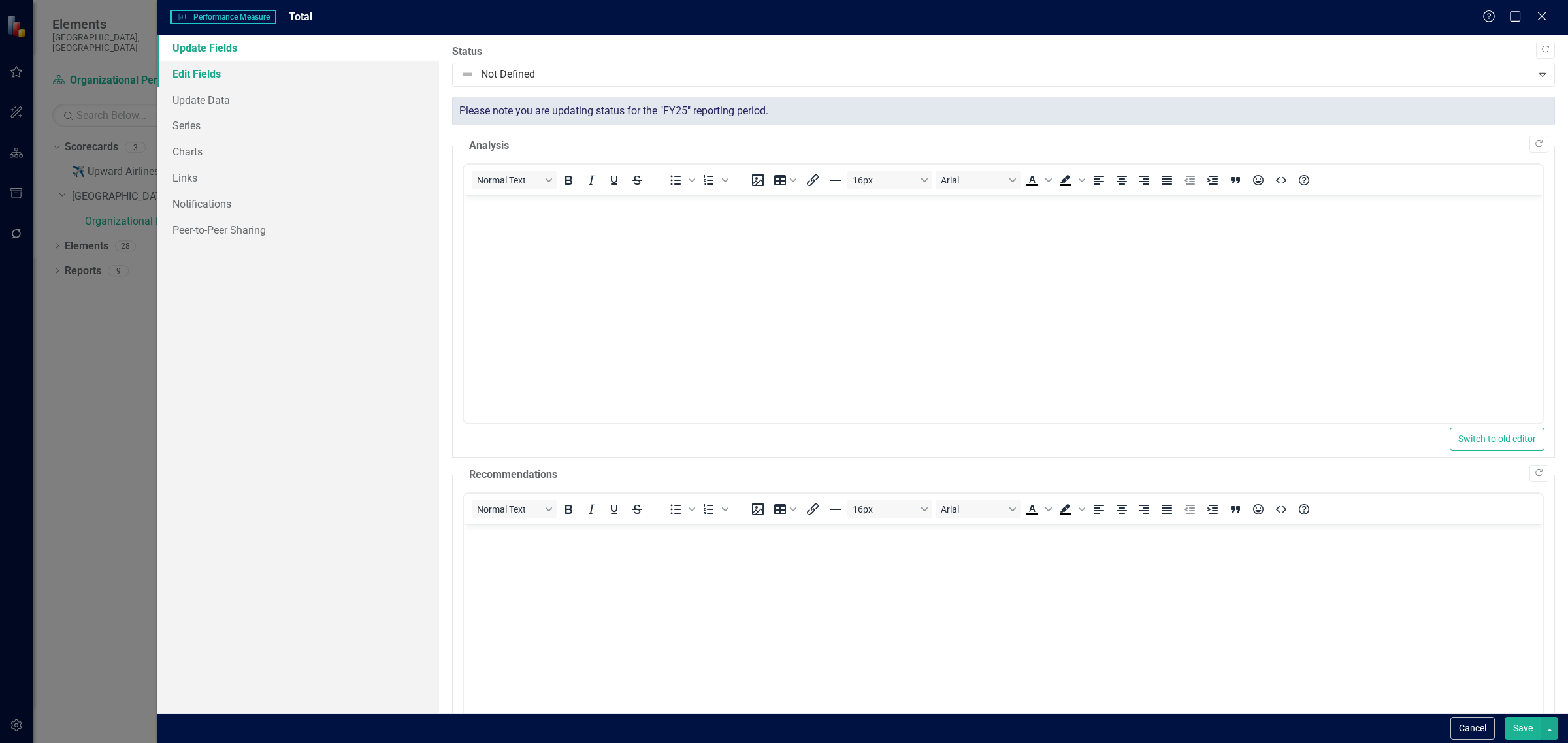
scroll to position [0, 0]
click at [200, 155] on link "Charts" at bounding box center [297, 151] width 282 height 26
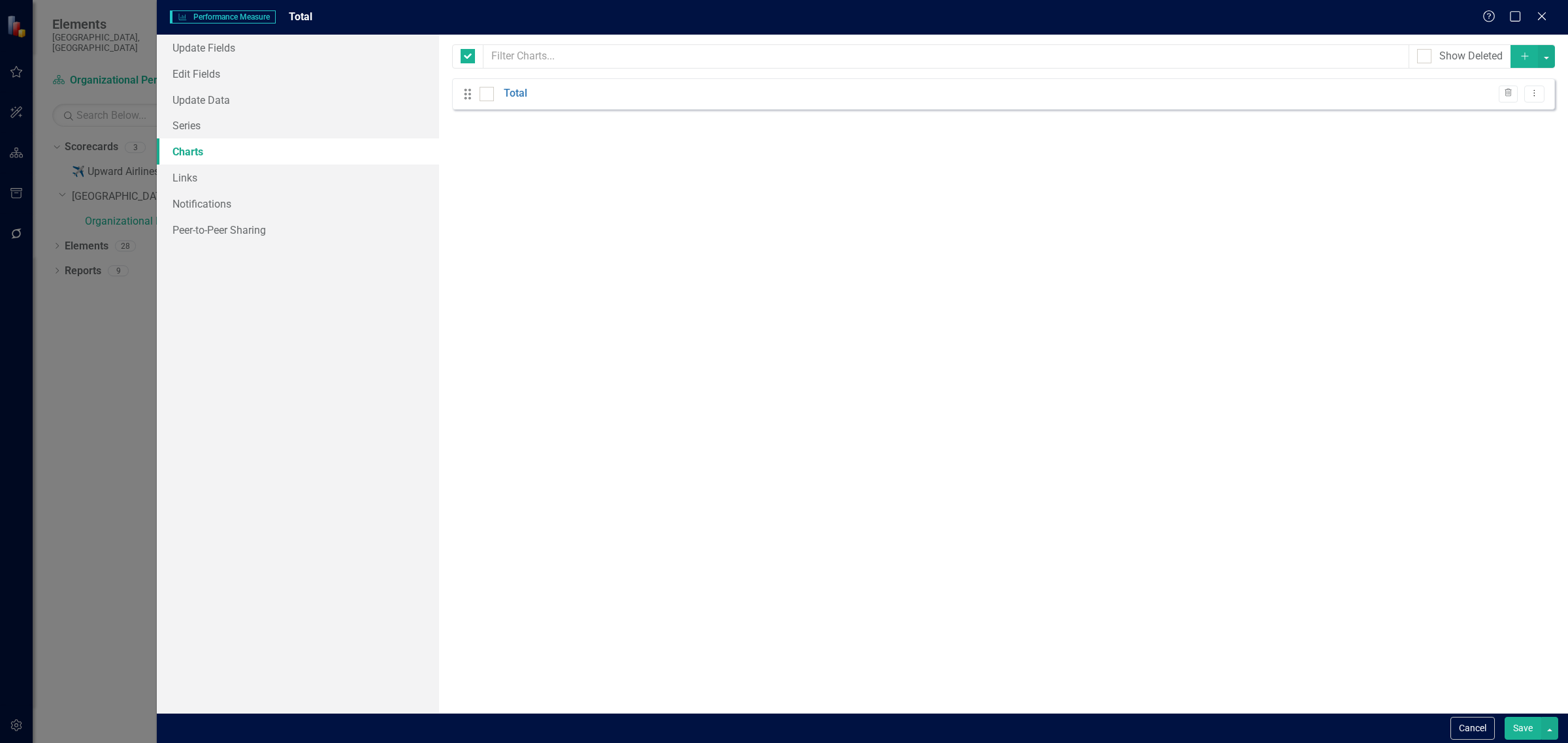
checkbox input "false"
click at [517, 95] on link "Total" at bounding box center [516, 93] width 23 height 15
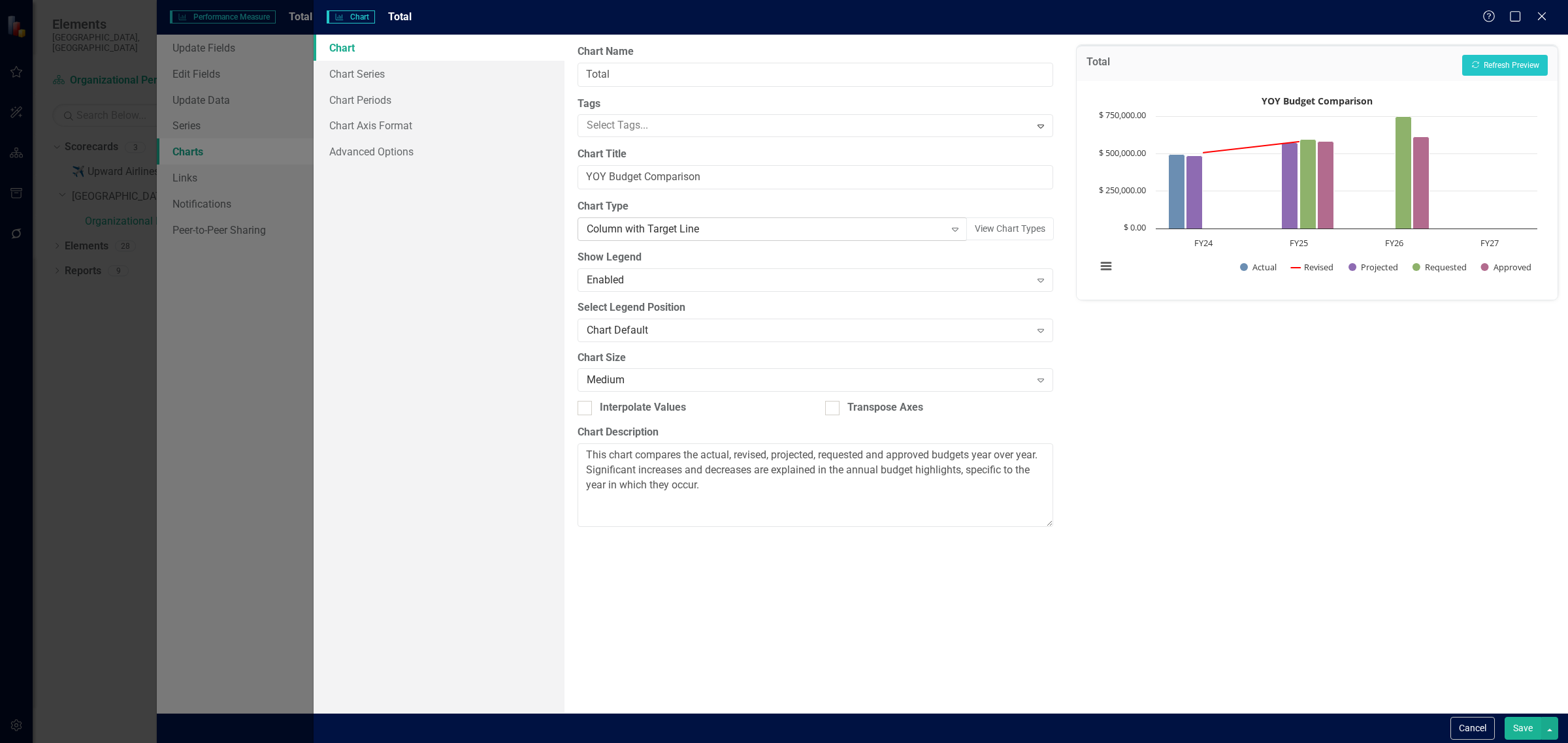
click at [958, 220] on div "Expand" at bounding box center [955, 229] width 23 height 21
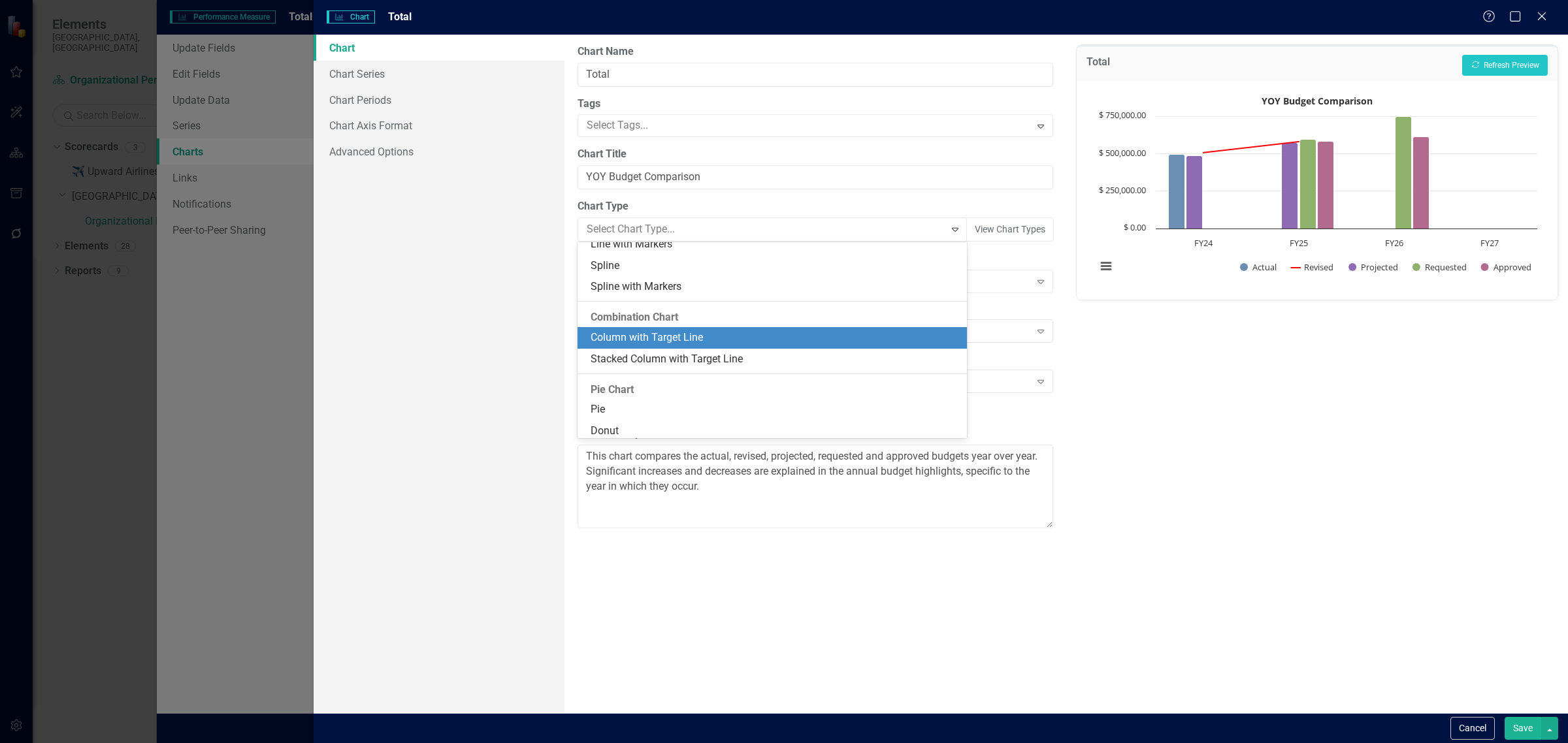
scroll to position [790, 0]
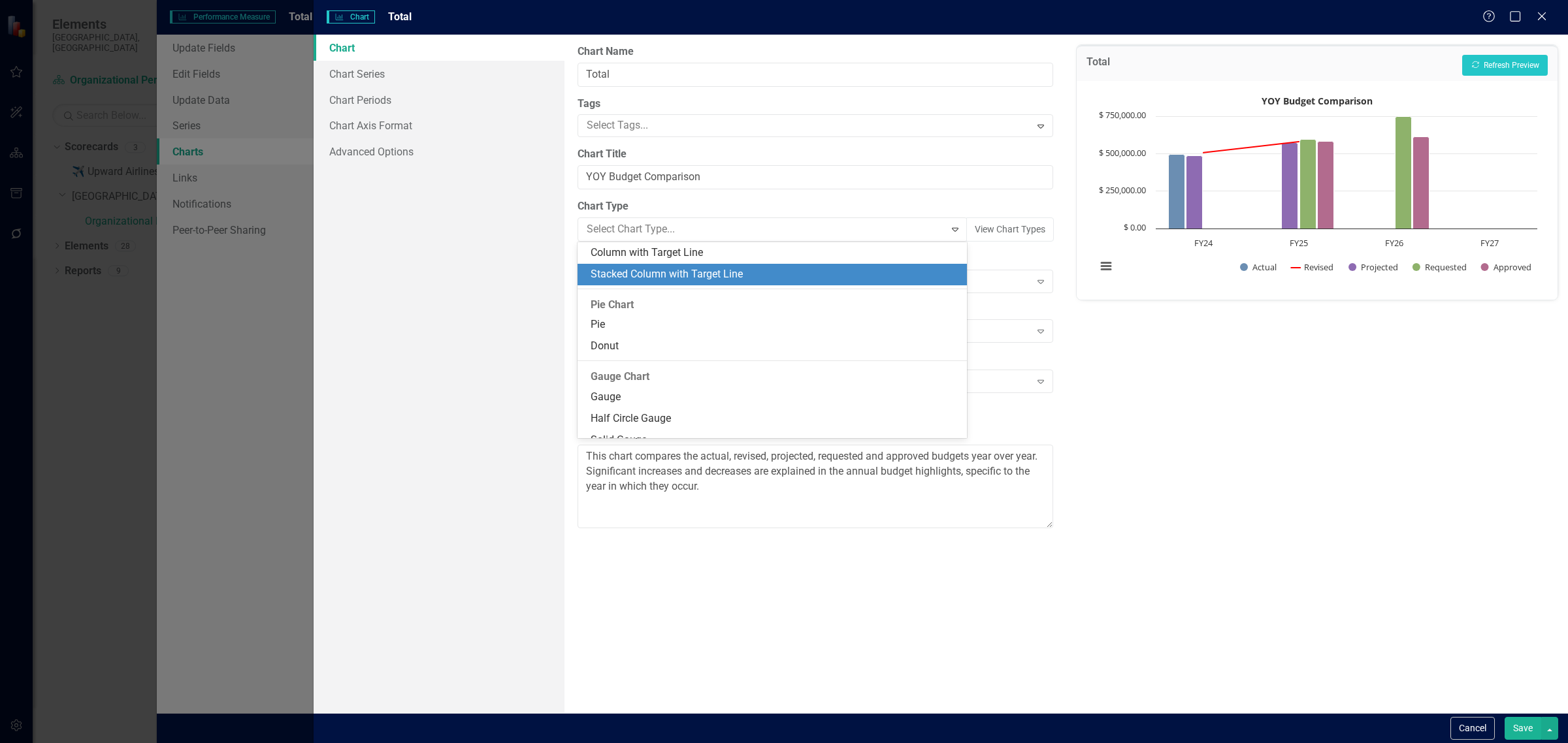
click at [808, 272] on div "Stacked Column with Target Line" at bounding box center [774, 274] width 368 height 15
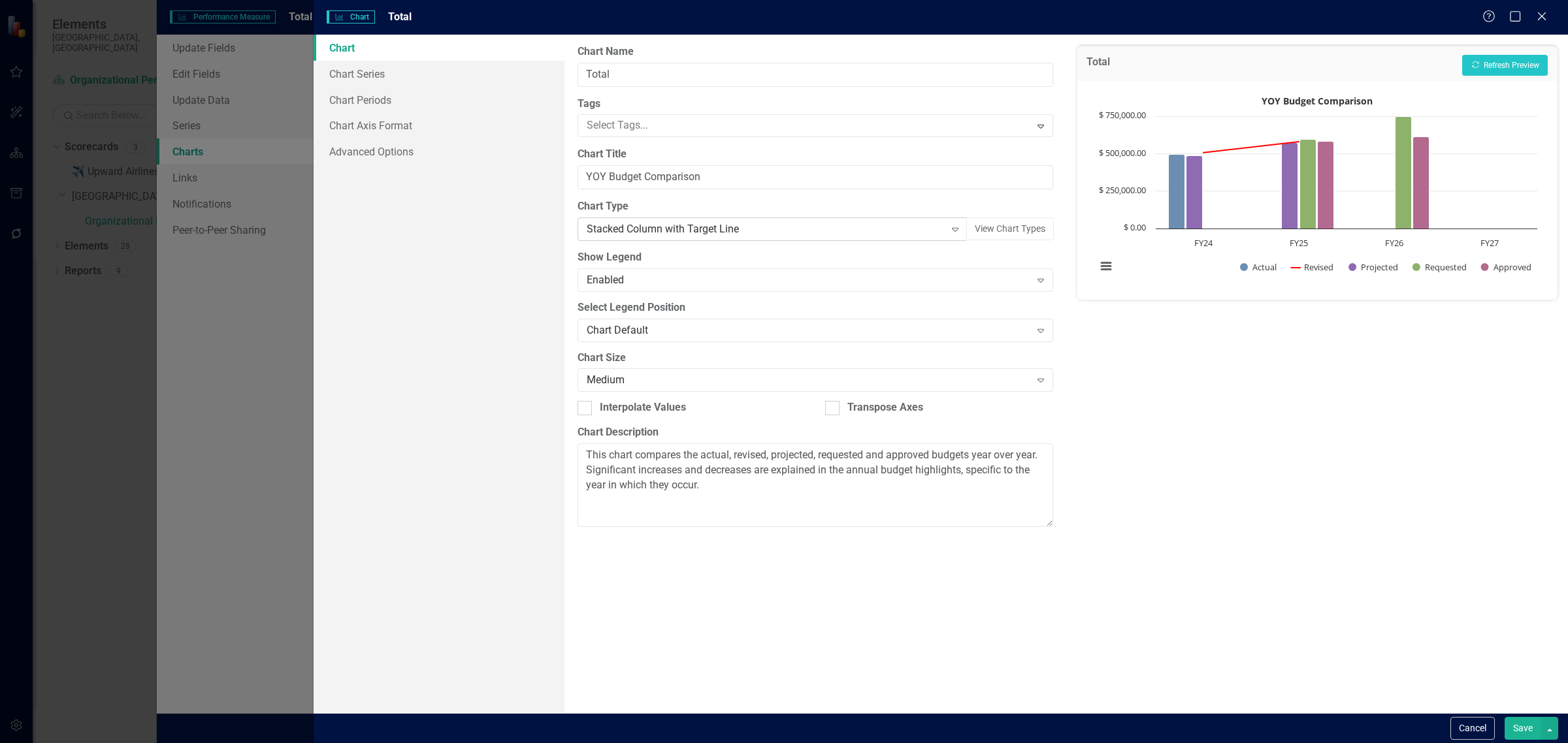
click at [953, 228] on icon at bounding box center [955, 230] width 6 height 4
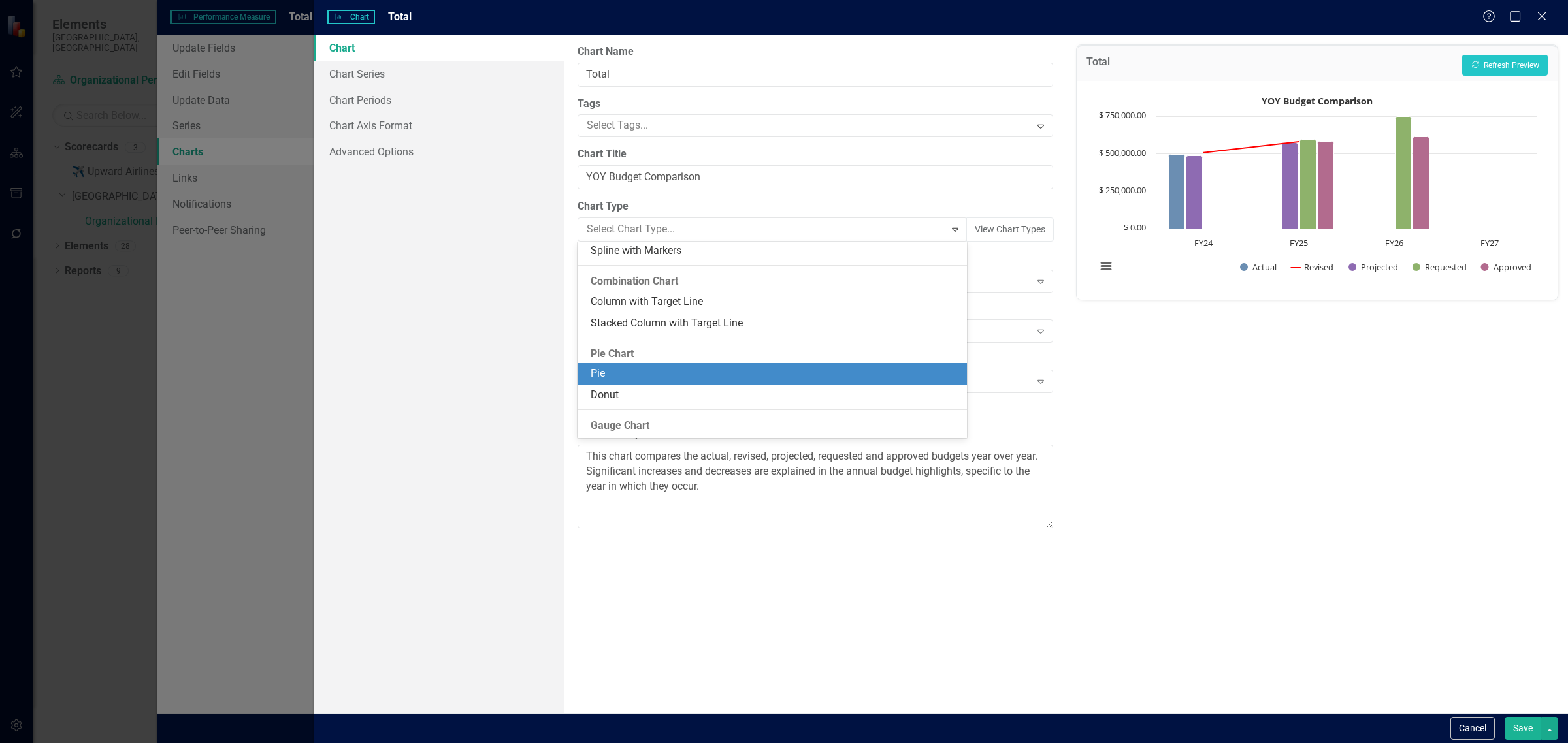
scroll to position [713, 0]
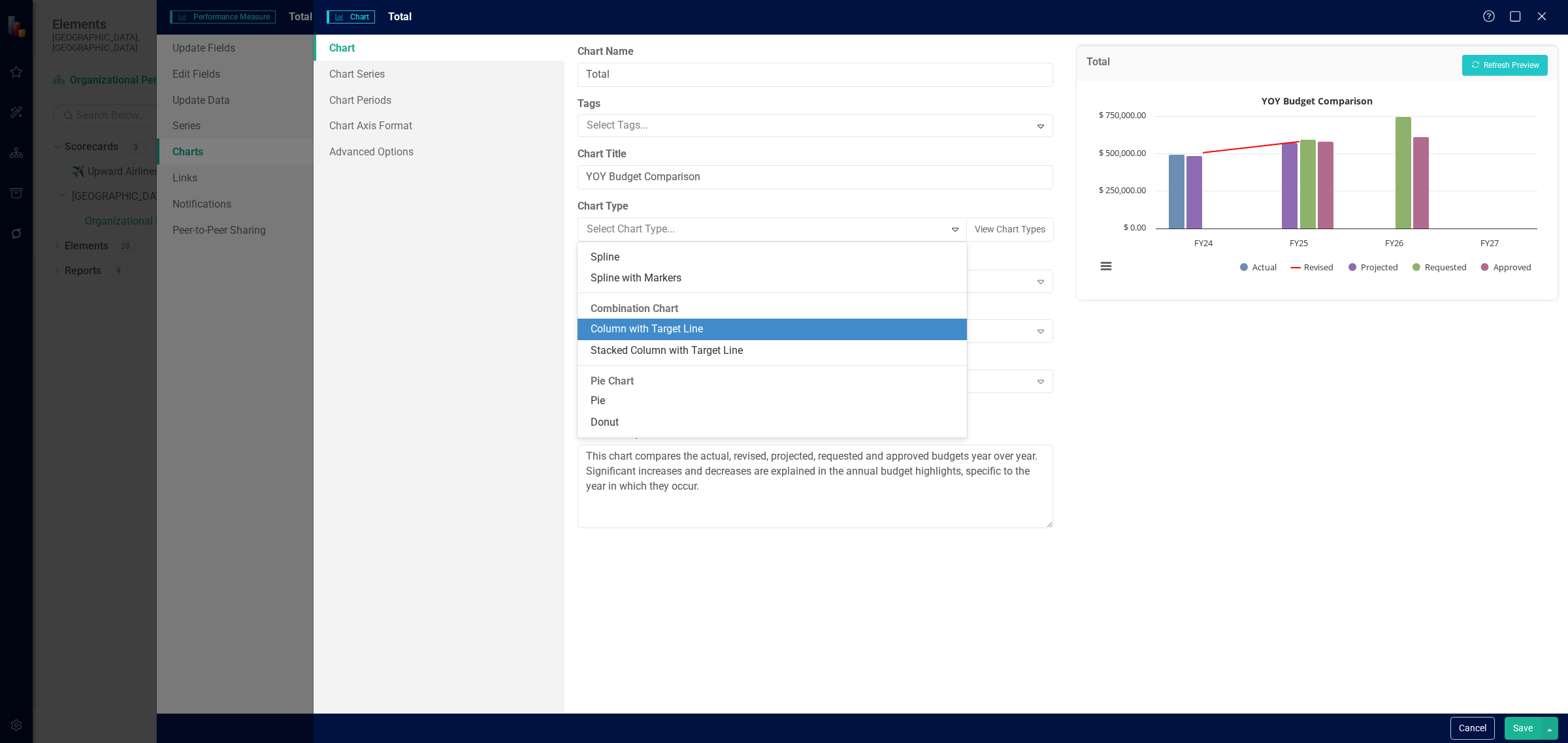
click at [732, 327] on div "Column with Target Line" at bounding box center [774, 329] width 368 height 15
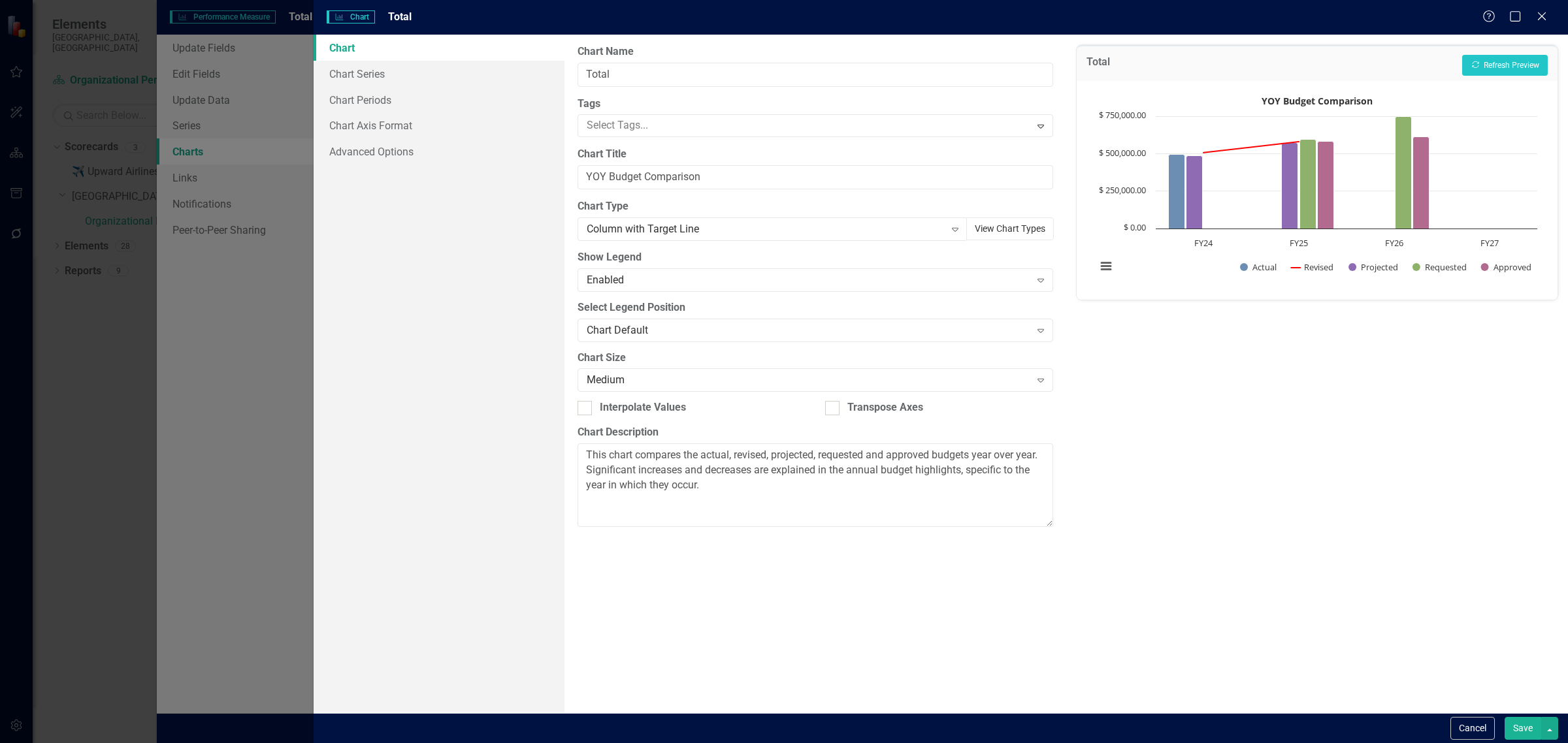
click at [1008, 228] on button "View Chart Types" at bounding box center [1010, 228] width 88 height 23
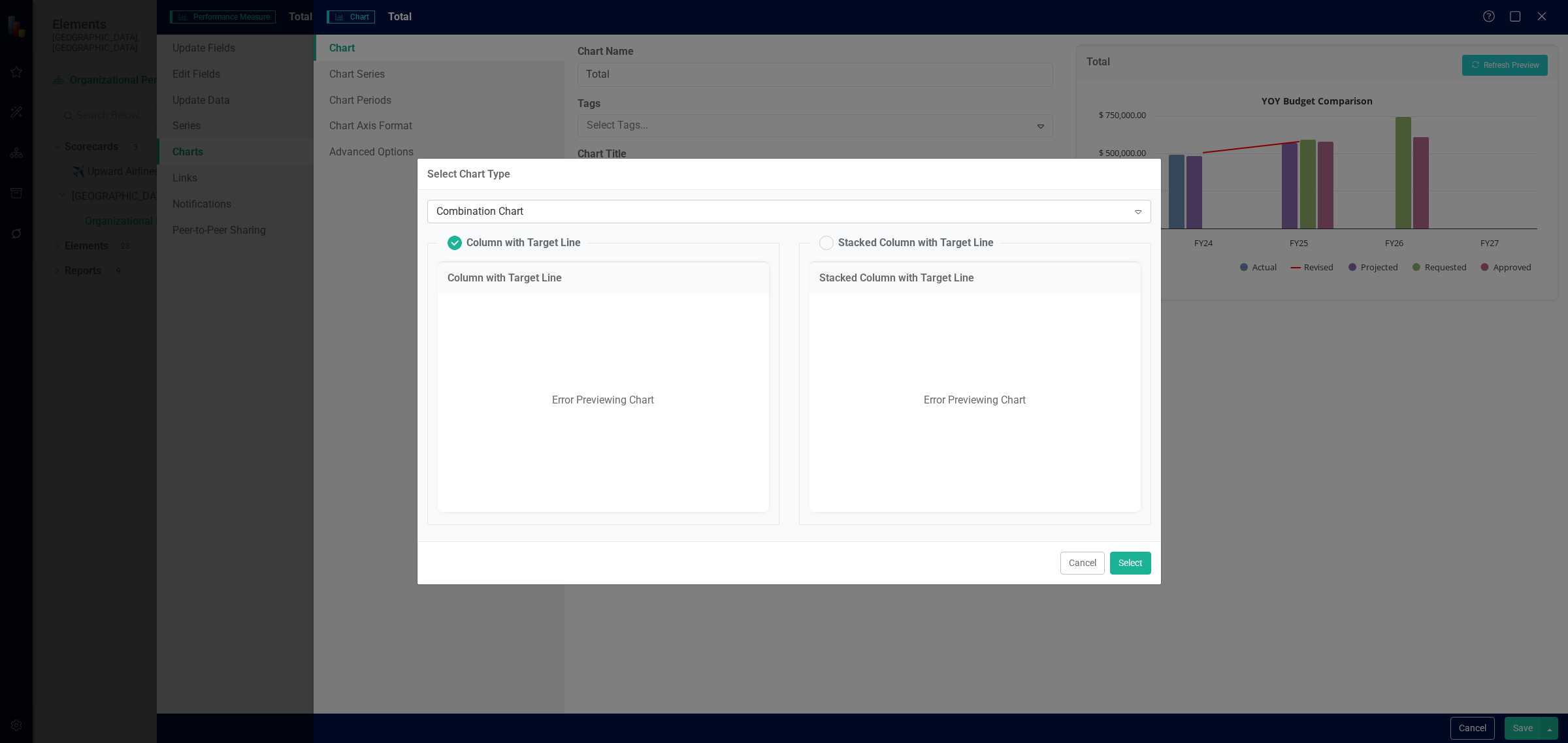
click at [1132, 211] on icon "Expand" at bounding box center [1138, 211] width 13 height 10
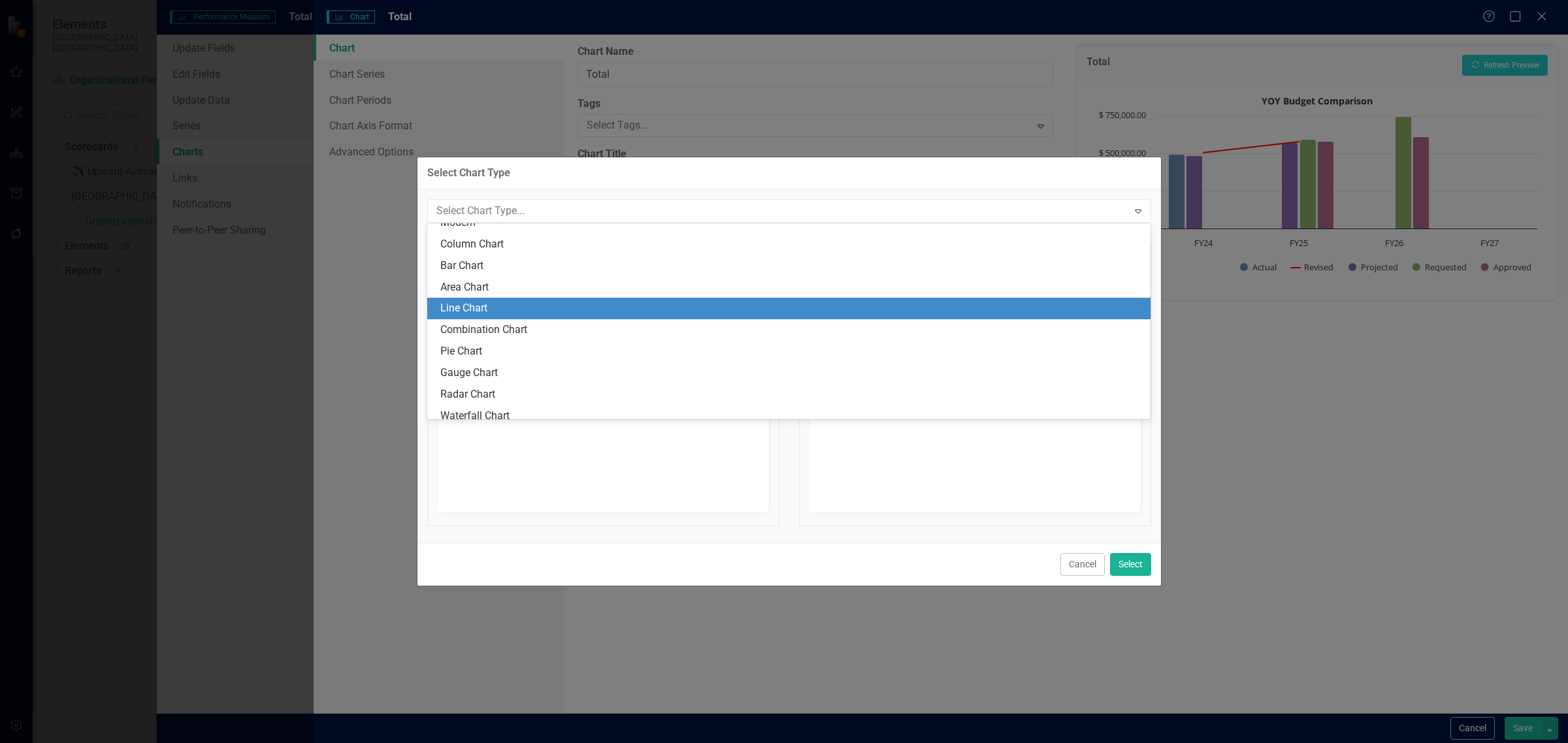
scroll to position [0, 0]
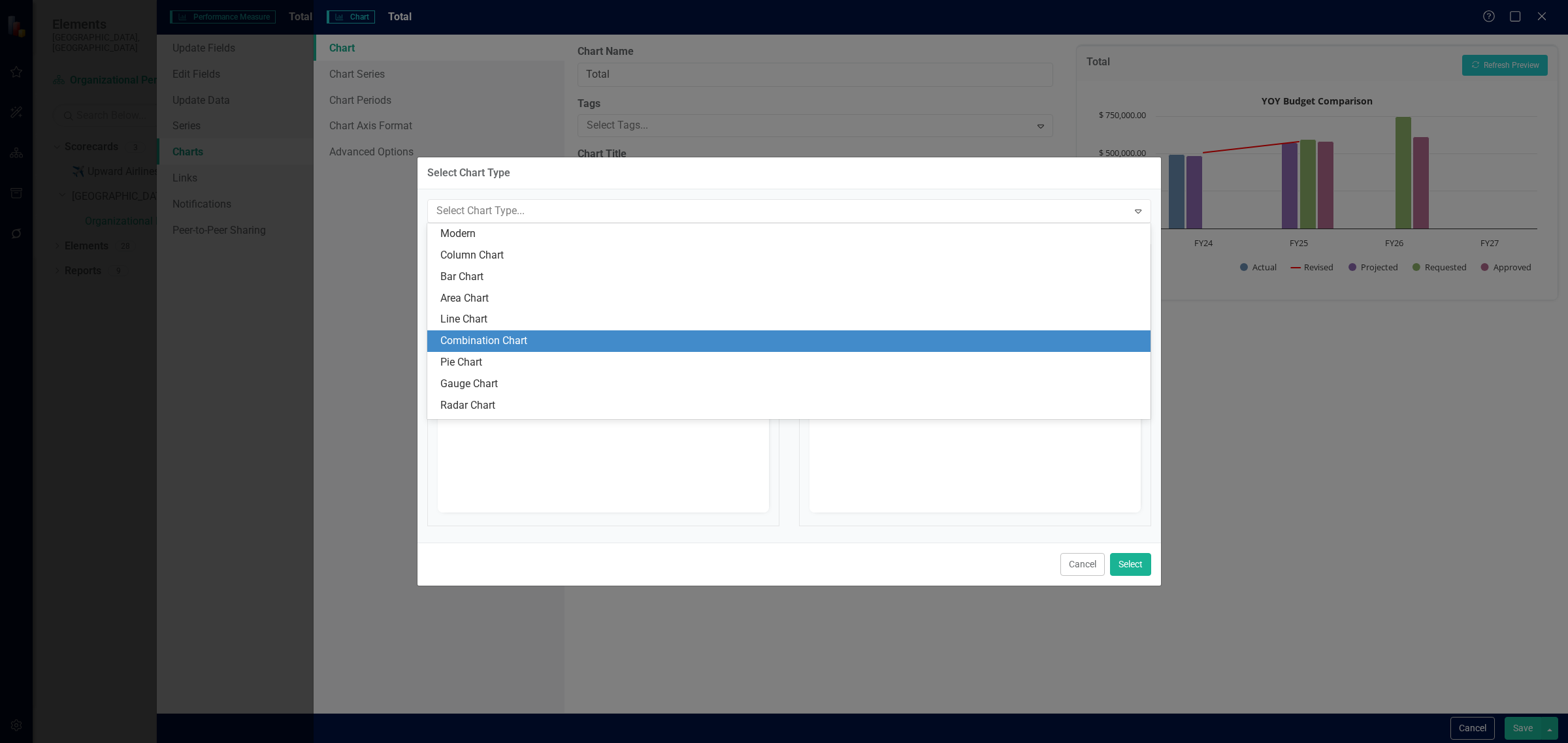
click at [845, 344] on div "Combination Chart" at bounding box center [791, 341] width 703 height 15
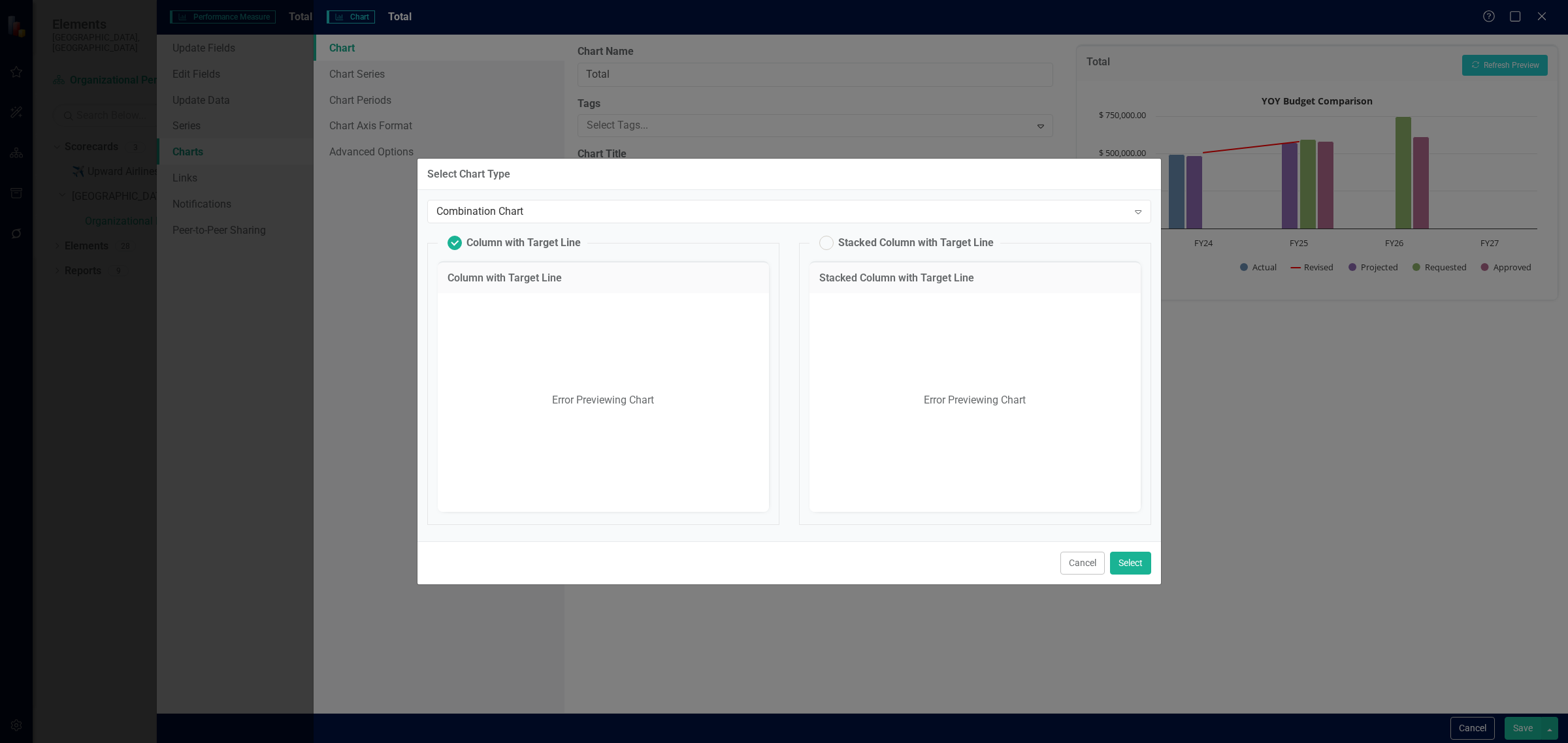
click at [826, 245] on label "Stacked Column with Target Line" at bounding box center [906, 243] width 175 height 15
click at [825, 245] on input "Stacked Column with Target Line" at bounding box center [820, 240] width 9 height 9
radio input "false"
radio input "true"
click at [461, 240] on label "Column with Target Line" at bounding box center [514, 243] width 134 height 15
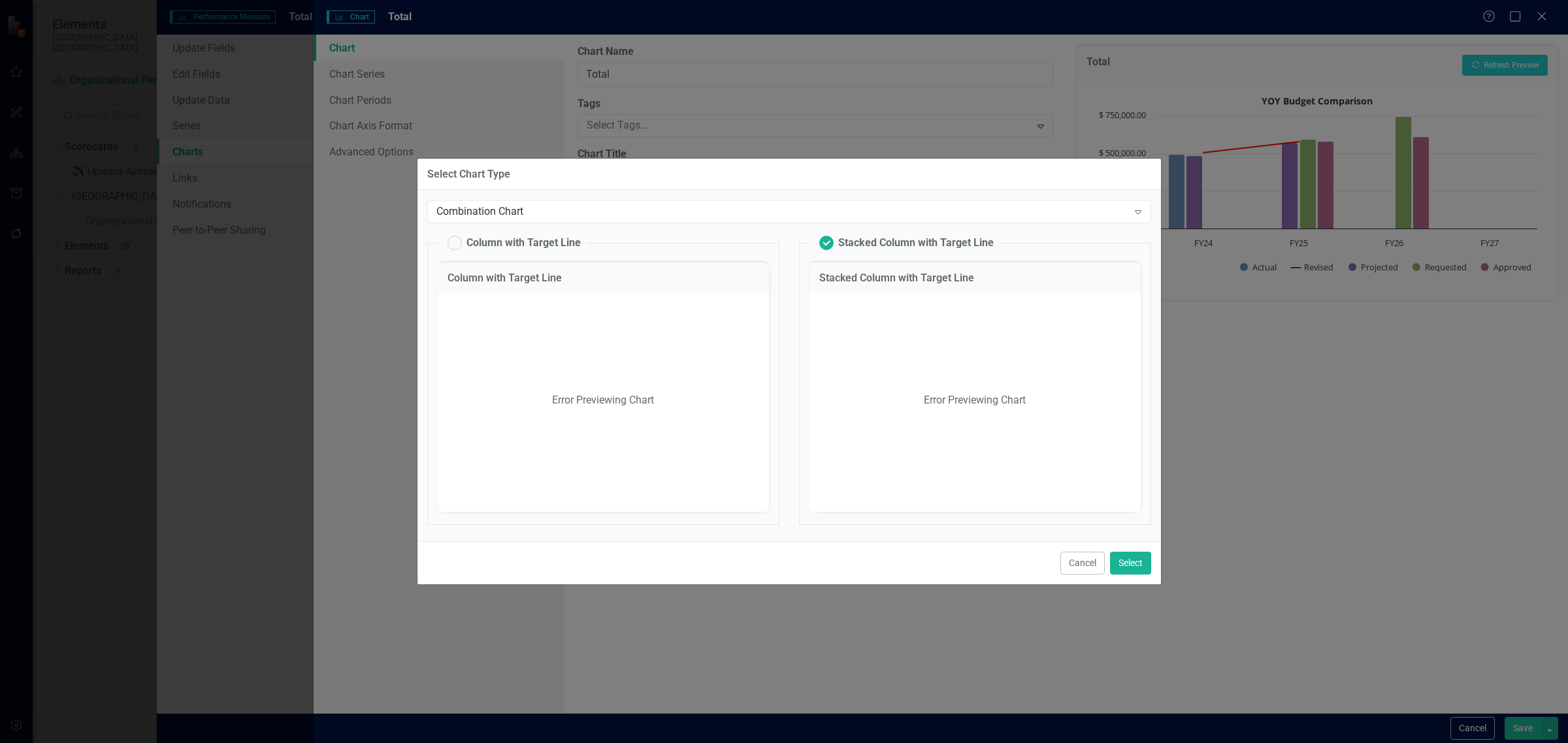
click at [453, 240] on input "Column with Target Line" at bounding box center [448, 240] width 9 height 9
radio input "true"
radio input "false"
click at [1122, 561] on button "Select" at bounding box center [1130, 563] width 41 height 23
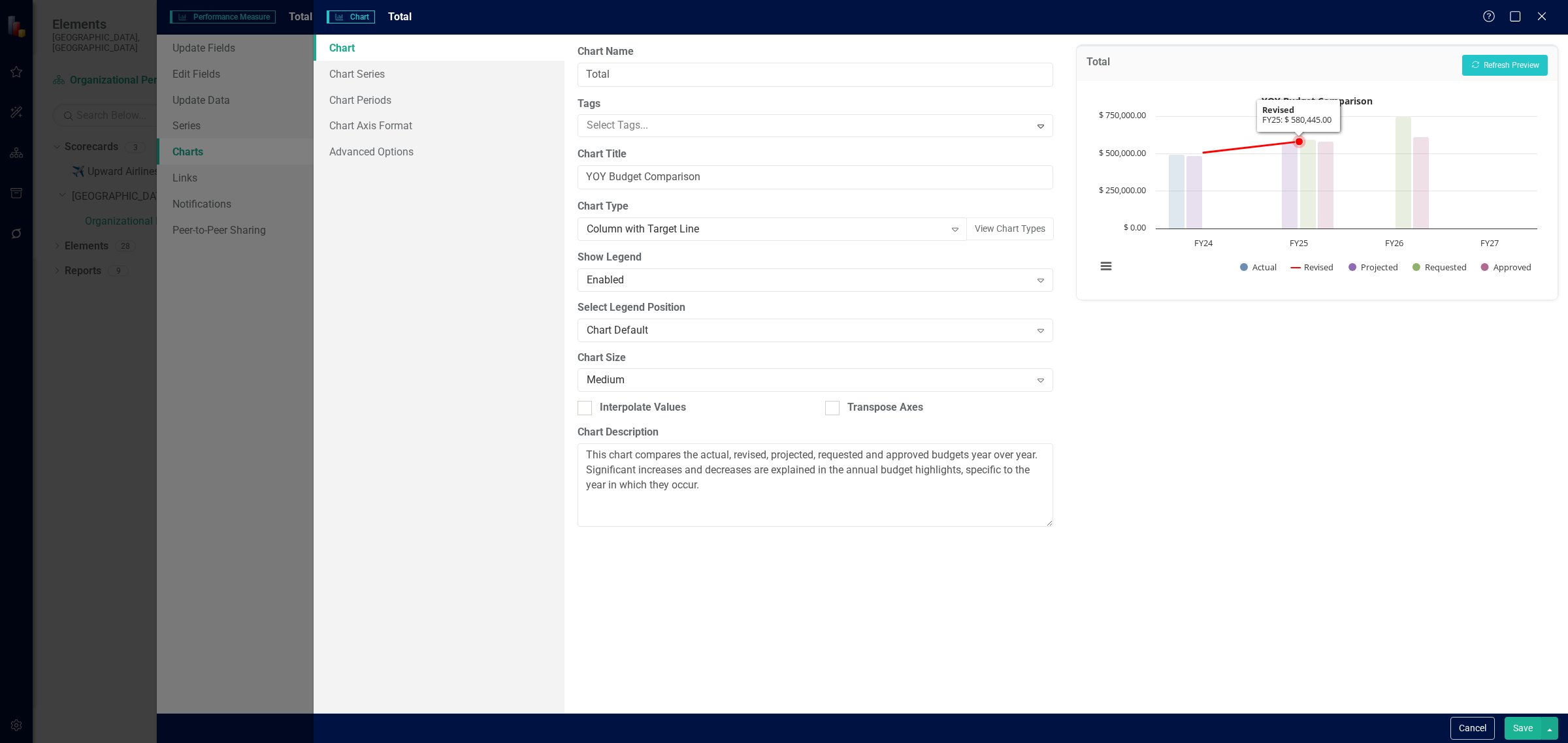
drag, startPoint x: 1249, startPoint y: 150, endPoint x: 1335, endPoint y: 138, distance: 86.8
click at [1253, 138] on icon "Total (Chart Type: Column with Target Line) Plot Bands FY22 Actual: $ 495,248.0…" at bounding box center [1316, 189] width 454 height 196
click at [1242, 148] on icon "Interactive chart" at bounding box center [1251, 148] width 96 height 11
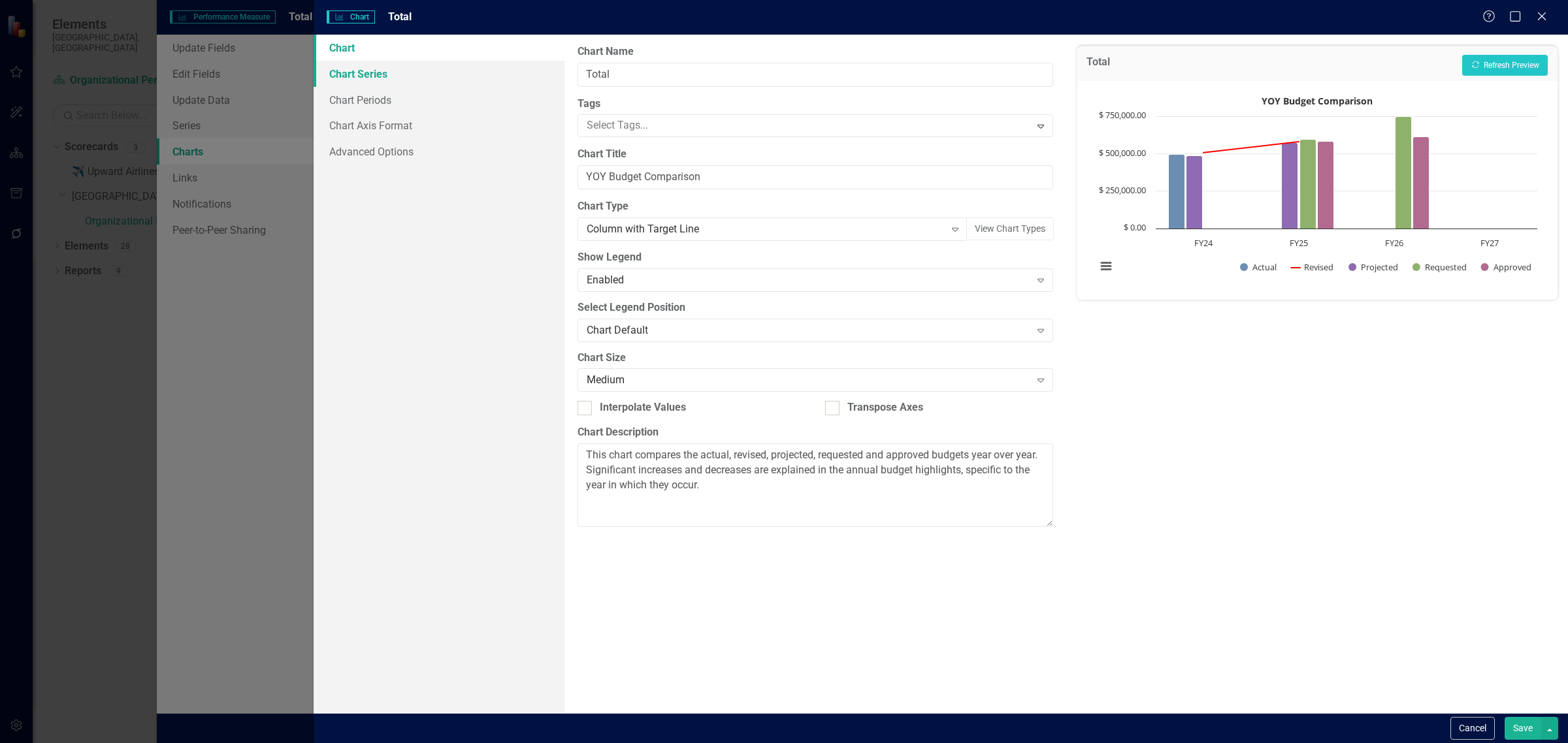
click at [361, 76] on link "Chart Series" at bounding box center [439, 74] width 251 height 26
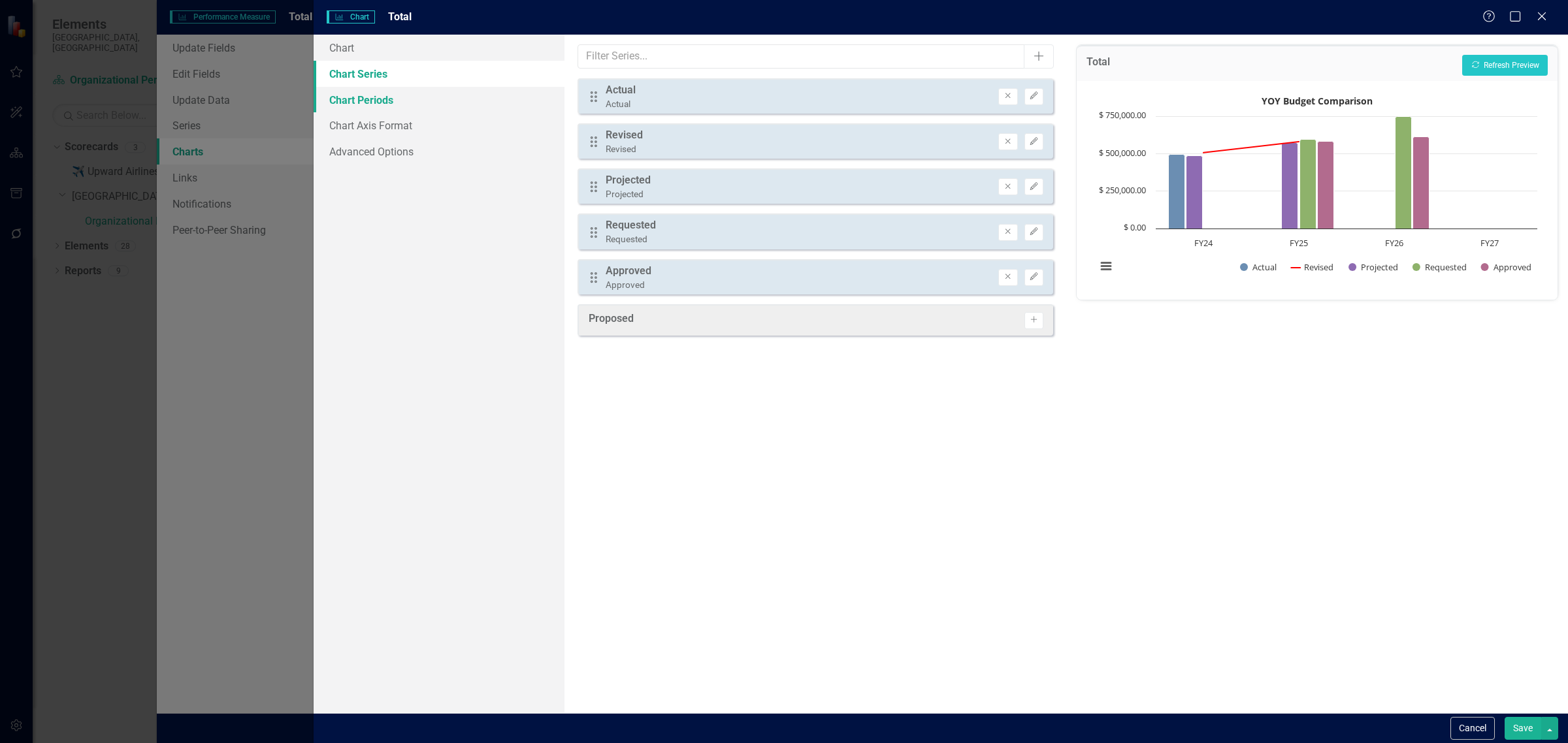
click at [364, 101] on link "Chart Periods" at bounding box center [439, 100] width 251 height 26
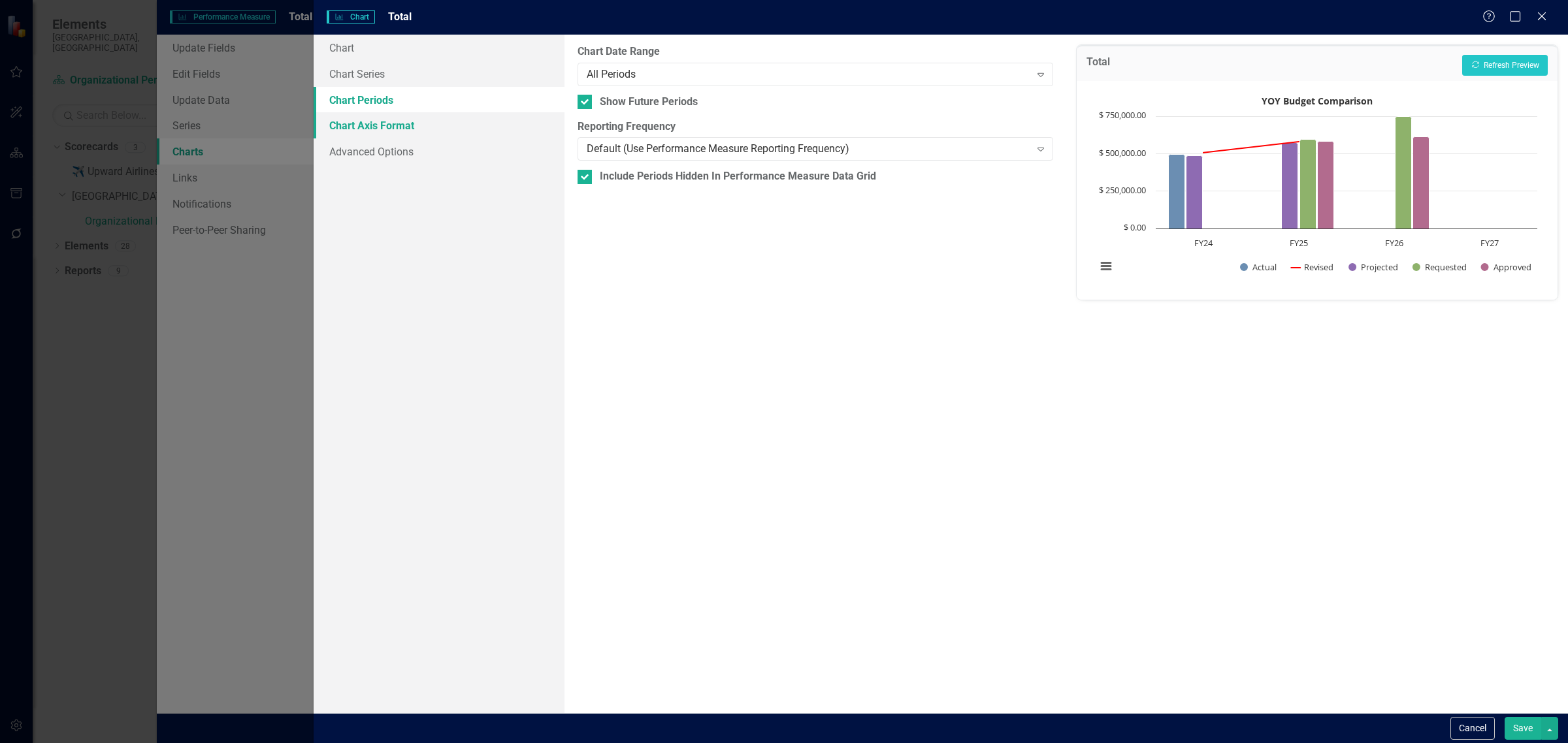
click at [369, 130] on link "Chart Axis Format" at bounding box center [439, 126] width 251 height 26
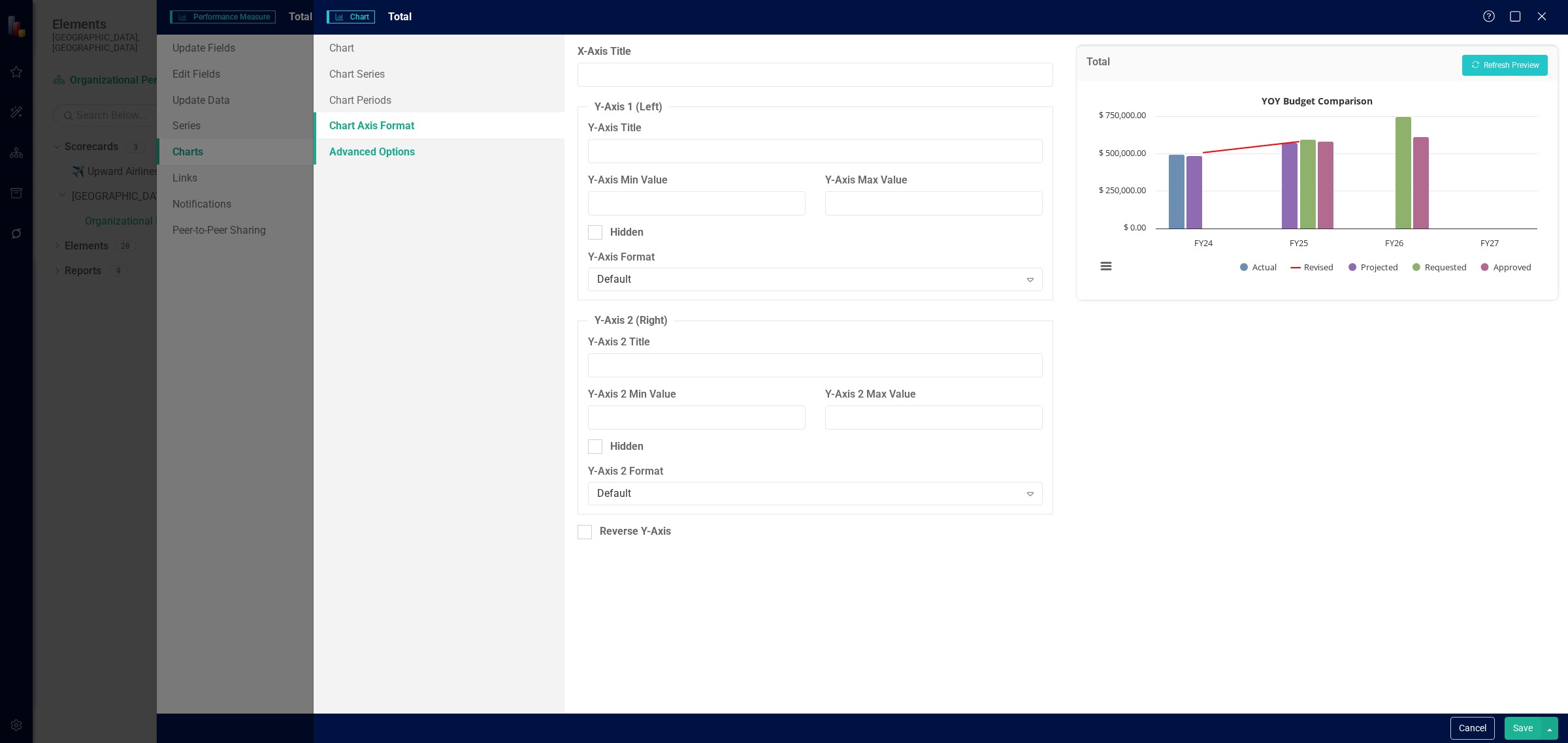
click at [376, 148] on link "Advanced Options" at bounding box center [439, 151] width 251 height 26
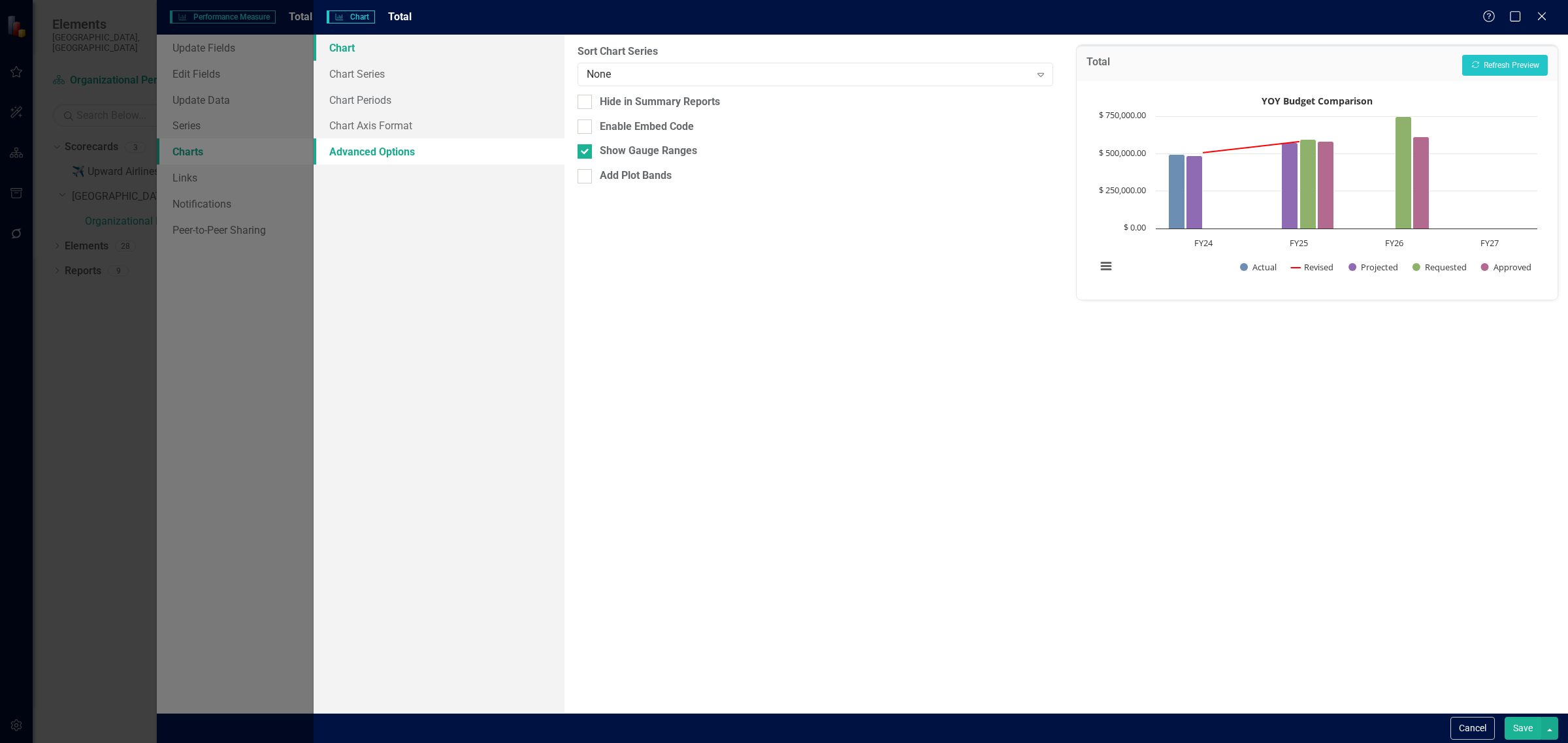
click at [340, 50] on link "Chart" at bounding box center [439, 48] width 251 height 26
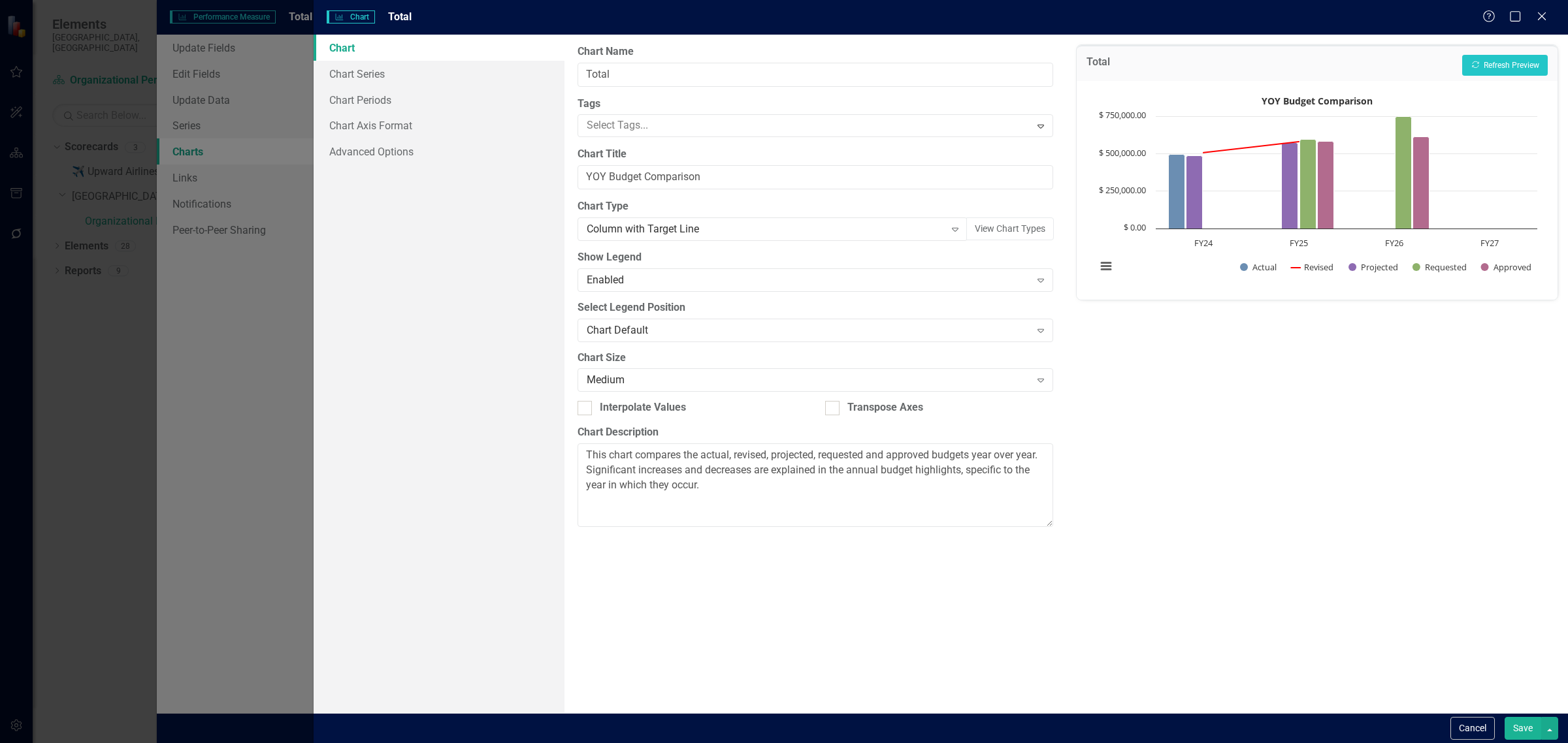
click at [1253, 645] on button "Save" at bounding box center [1522, 728] width 37 height 23
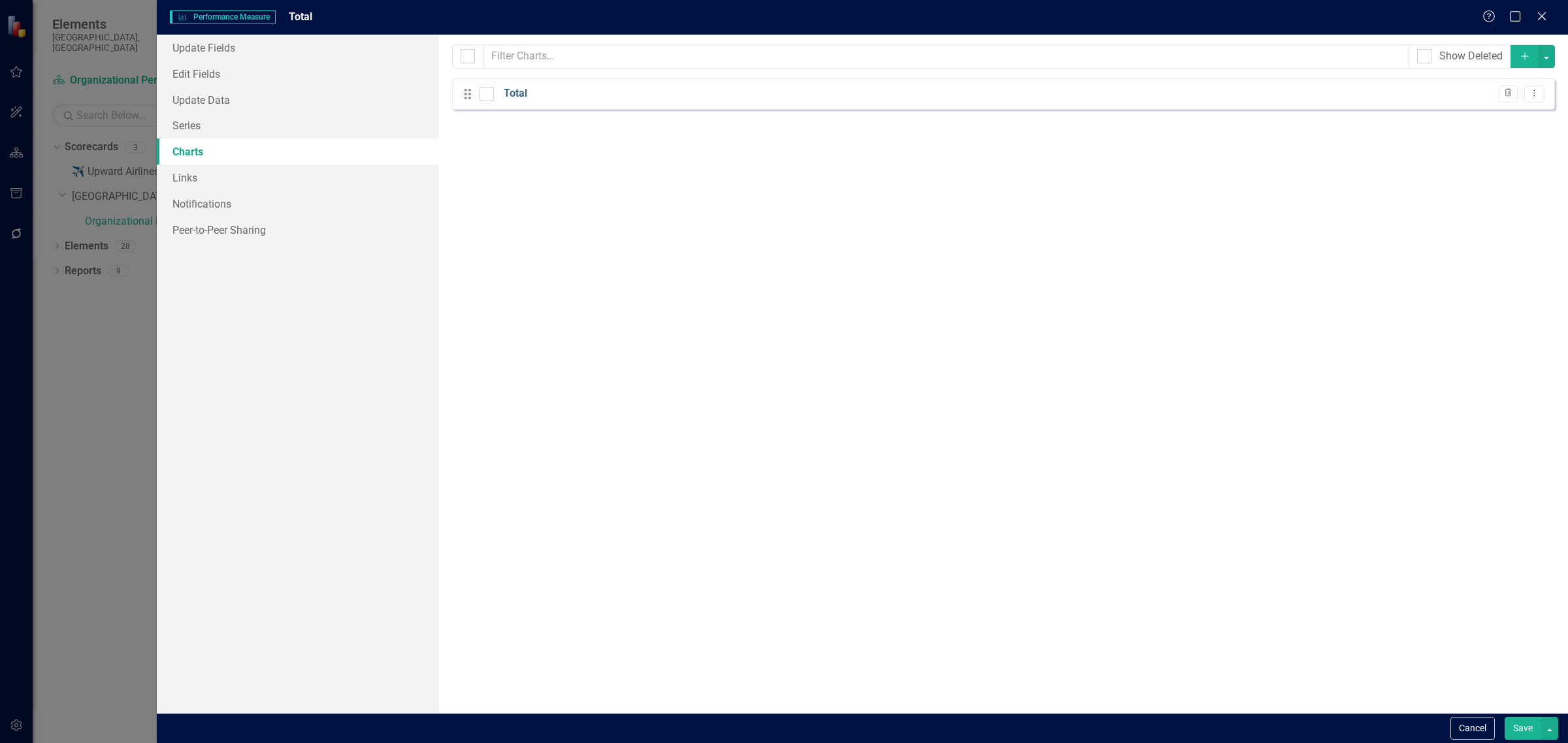
click at [516, 95] on link "Total" at bounding box center [516, 93] width 23 height 15
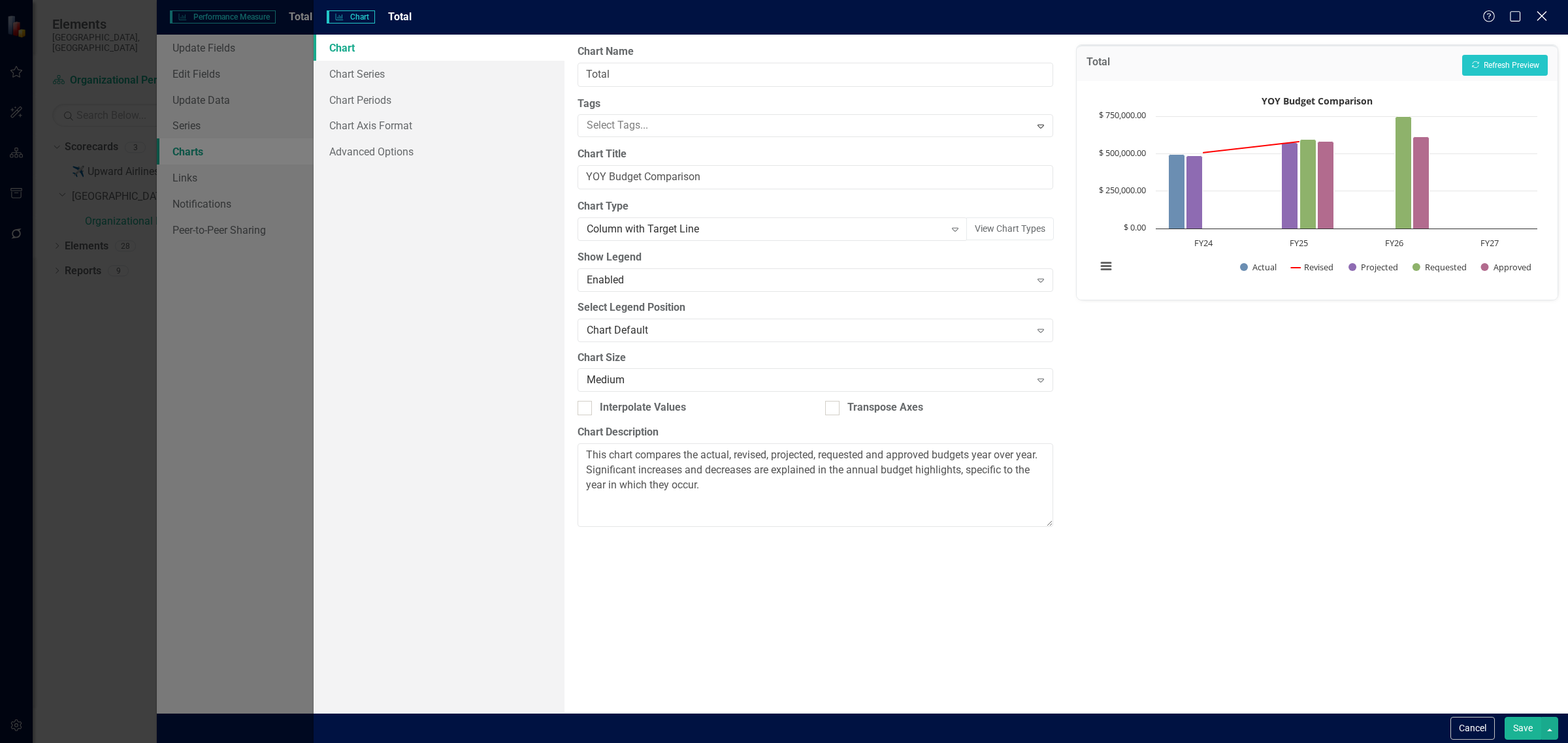
click at [1253, 19] on icon at bounding box center [1542, 16] width 10 height 10
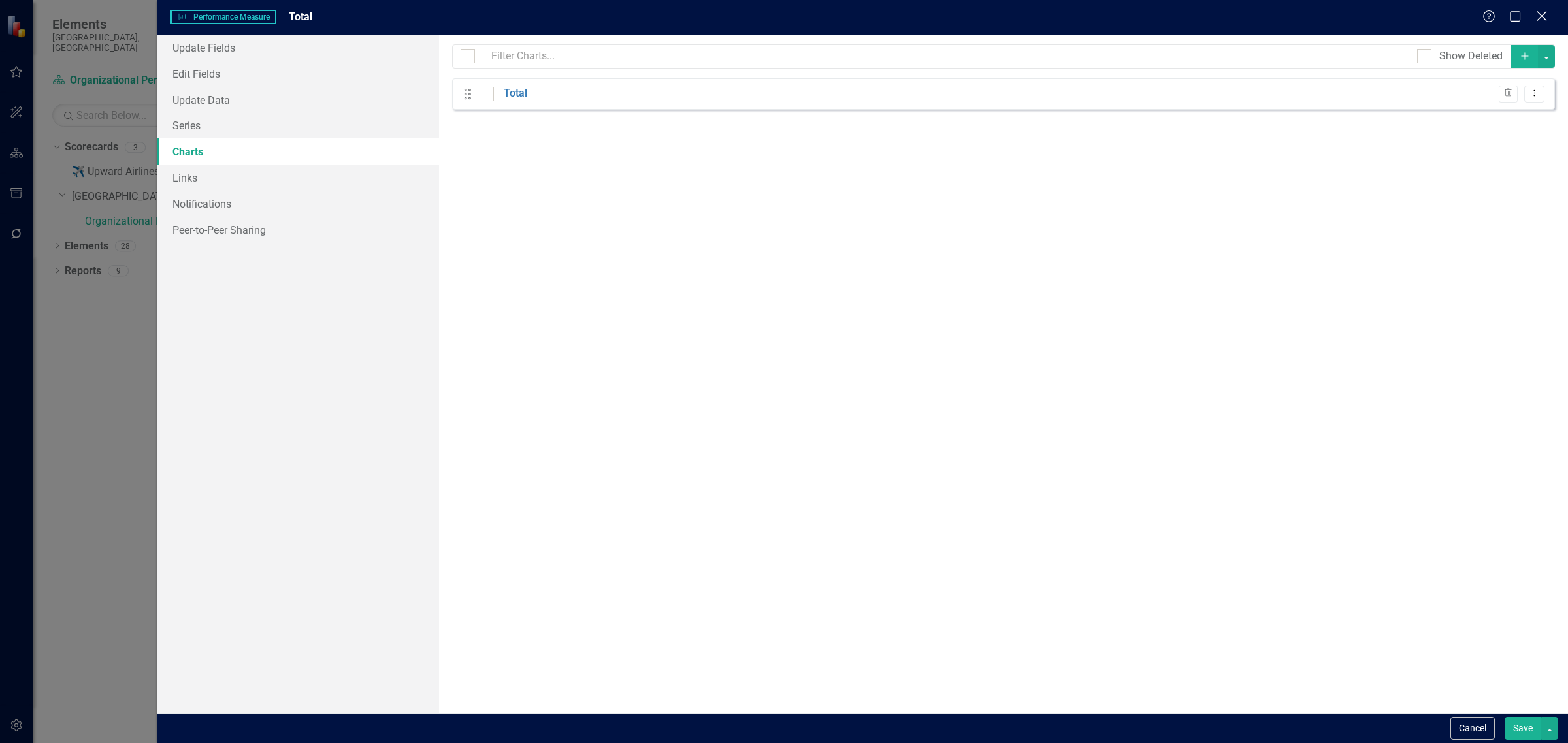
click at [1253, 14] on icon "Close" at bounding box center [1541, 16] width 16 height 12
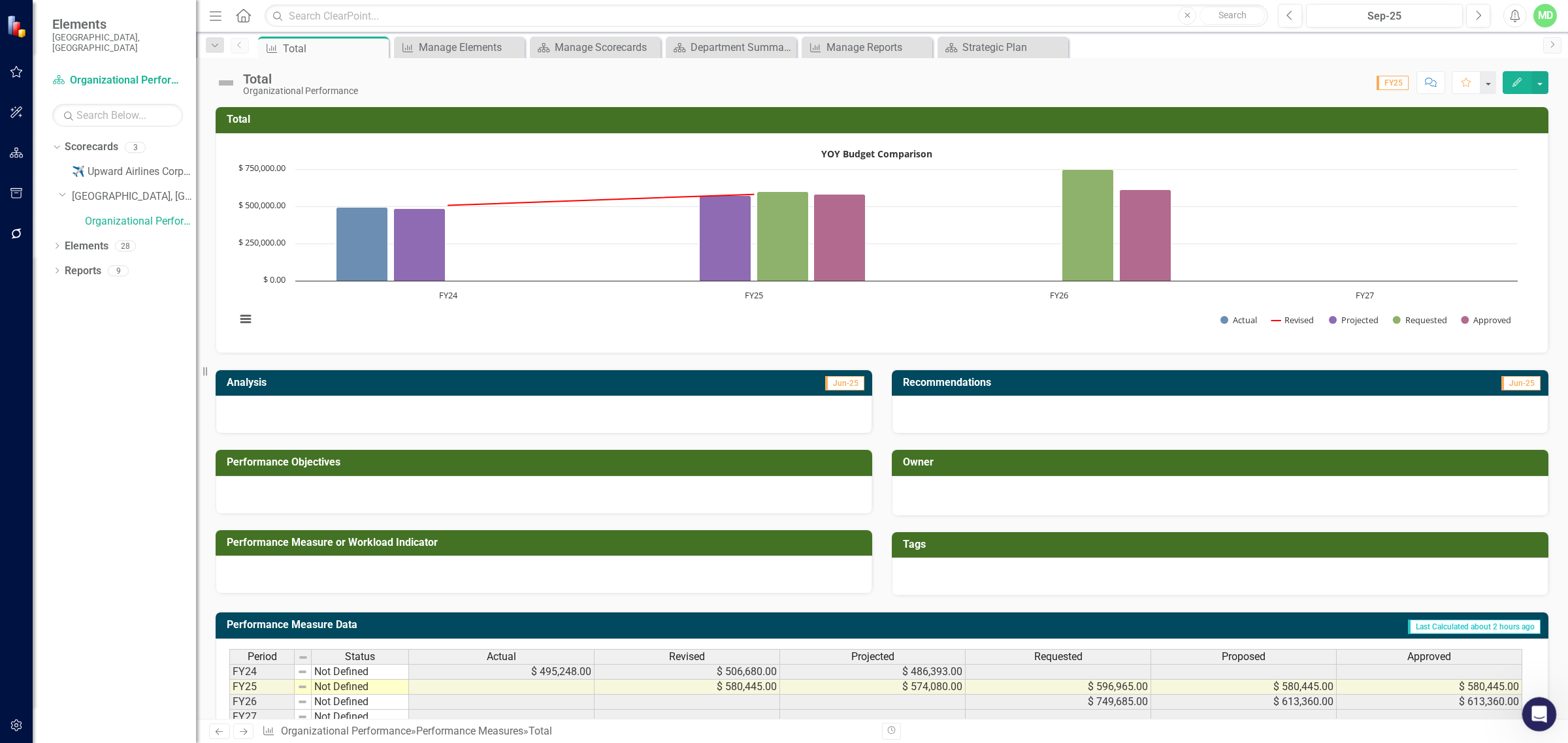
click at [1253, 645] on icon "Open Intercom Messenger" at bounding box center [1538, 712] width 9 height 10
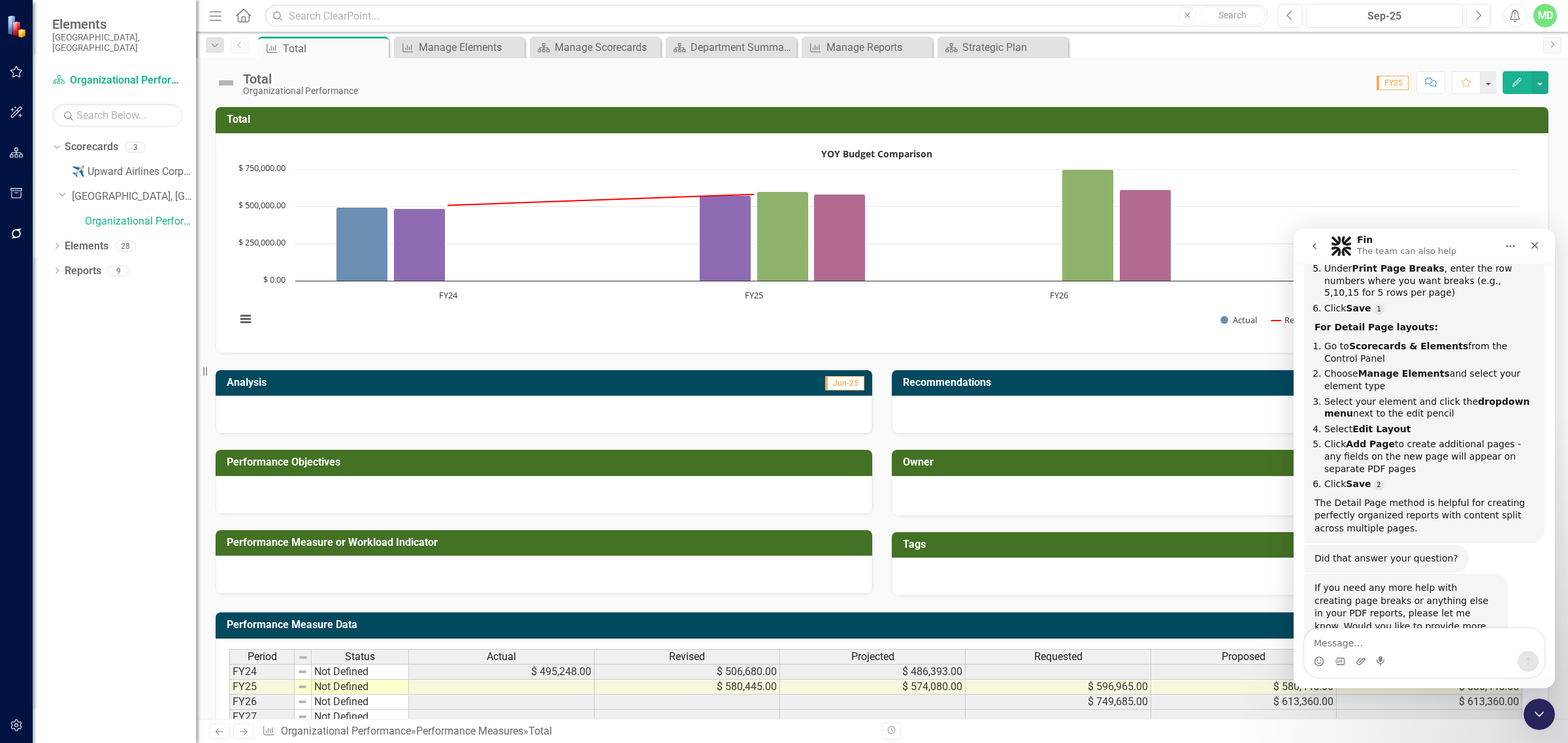
scroll to position [1397, 0]
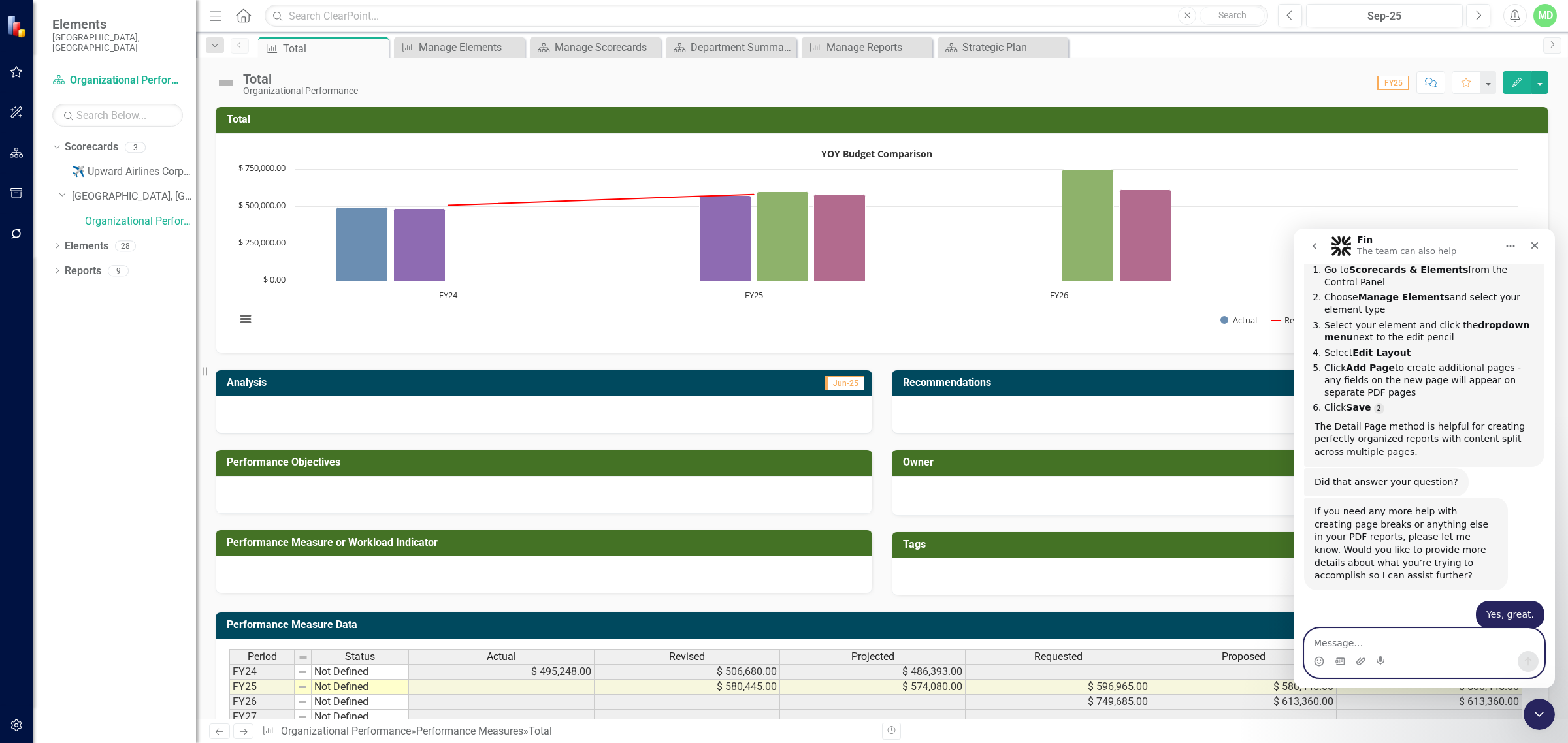
click at [1253, 643] on textarea "Message…" at bounding box center [1424, 640] width 239 height 23
type textarea "can all summary info be uploaded by the data loader?"
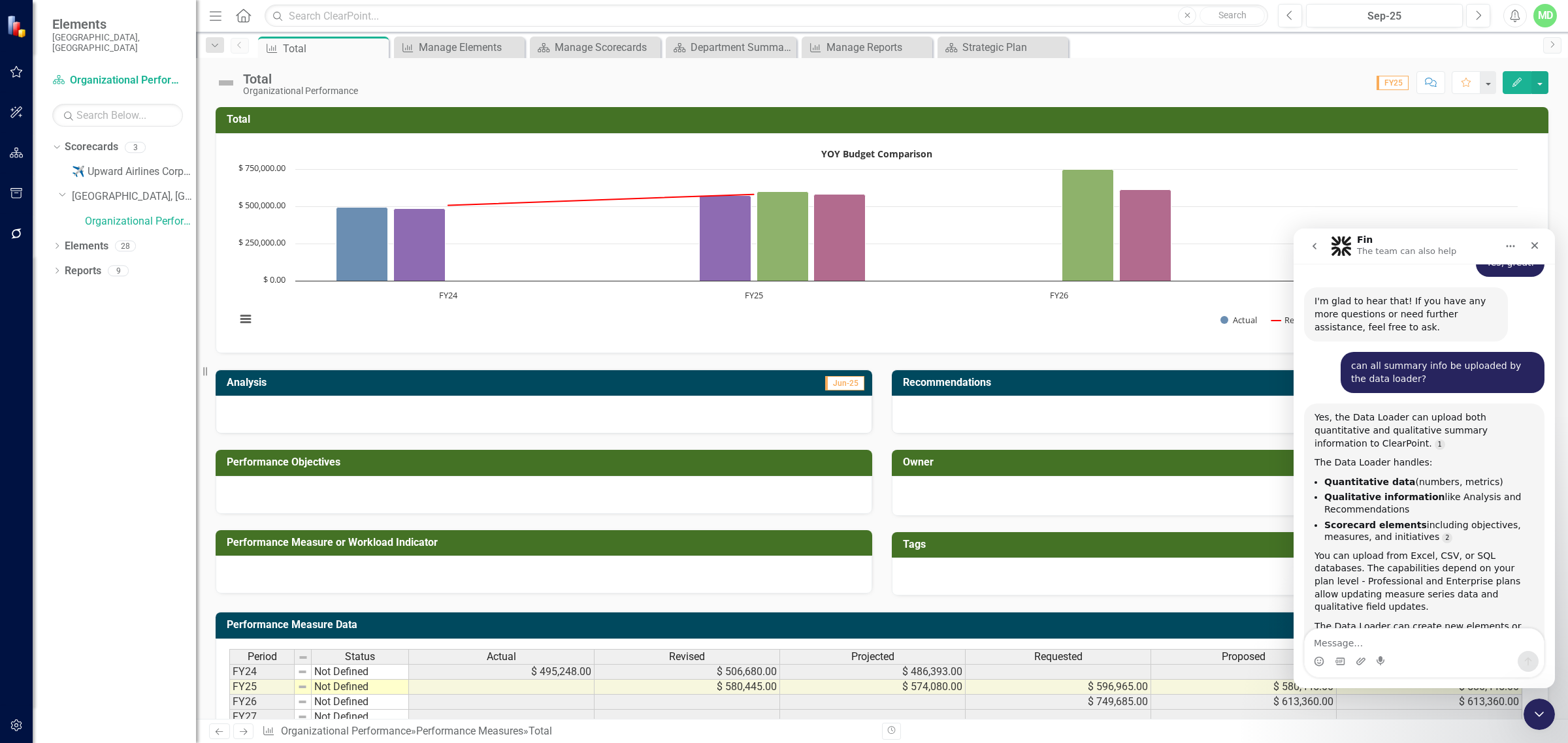
scroll to position [1790, 0]
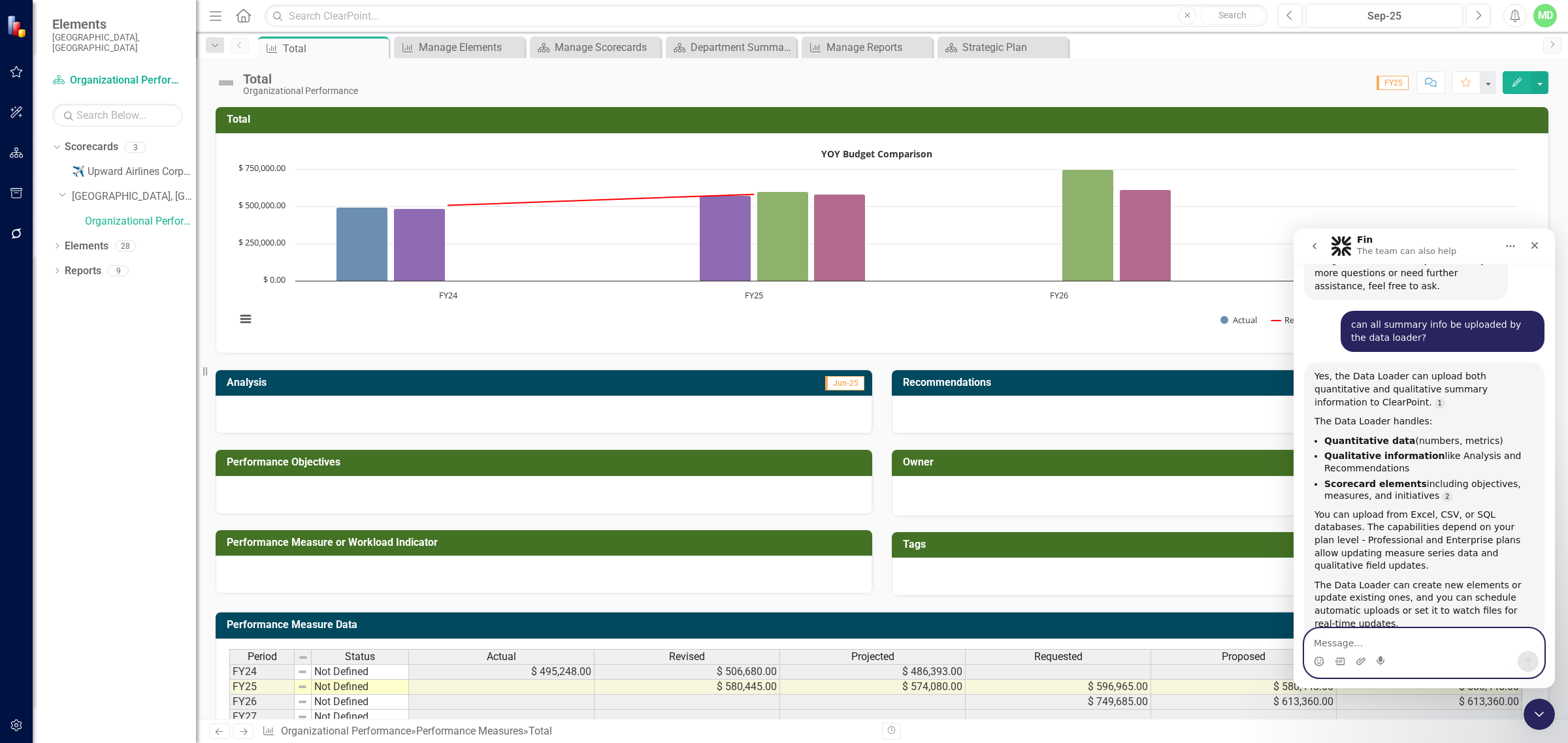
click at [1253, 637] on textarea "Message…" at bounding box center [1424, 640] width 239 height 23
type textarea "Yes, I think so. Thanks."
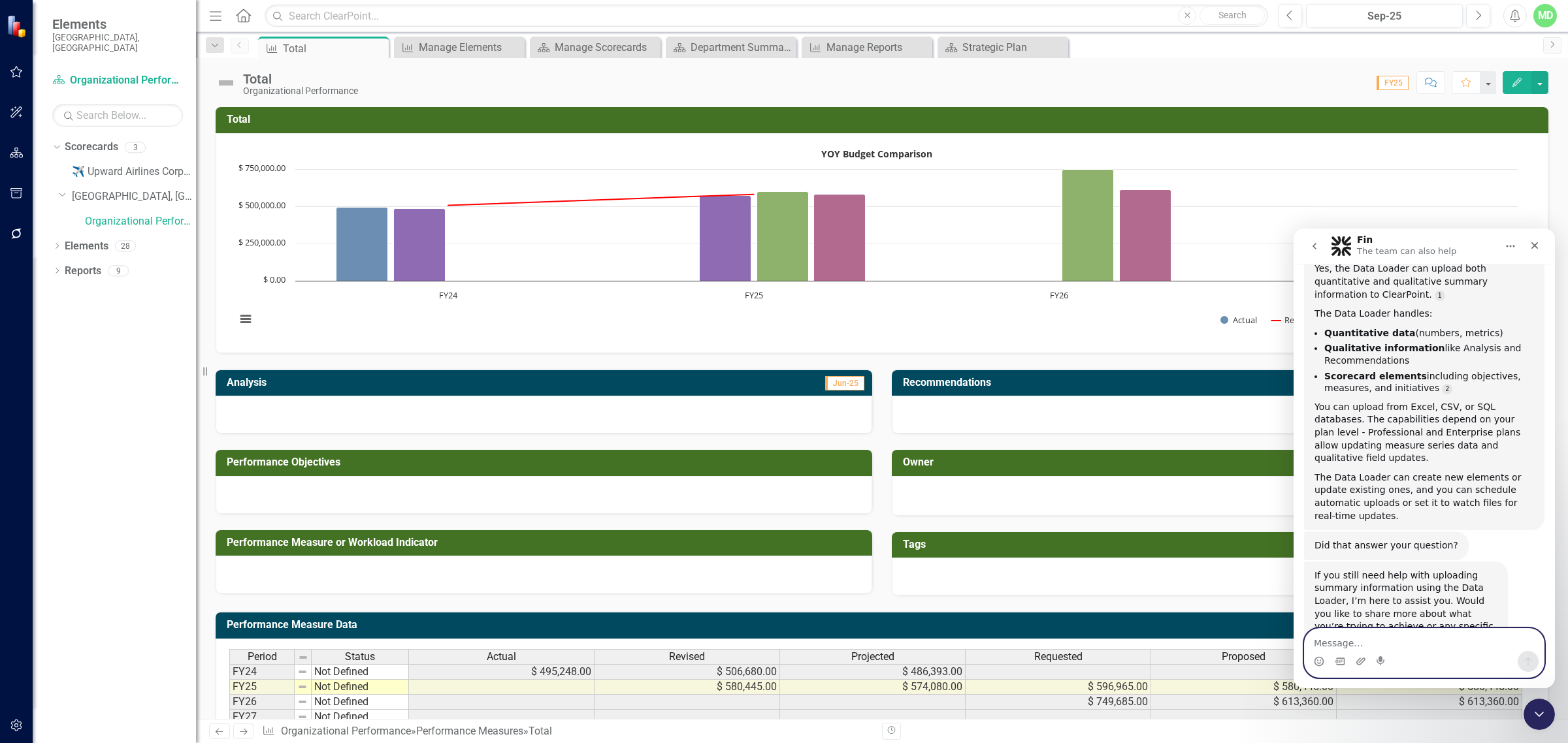
scroll to position [1919, 0]
